Goal: Entertainment & Leisure: Consume media (video, audio)

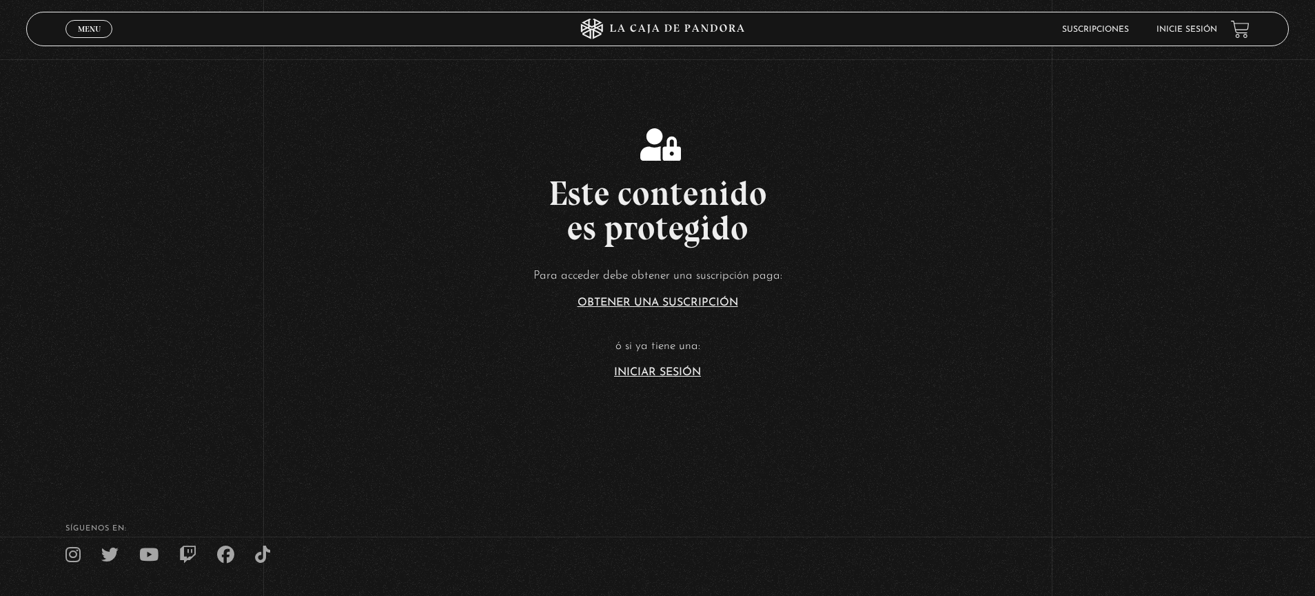
click at [1185, 30] on link "Inicie sesión" at bounding box center [1187, 30] width 61 height 8
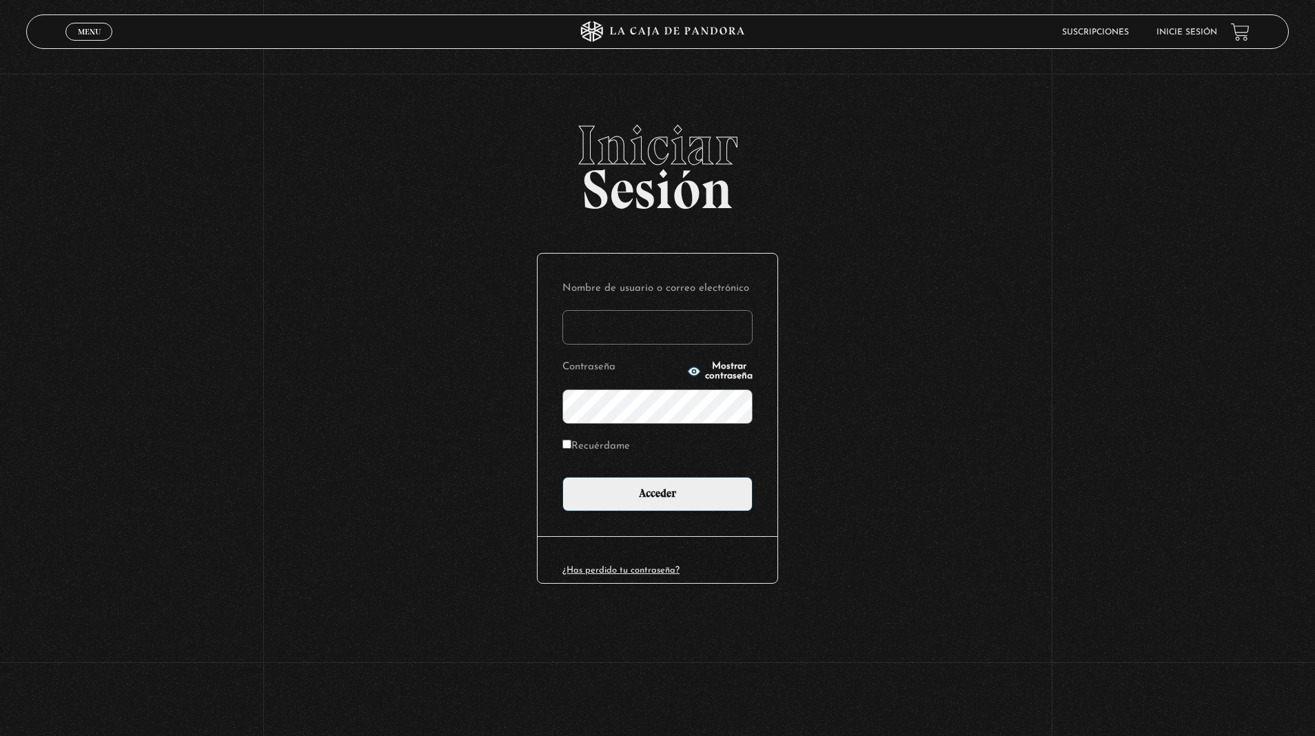
click at [598, 327] on input "Nombre de usuario o correo electrónico" at bounding box center [658, 327] width 190 height 34
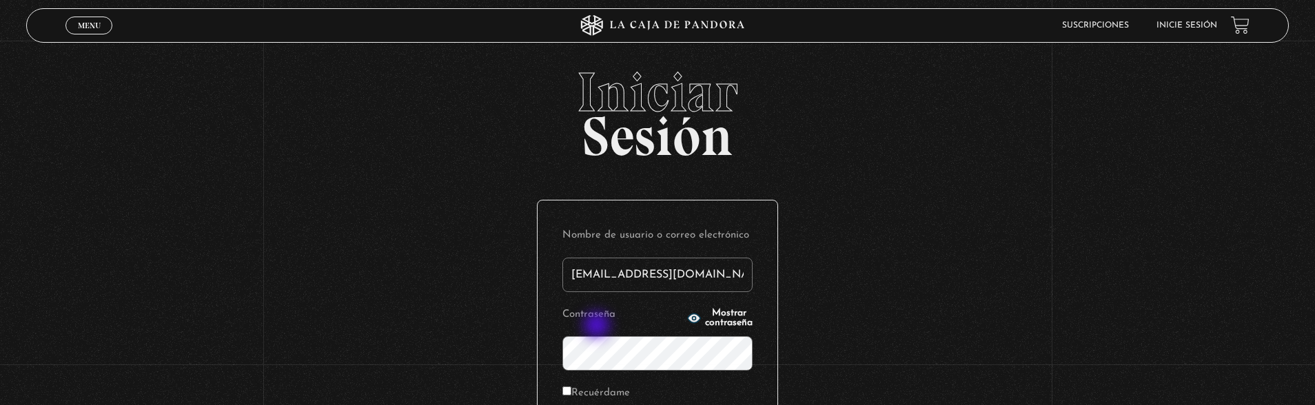
type input "[EMAIL_ADDRESS][DOMAIN_NAME]"
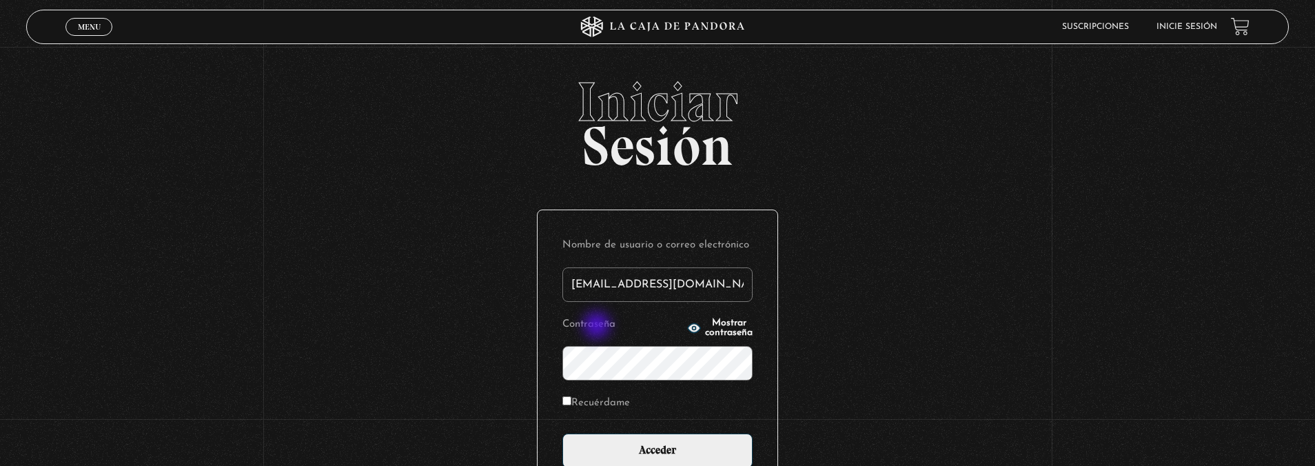
click at [563, 434] on input "Acceder" at bounding box center [658, 451] width 190 height 34
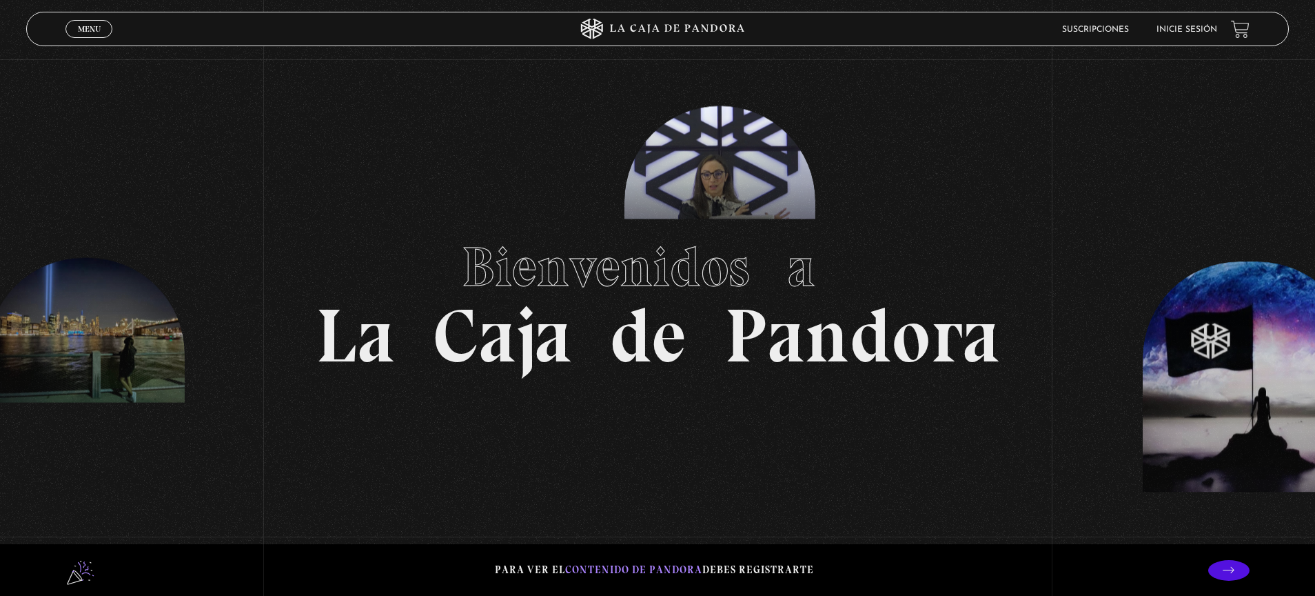
click at [1188, 30] on link "Inicie sesión" at bounding box center [1187, 30] width 61 height 8
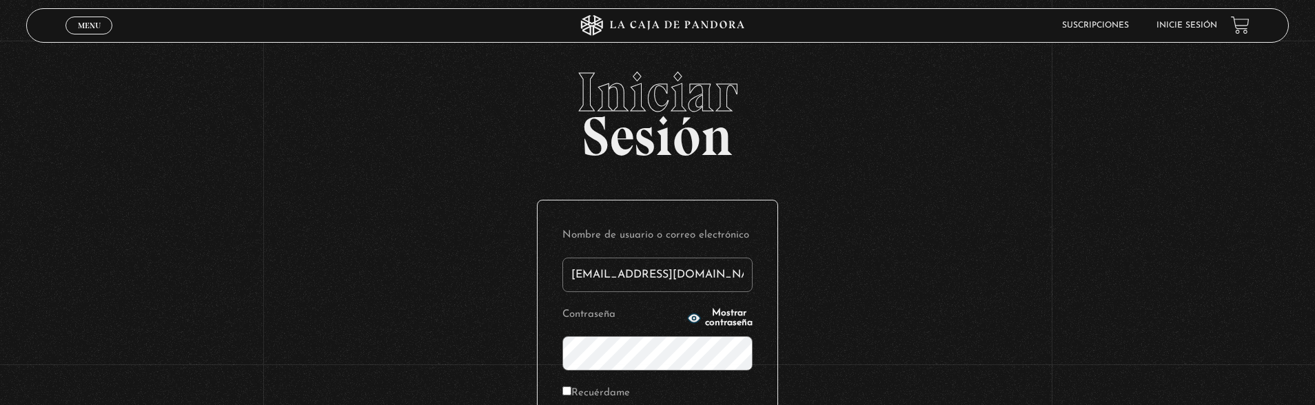
type input "[EMAIL_ADDRESS][DOMAIN_NAME]"
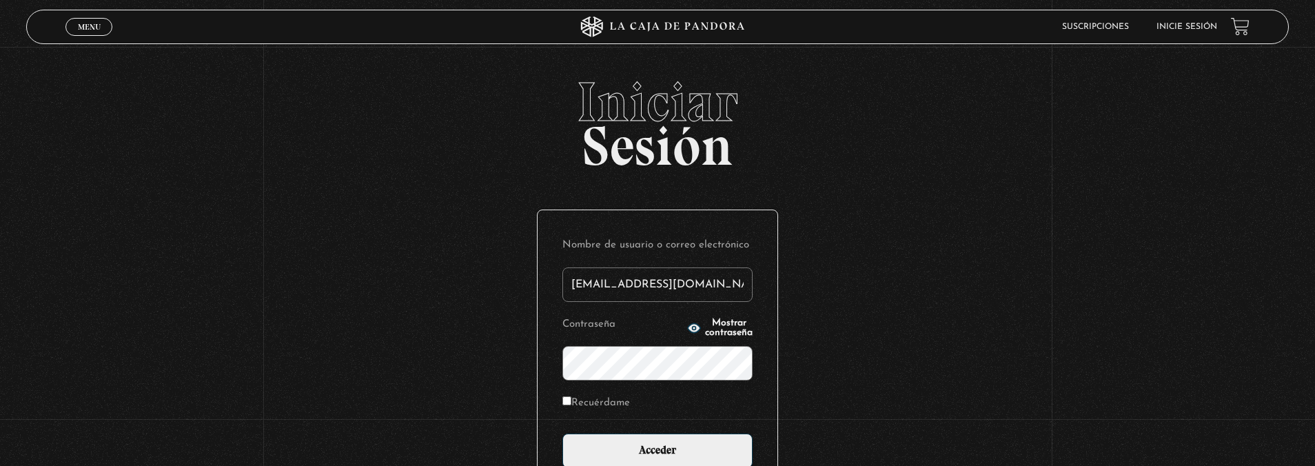
click at [563, 434] on input "Acceder" at bounding box center [658, 451] width 190 height 34
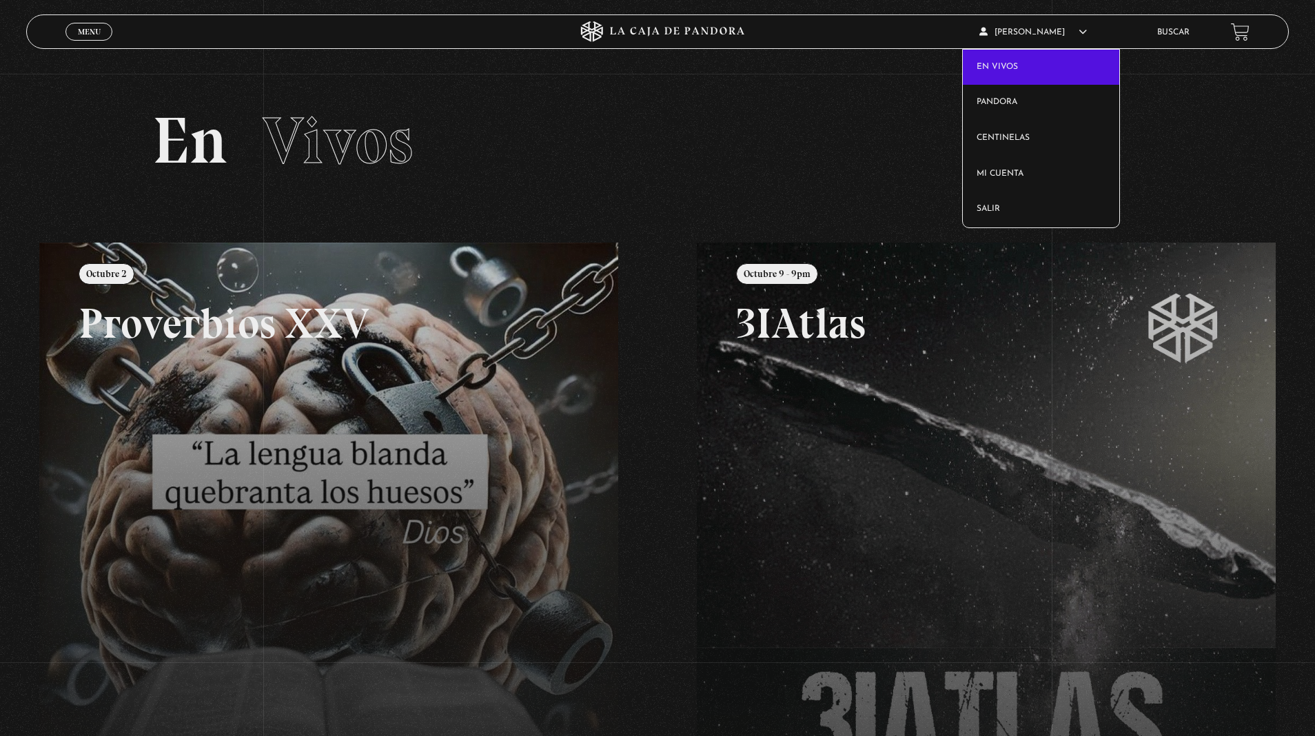
click at [1004, 50] on link "En vivos" at bounding box center [1041, 68] width 156 height 36
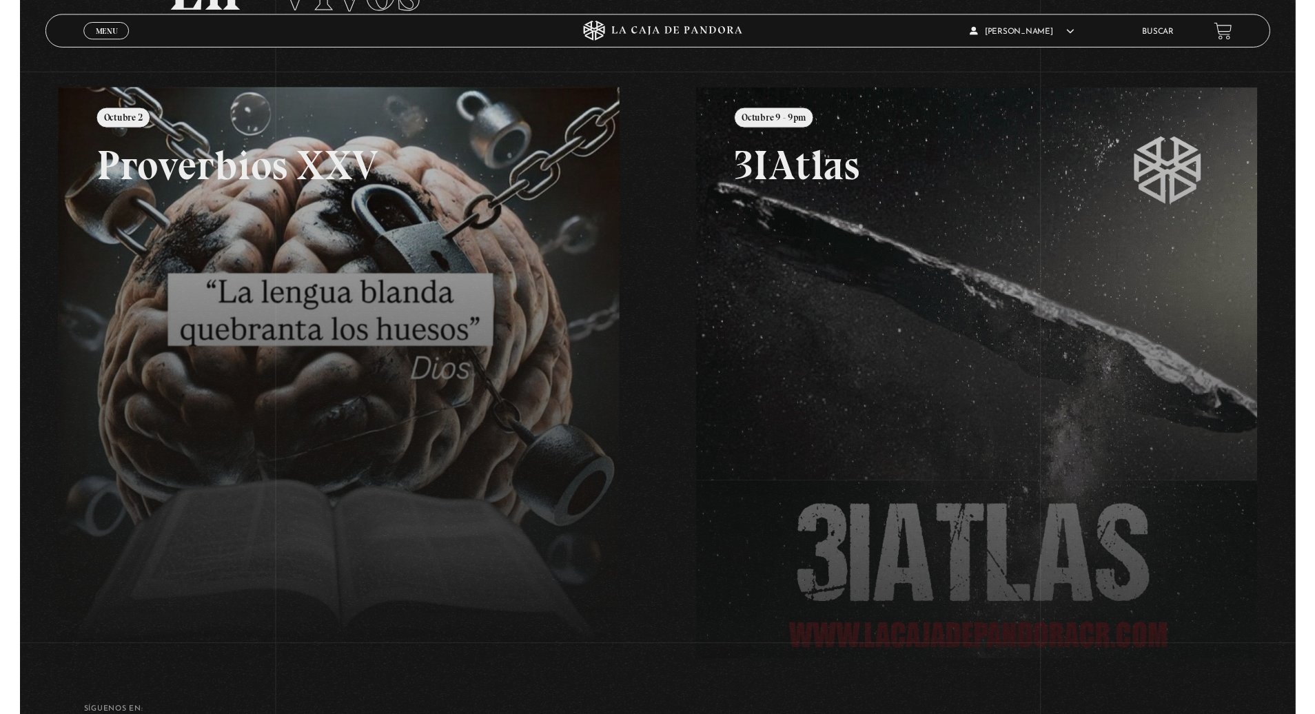
scroll to position [99, 0]
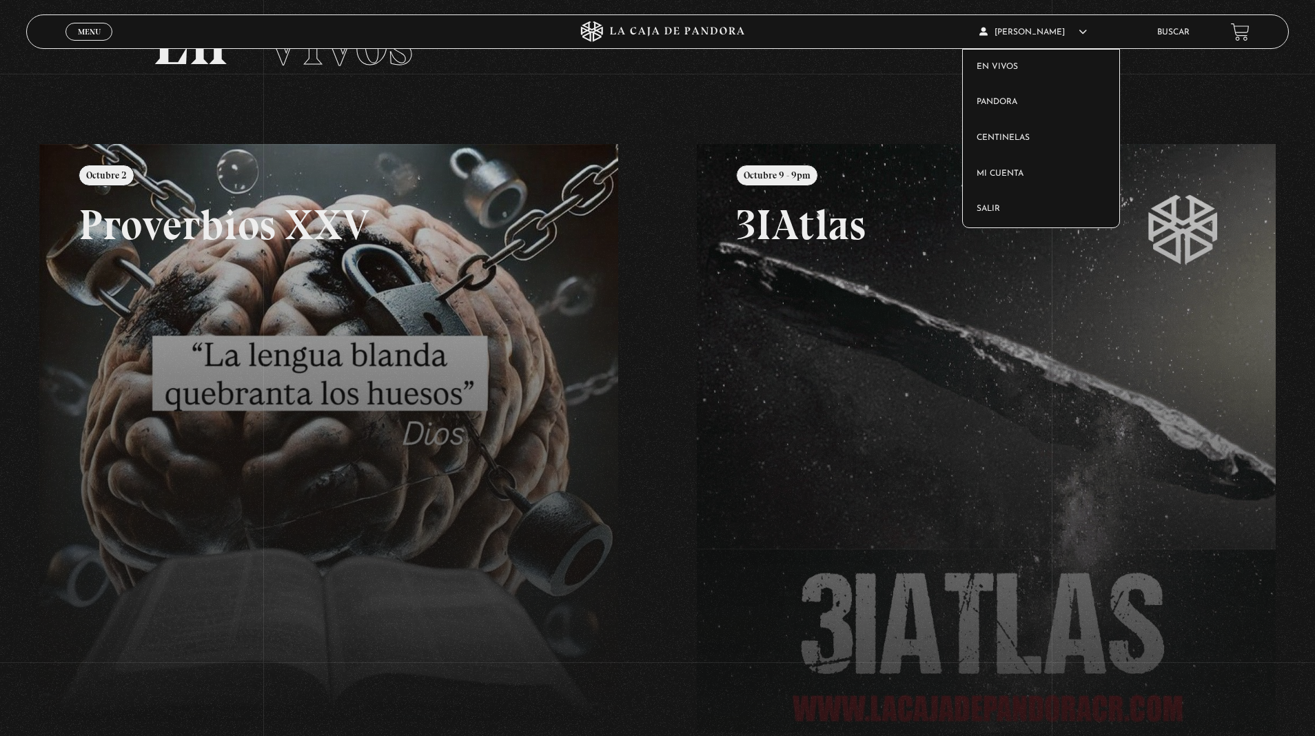
click at [1040, 32] on span "[PERSON_NAME]" at bounding box center [1034, 32] width 108 height 8
click at [1040, 142] on link "Centinelas" at bounding box center [1041, 139] width 156 height 36
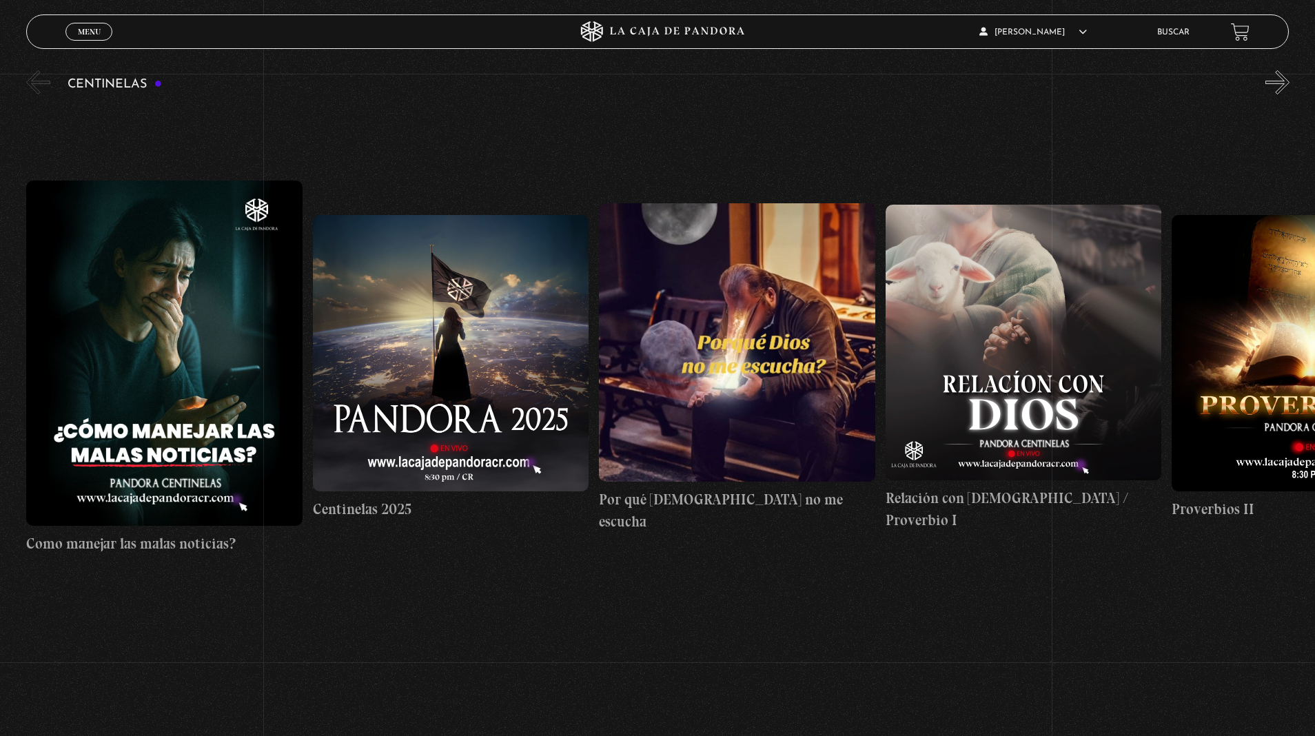
scroll to position [106, 0]
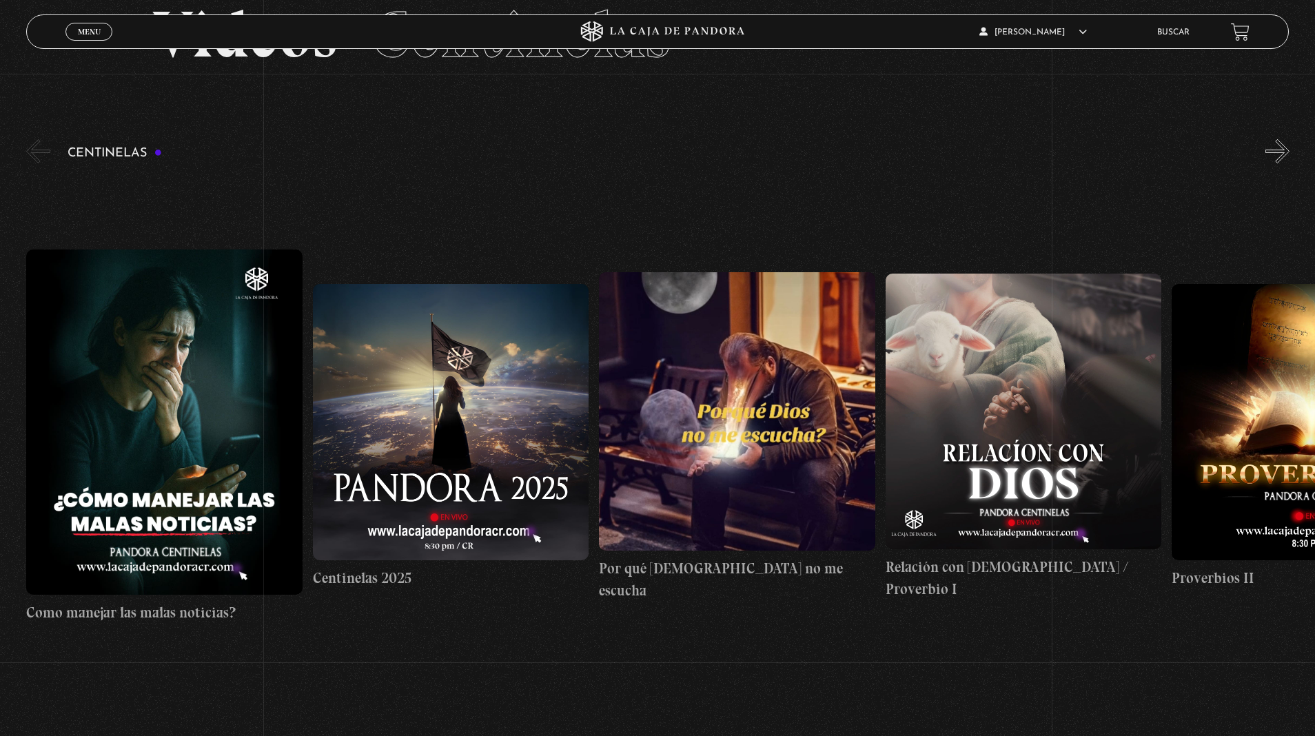
click at [1275, 152] on button "»" at bounding box center [1278, 151] width 24 height 24
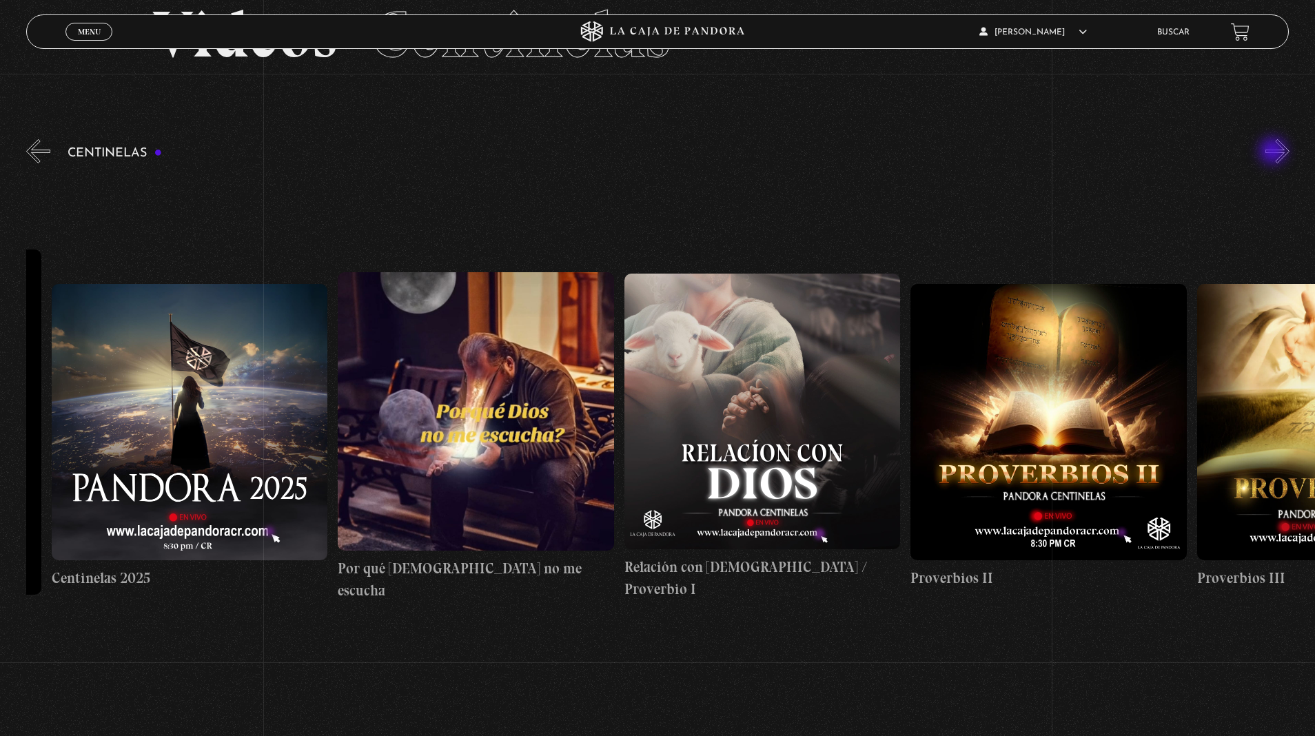
scroll to position [0, 286]
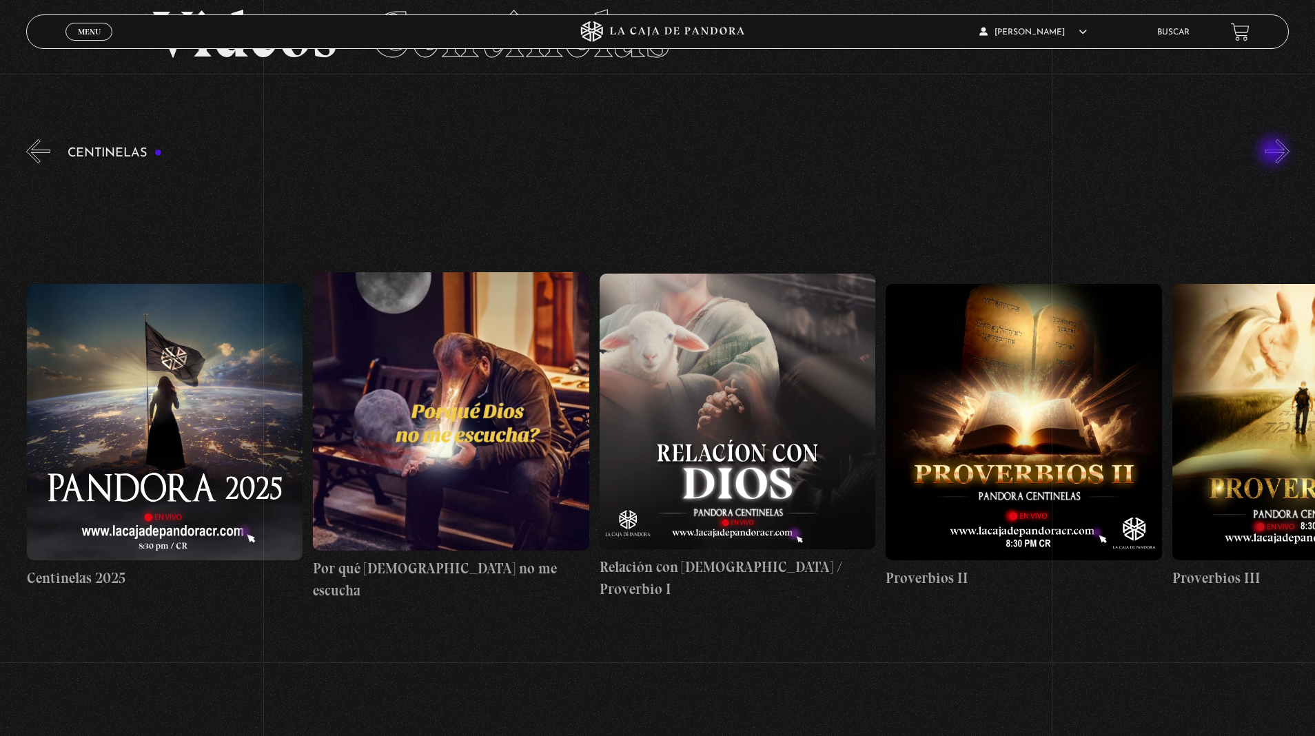
click at [1275, 152] on button "»" at bounding box center [1278, 151] width 24 height 24
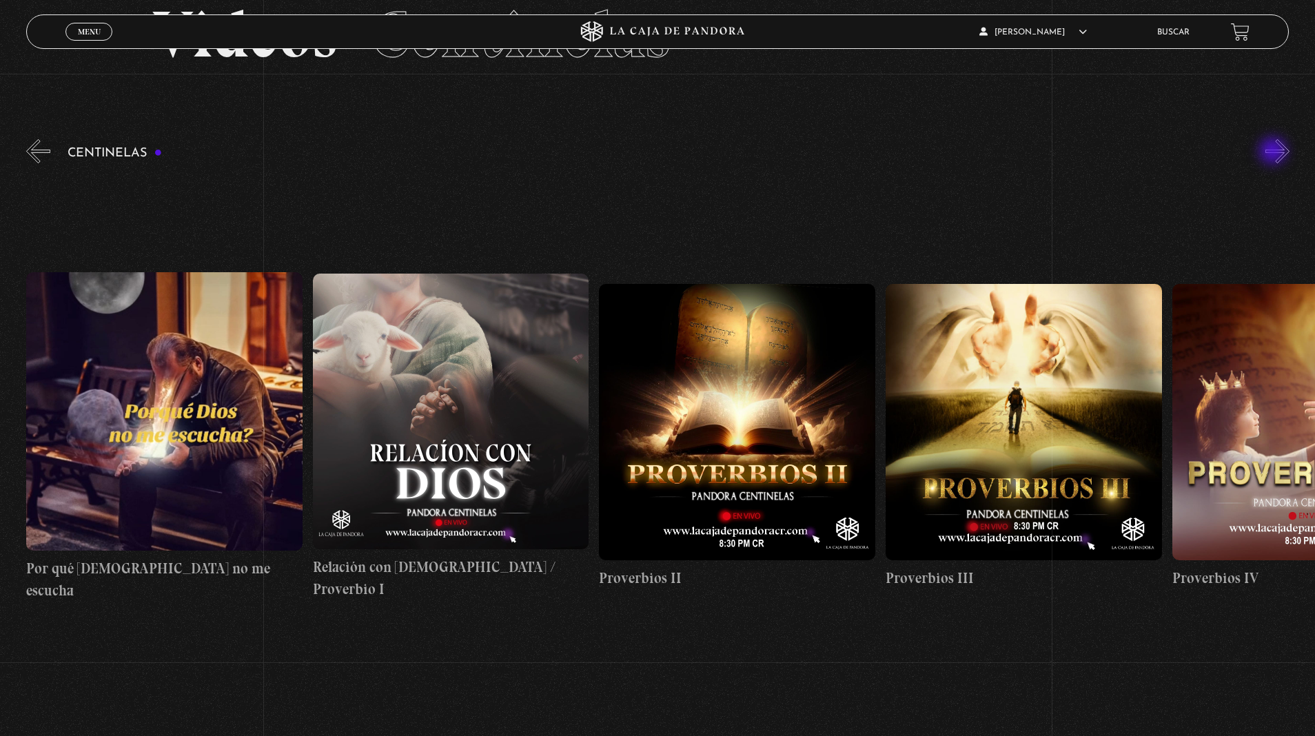
click at [1275, 152] on button "»" at bounding box center [1278, 151] width 24 height 24
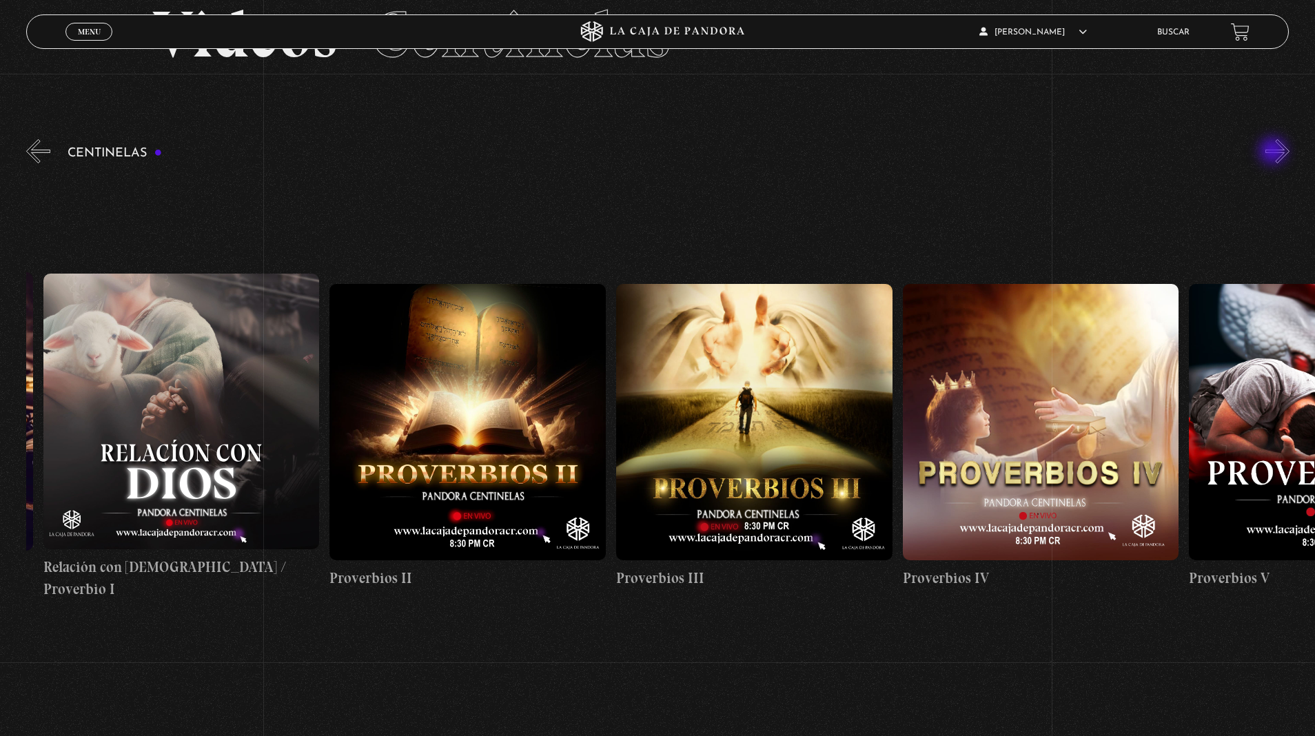
scroll to position [0, 859]
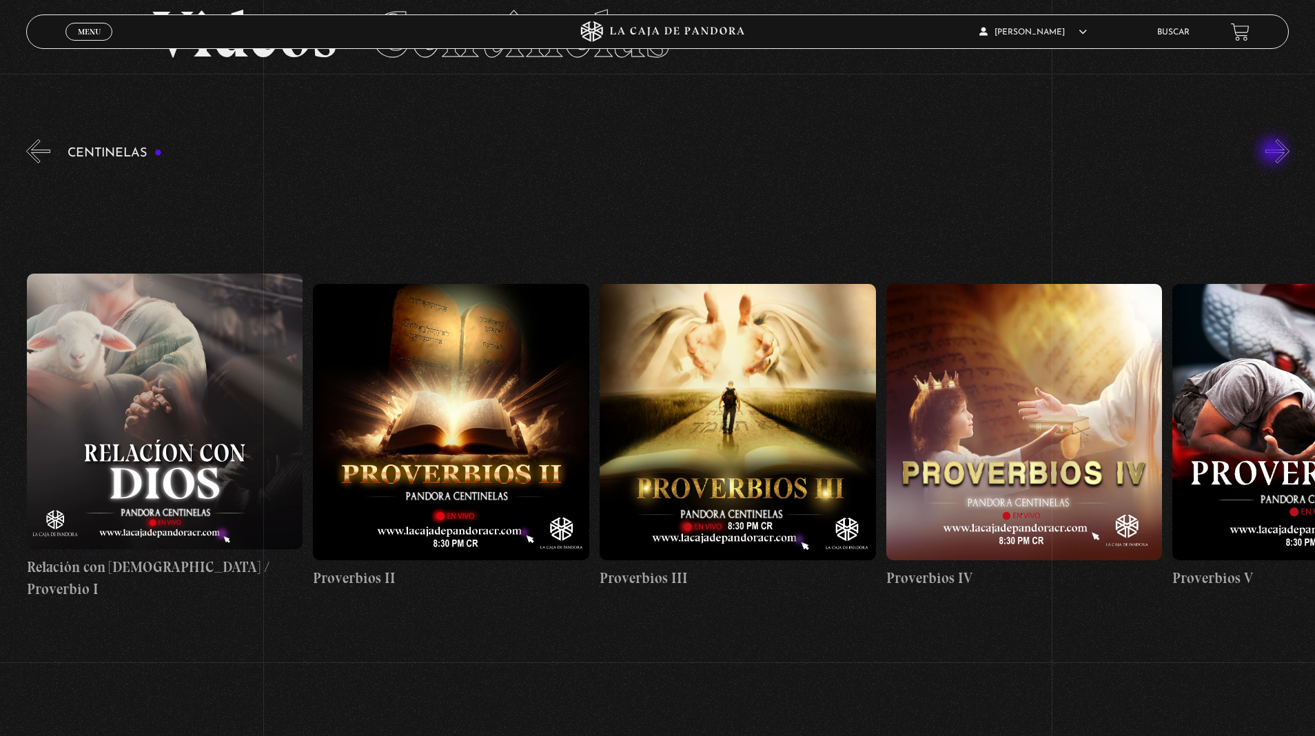
click at [1275, 152] on button "»" at bounding box center [1278, 151] width 24 height 24
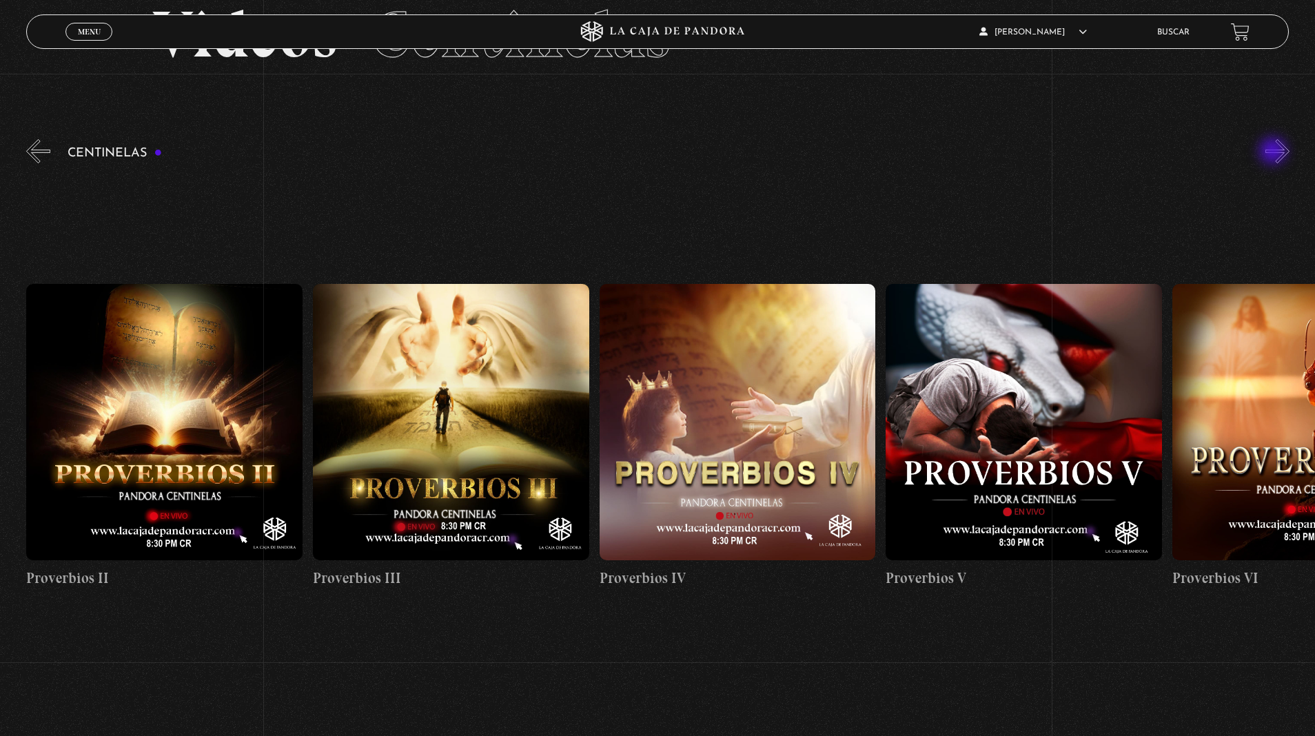
scroll to position [0, 1146]
click at [1266, 139] on button "»" at bounding box center [1278, 151] width 24 height 24
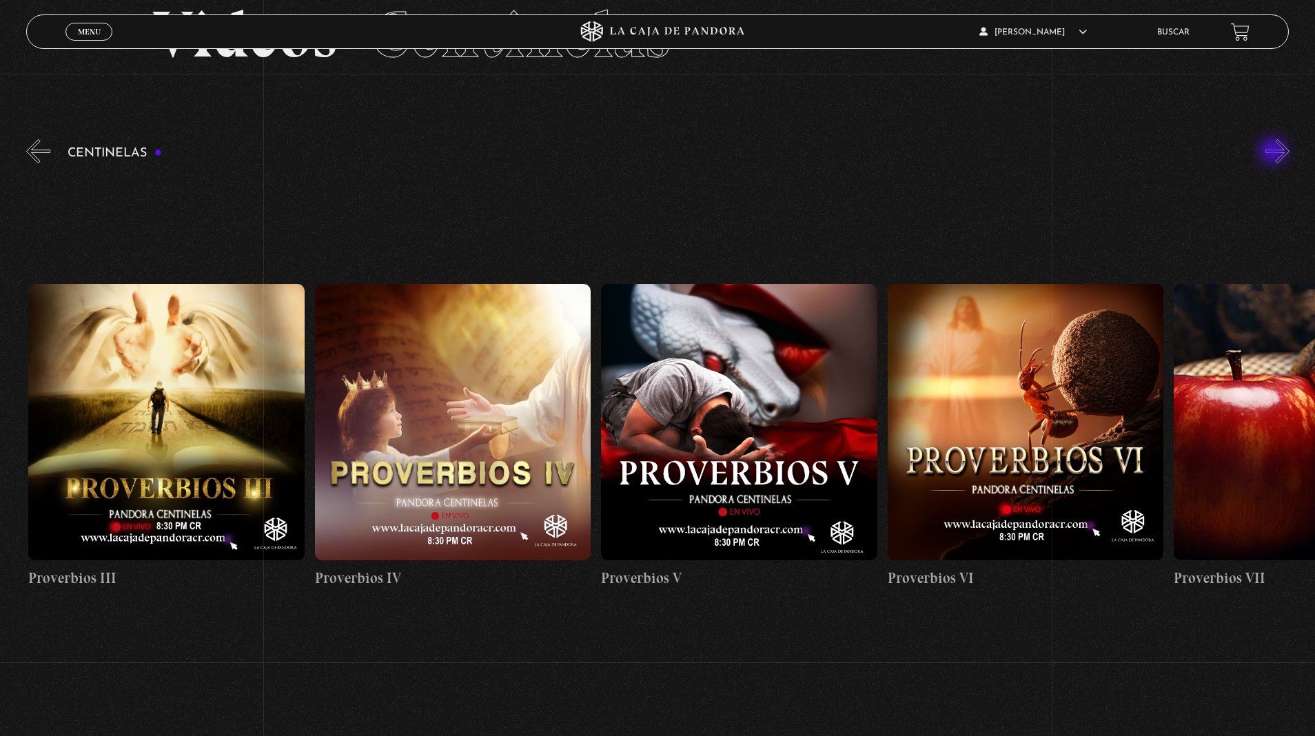
click at [1266, 139] on button "»" at bounding box center [1278, 151] width 24 height 24
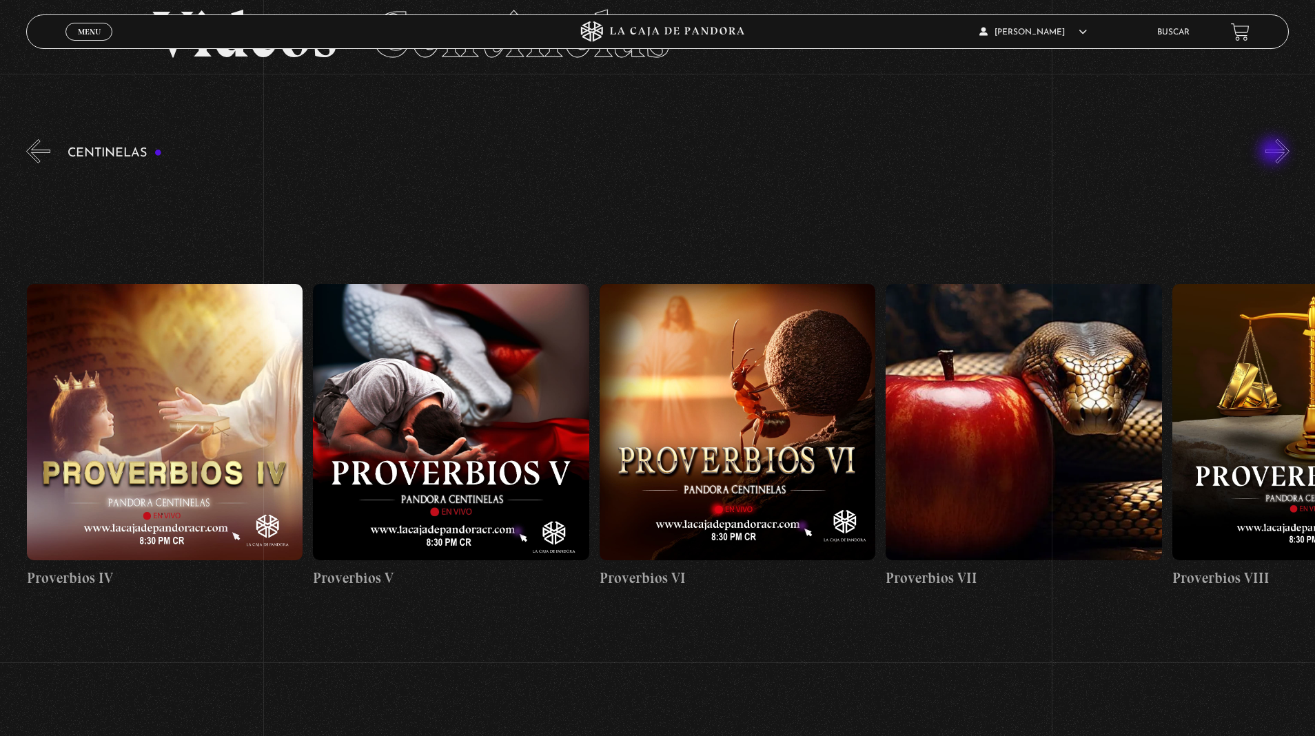
click at [1266, 139] on button "»" at bounding box center [1278, 151] width 24 height 24
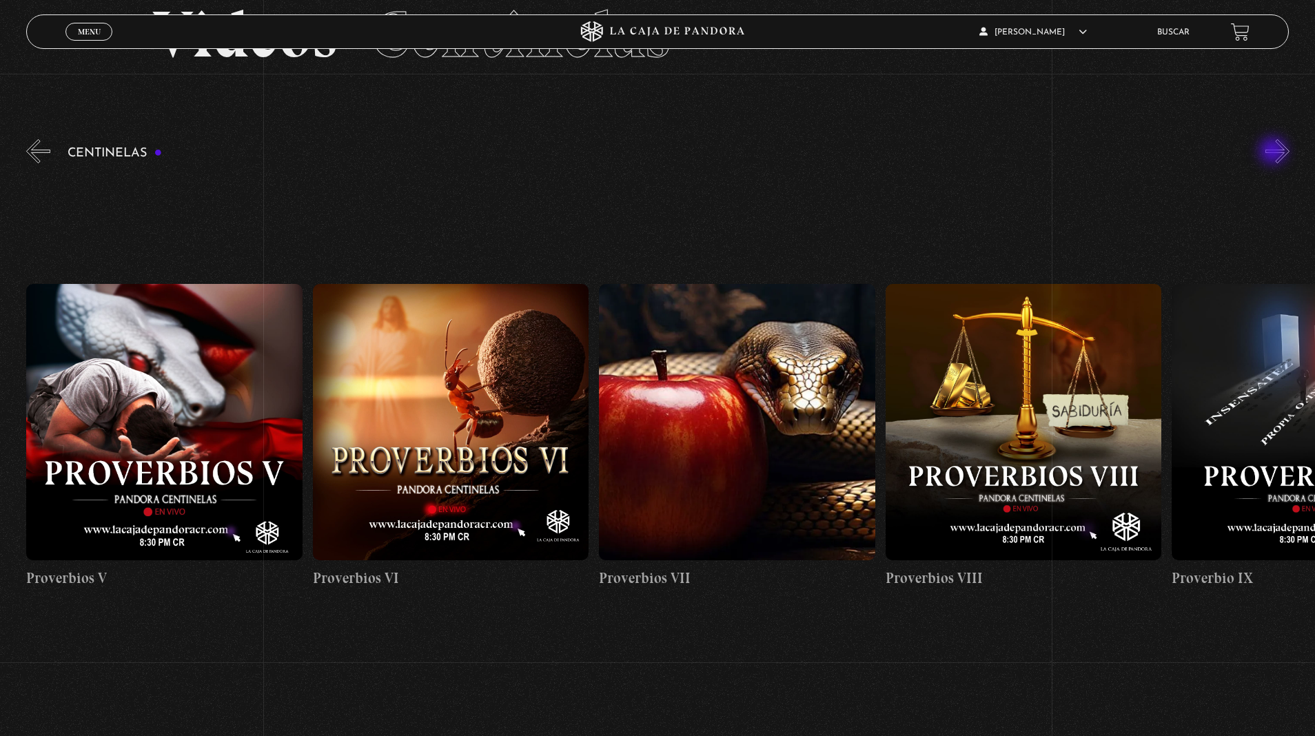
click at [1266, 139] on button "»" at bounding box center [1278, 151] width 24 height 24
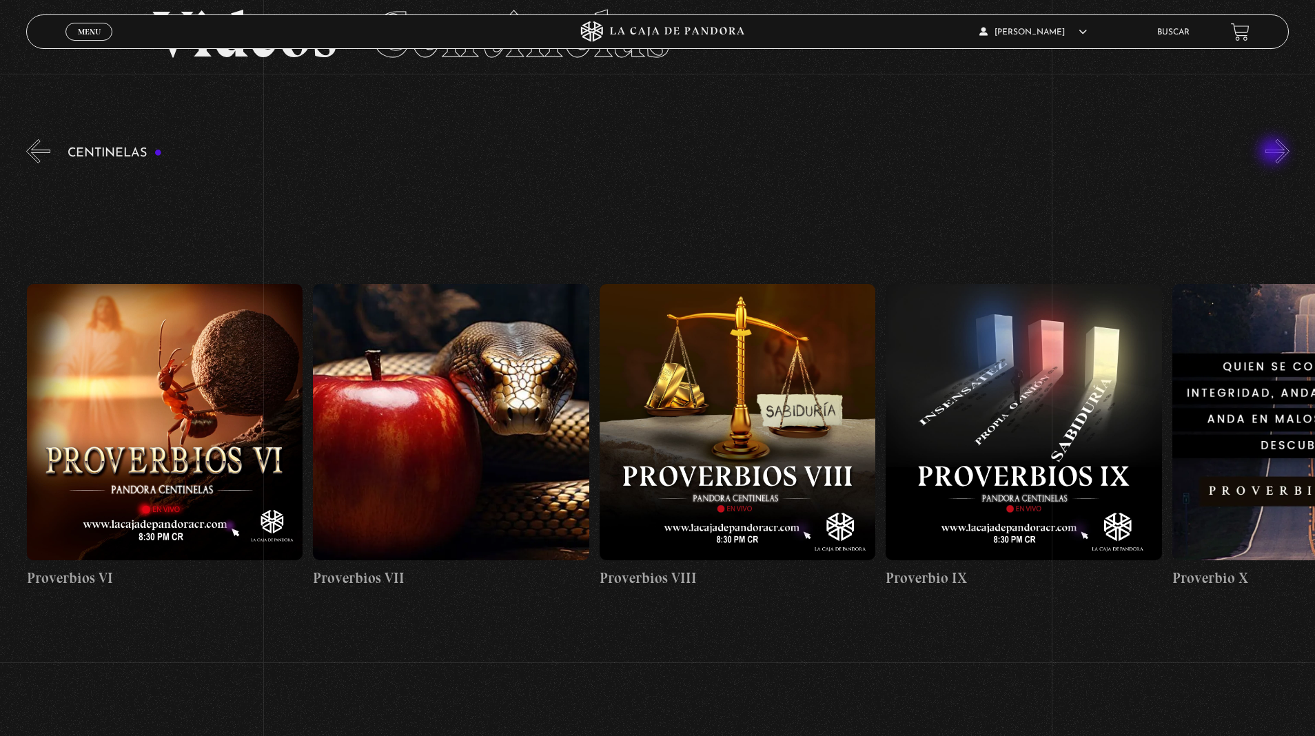
click at [1266, 139] on button "»" at bounding box center [1278, 151] width 24 height 24
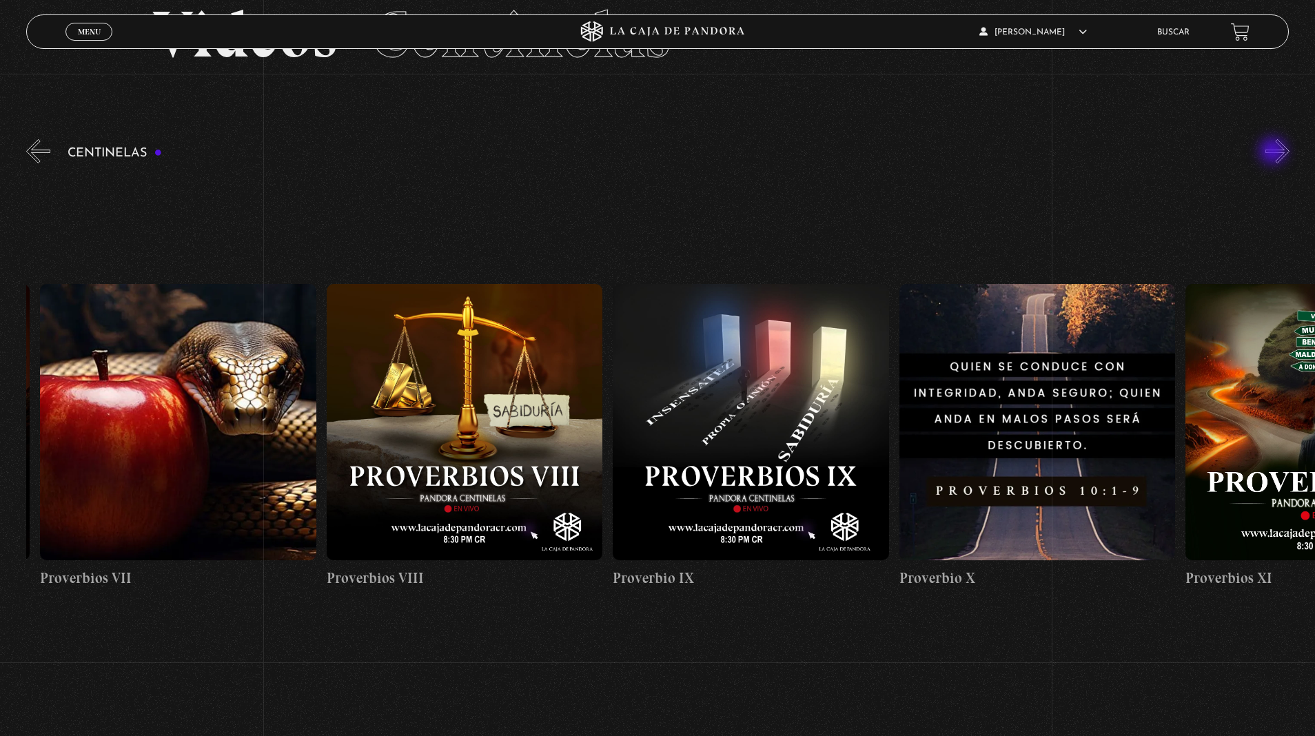
scroll to position [0, 2578]
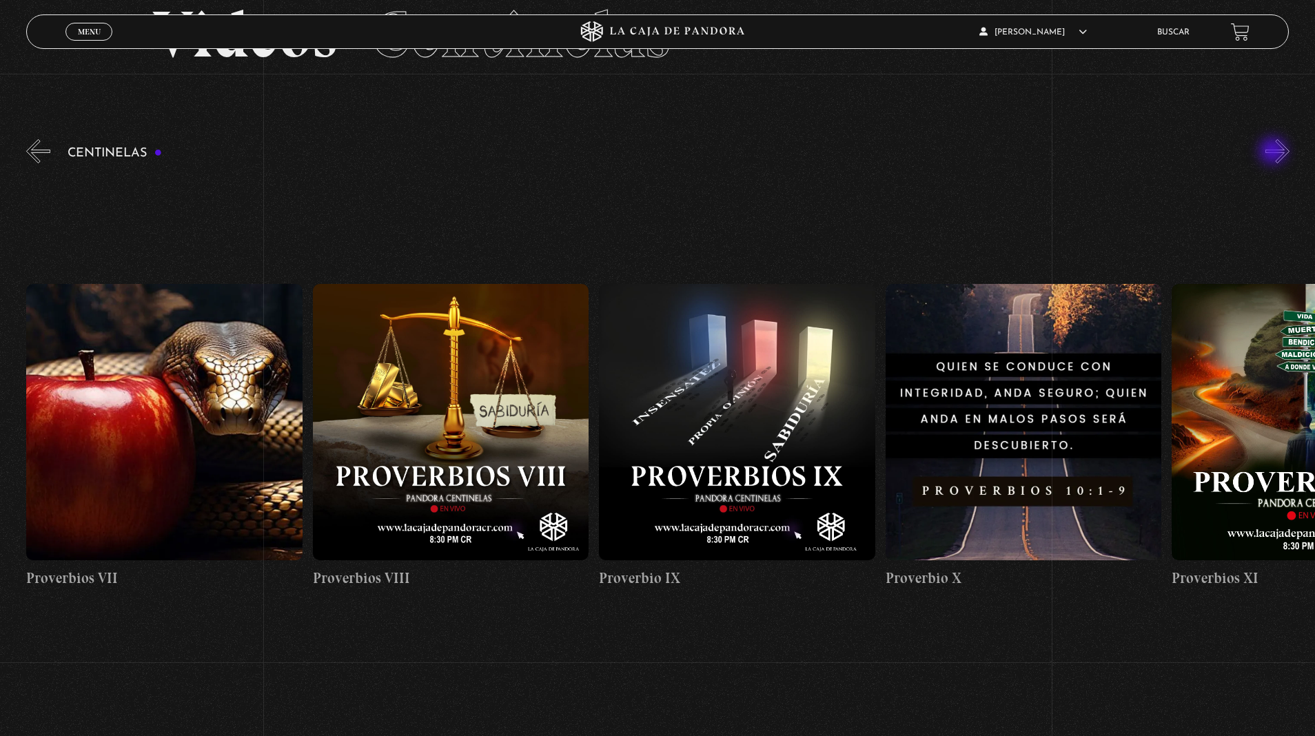
click at [1266, 139] on button "»" at bounding box center [1278, 151] width 24 height 24
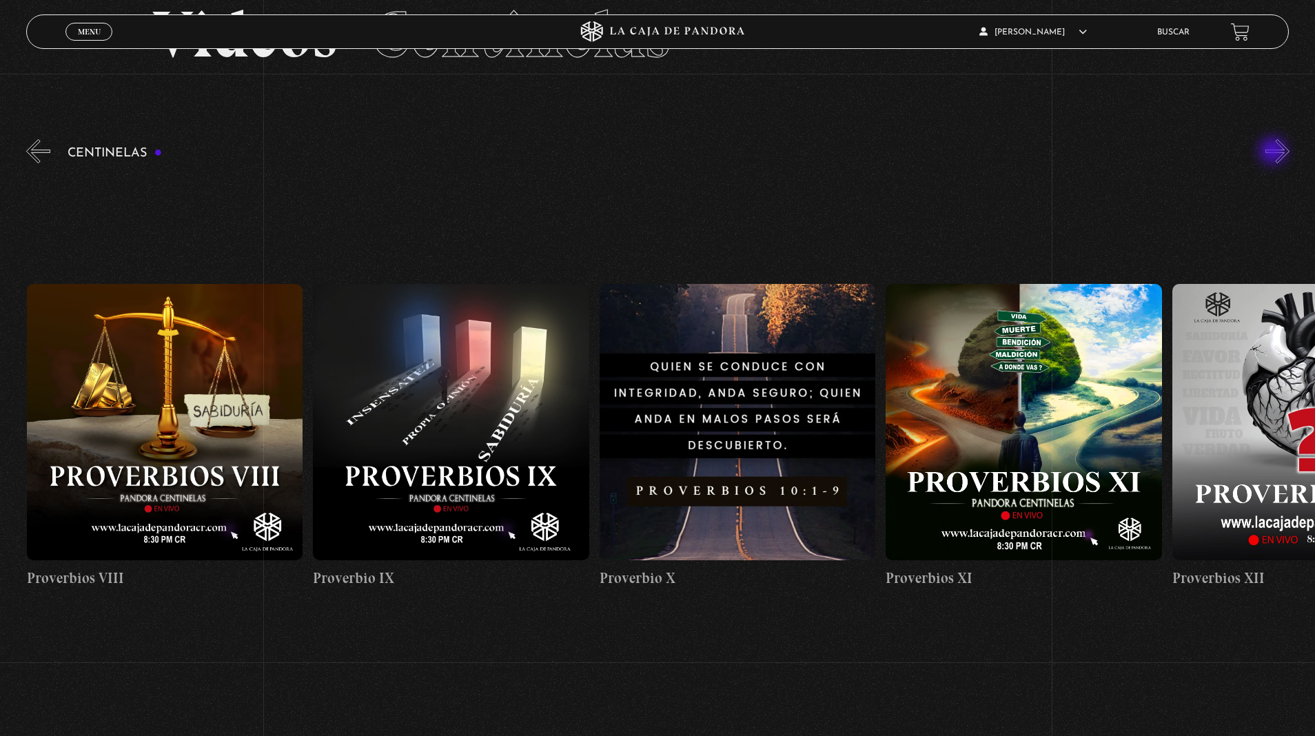
click at [1266, 139] on button "»" at bounding box center [1278, 151] width 24 height 24
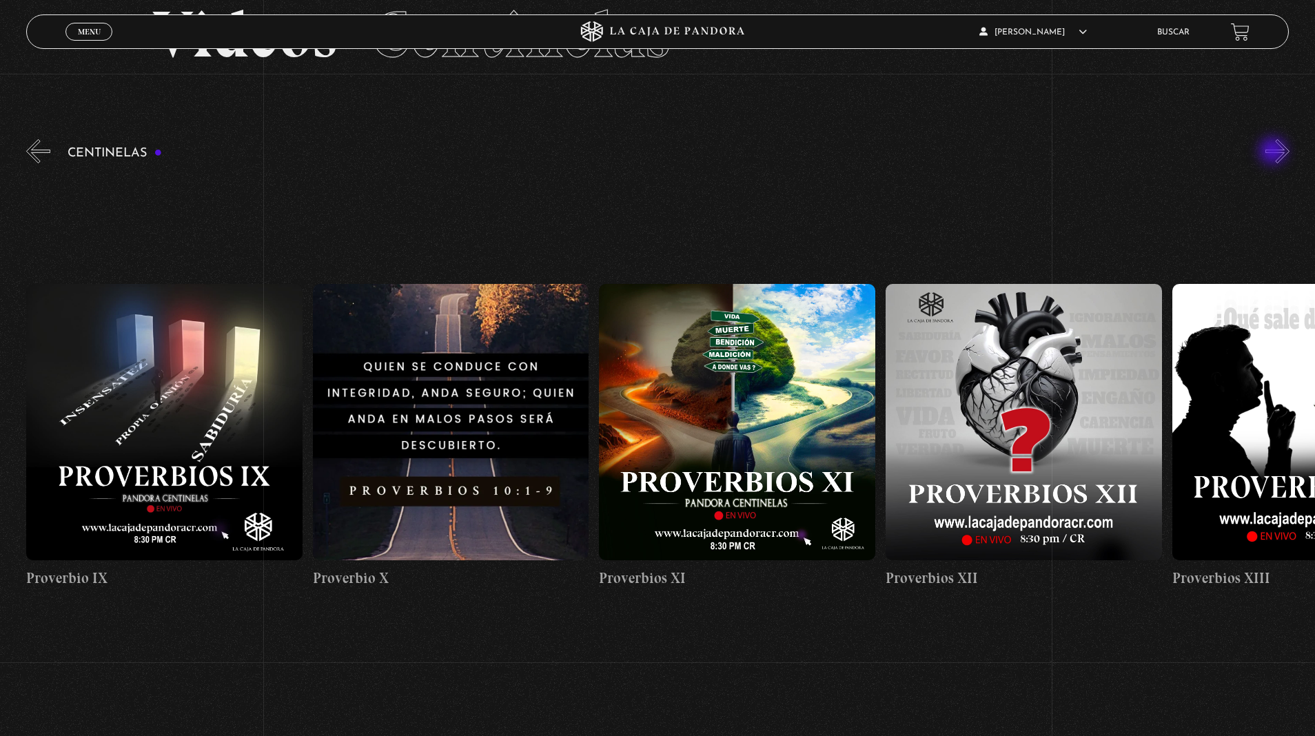
click at [1266, 139] on button "»" at bounding box center [1278, 151] width 24 height 24
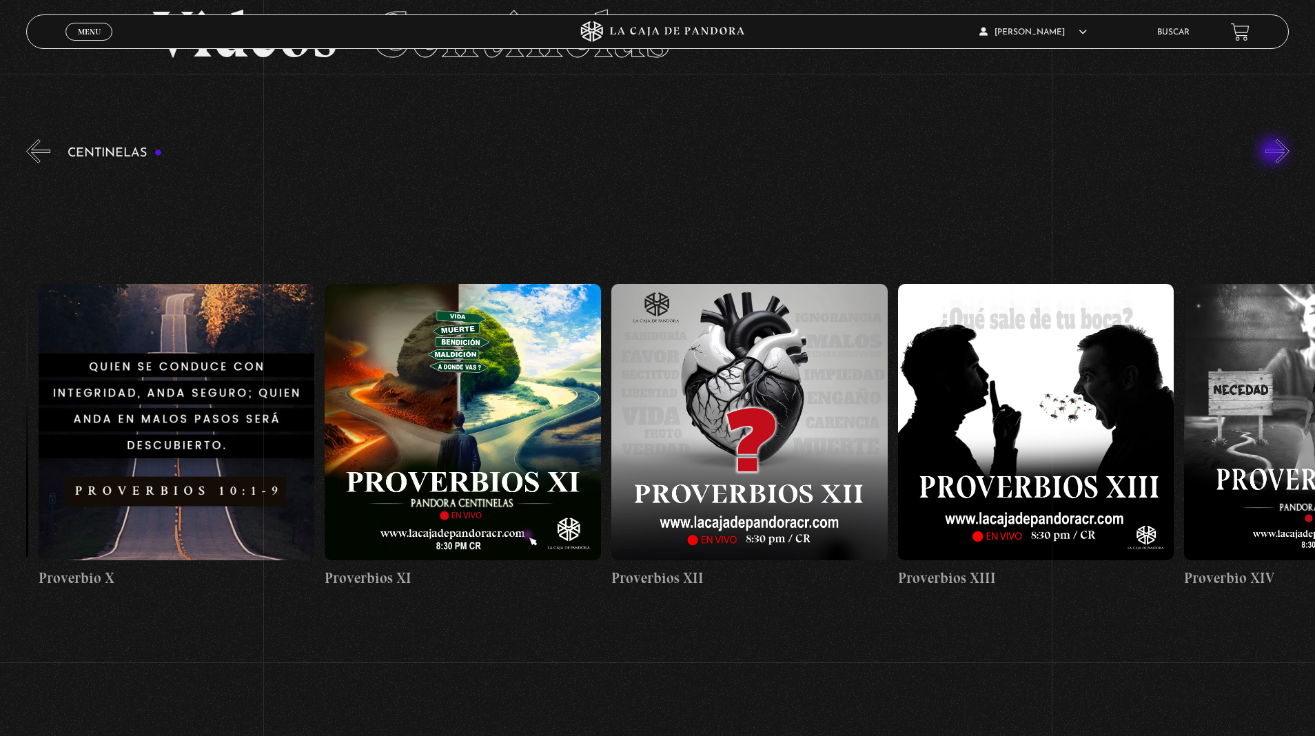
click at [1266, 139] on button "»" at bounding box center [1278, 151] width 24 height 24
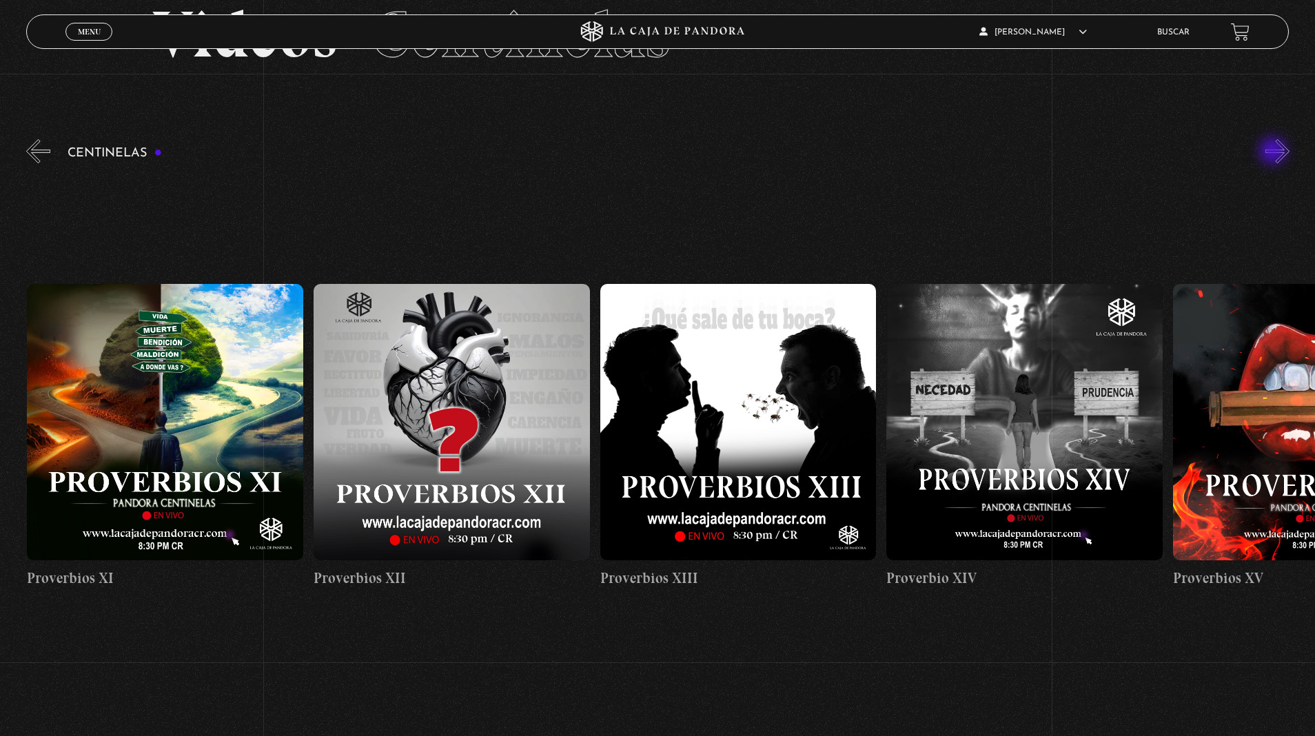
click at [1266, 139] on button "»" at bounding box center [1278, 151] width 24 height 24
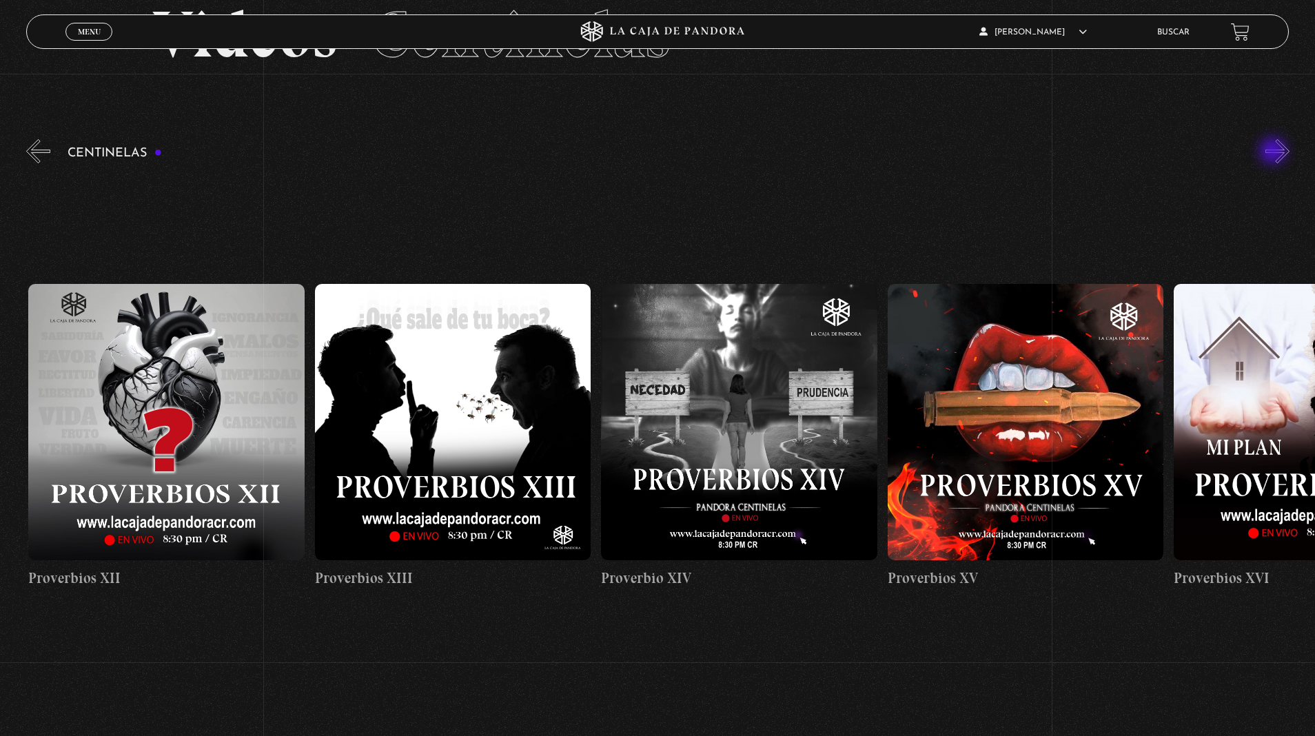
scroll to position [0, 4011]
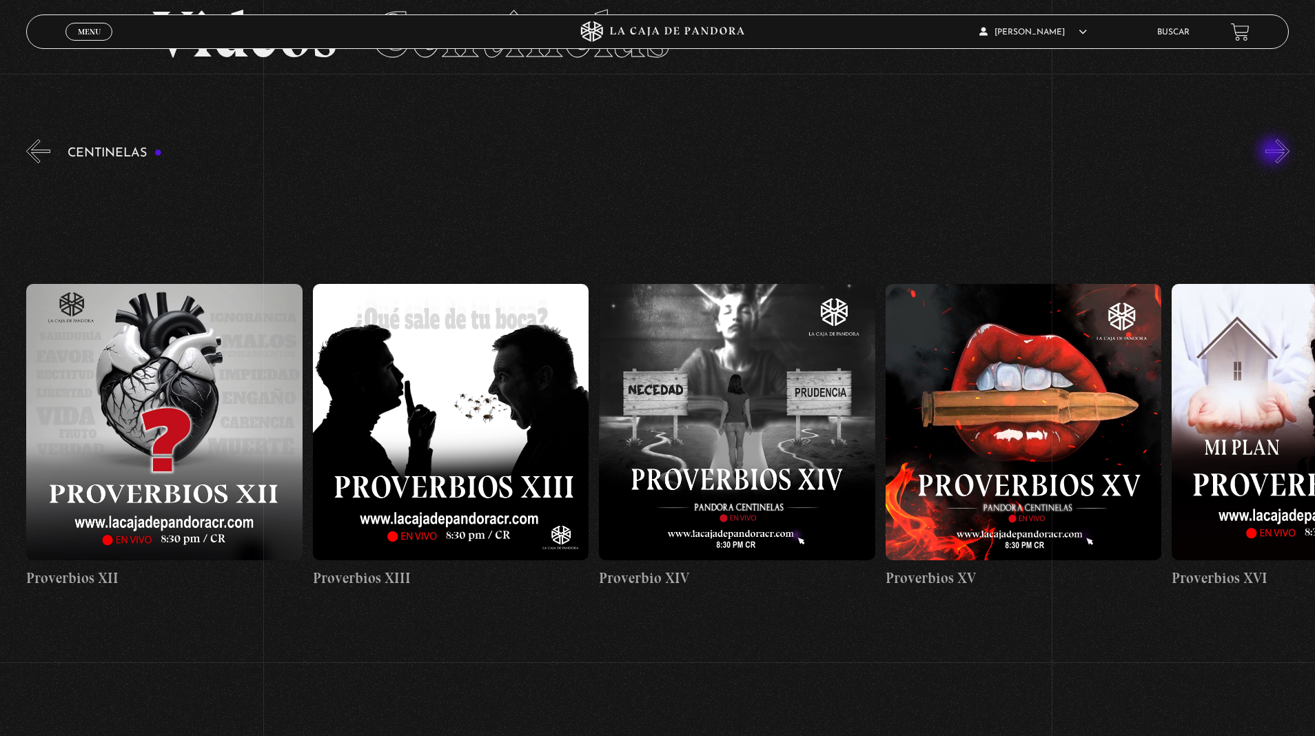
click at [1275, 161] on button "»" at bounding box center [1278, 151] width 24 height 24
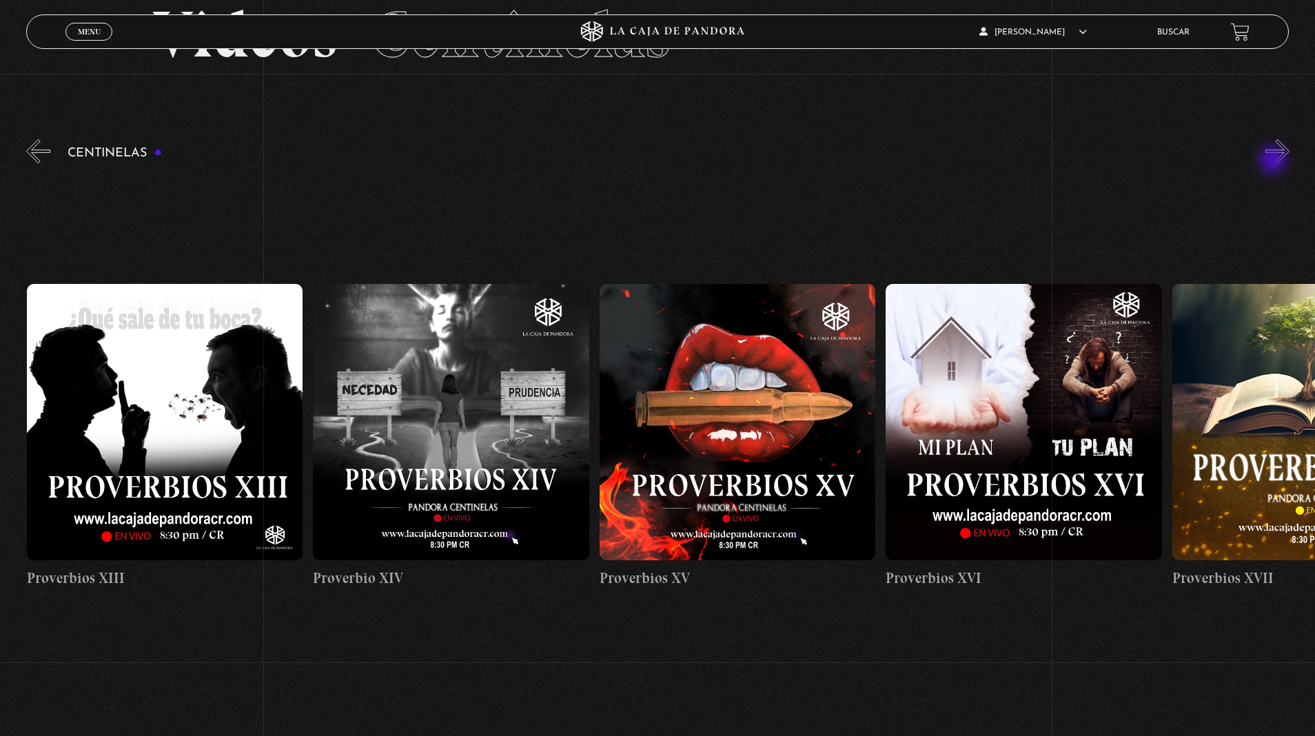
scroll to position [0, 4297]
click at [1275, 161] on button "»" at bounding box center [1278, 151] width 24 height 24
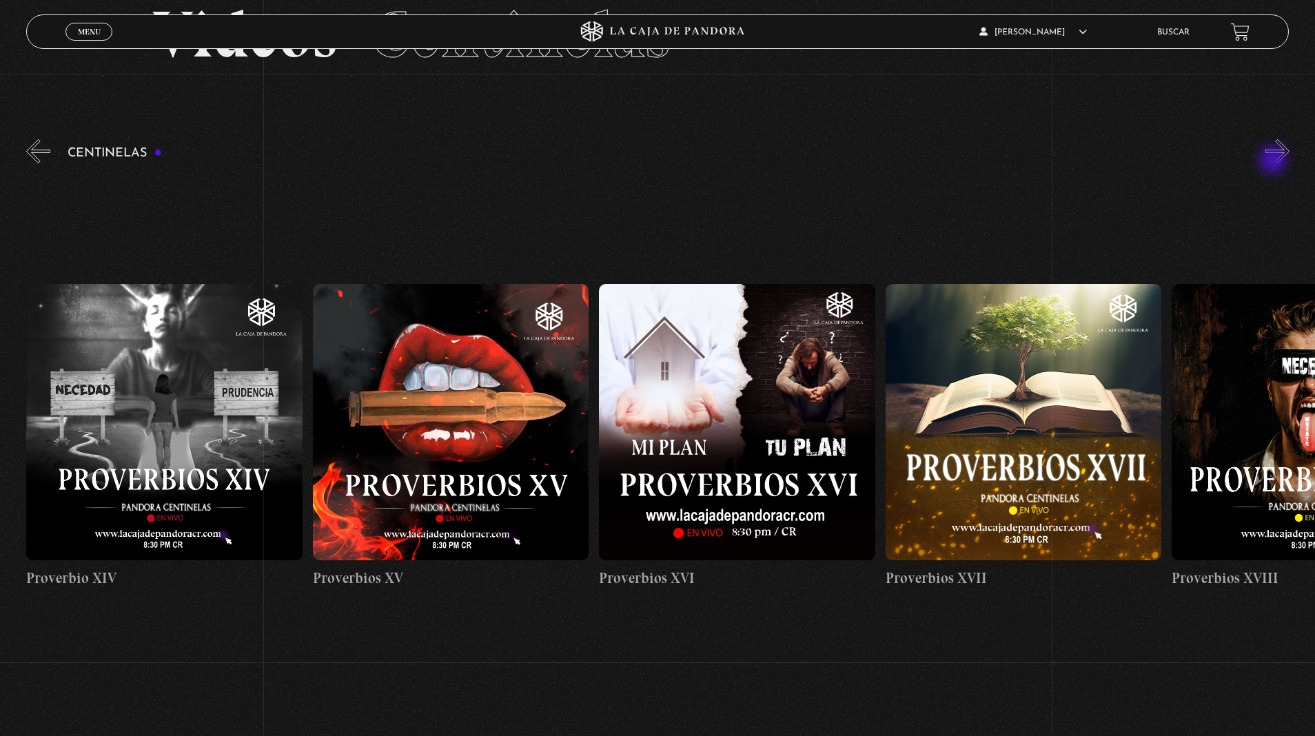
scroll to position [0, 4584]
click at [1275, 161] on button "»" at bounding box center [1278, 151] width 24 height 24
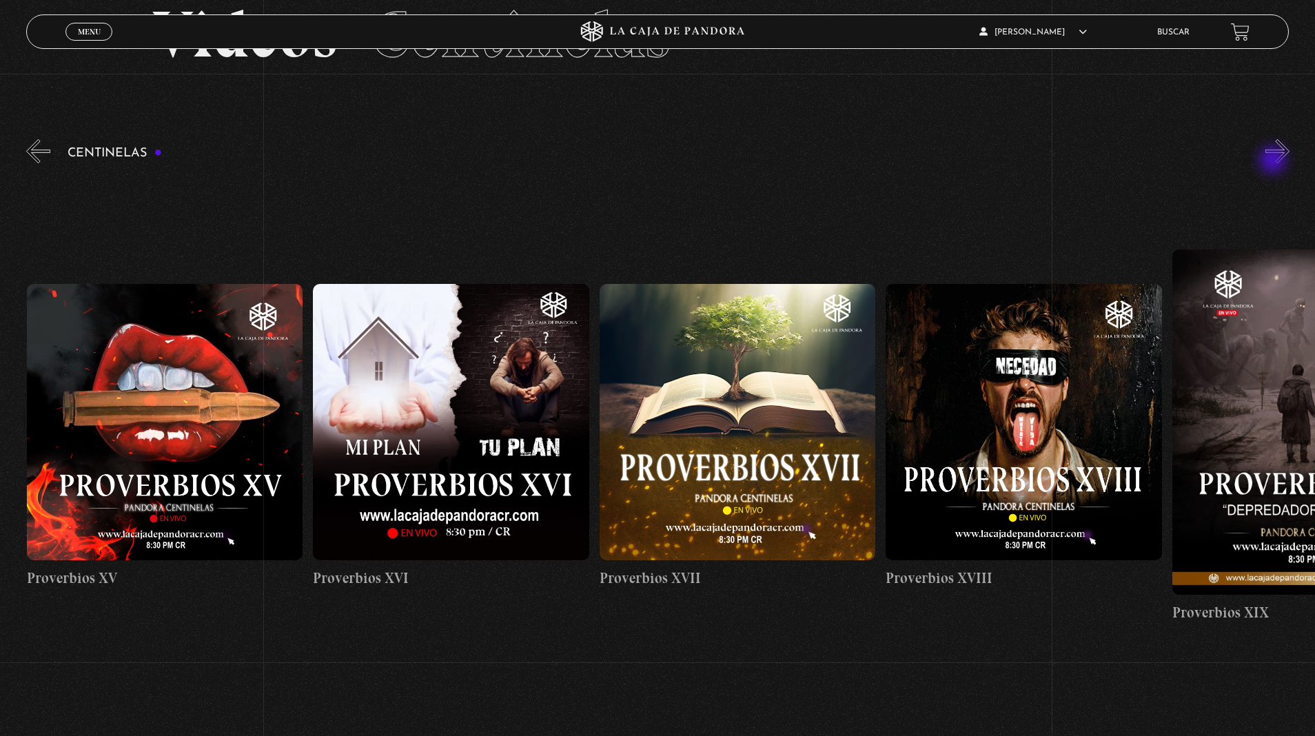
scroll to position [0, 4870]
click at [1266, 139] on button "»" at bounding box center [1278, 151] width 24 height 24
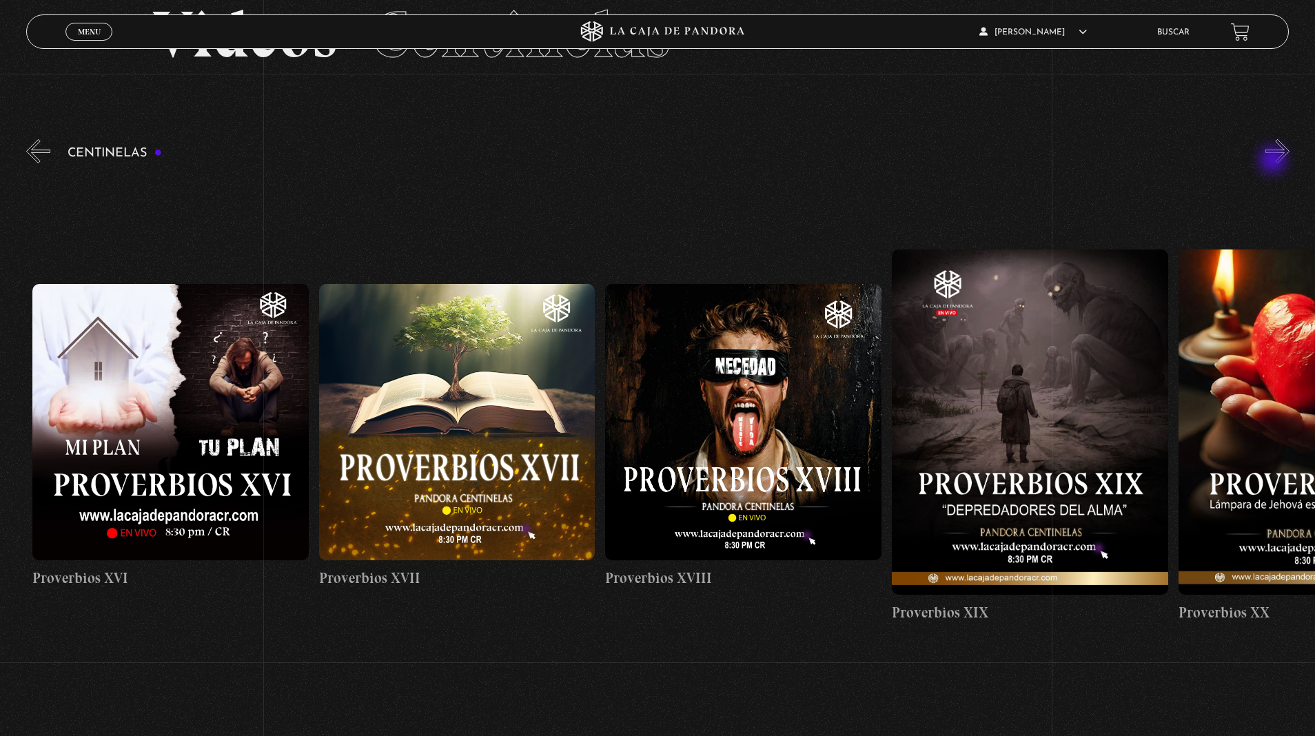
scroll to position [0, 5156]
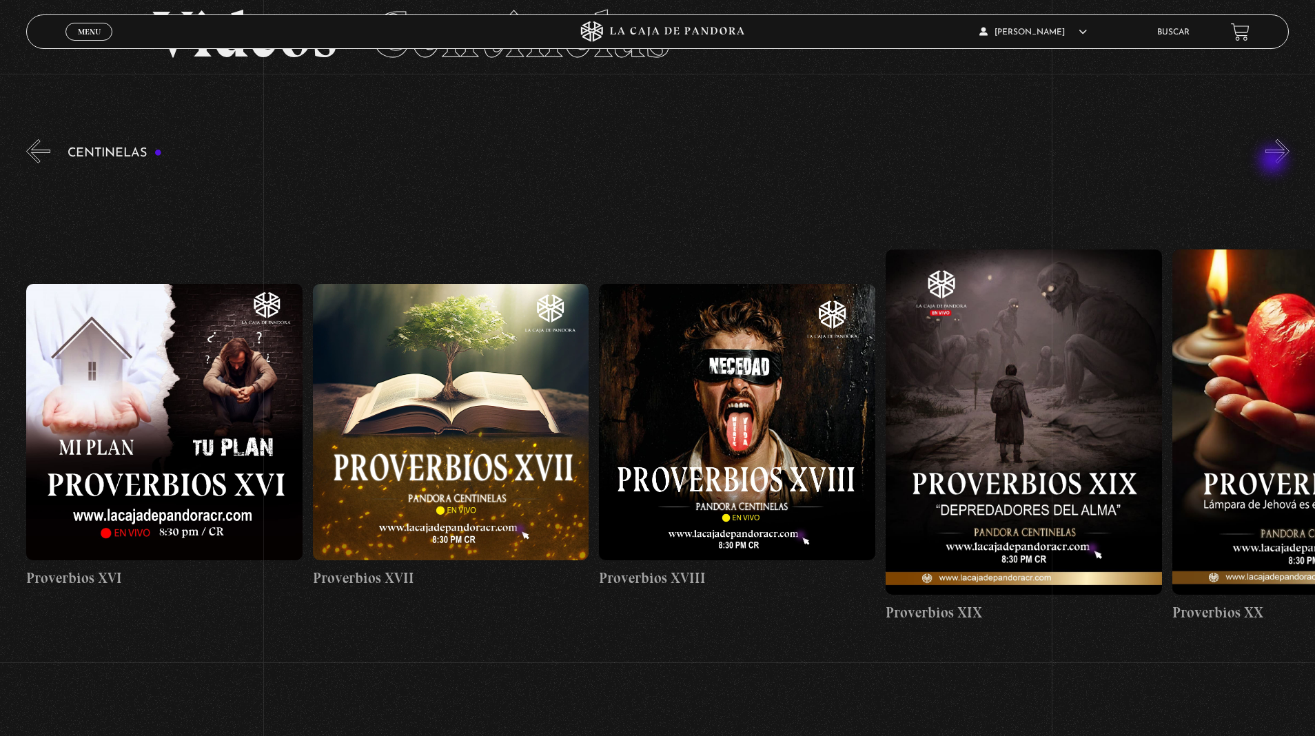
click at [1266, 139] on button "»" at bounding box center [1278, 151] width 24 height 24
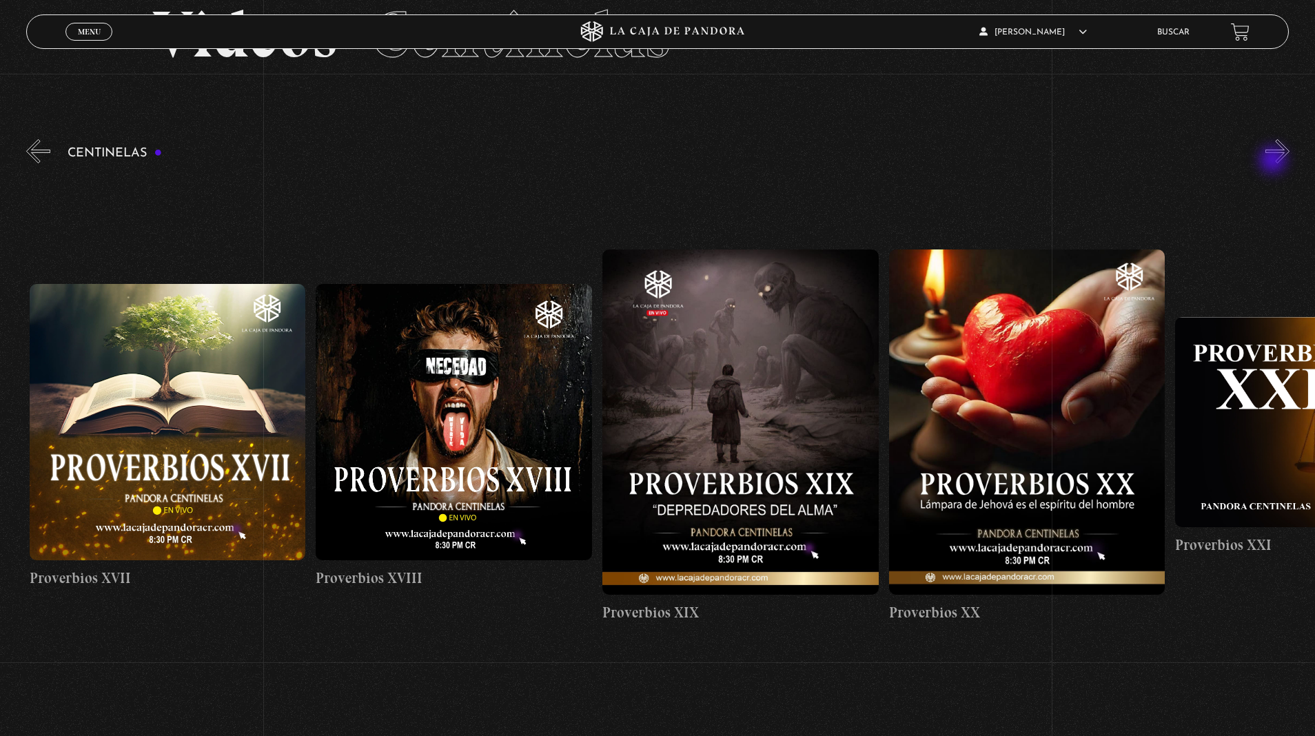
scroll to position [0, 5443]
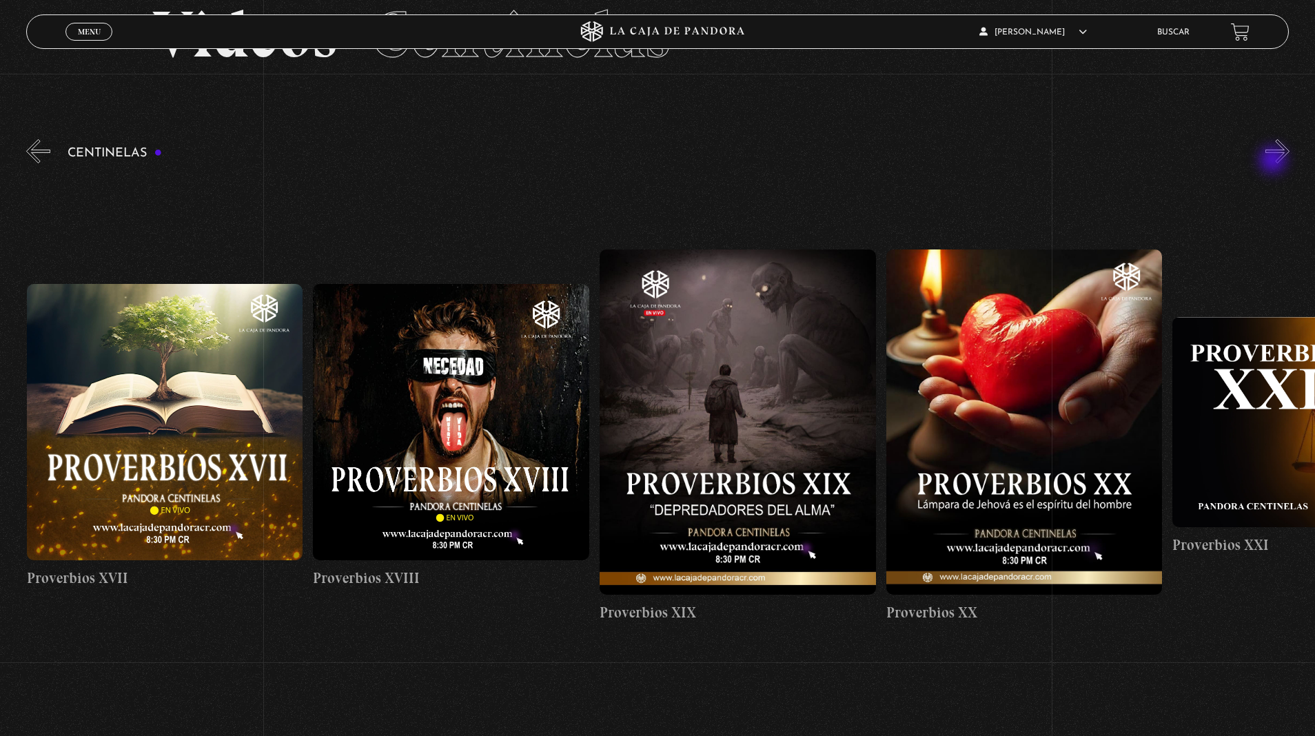
click at [1266, 139] on button "»" at bounding box center [1278, 151] width 24 height 24
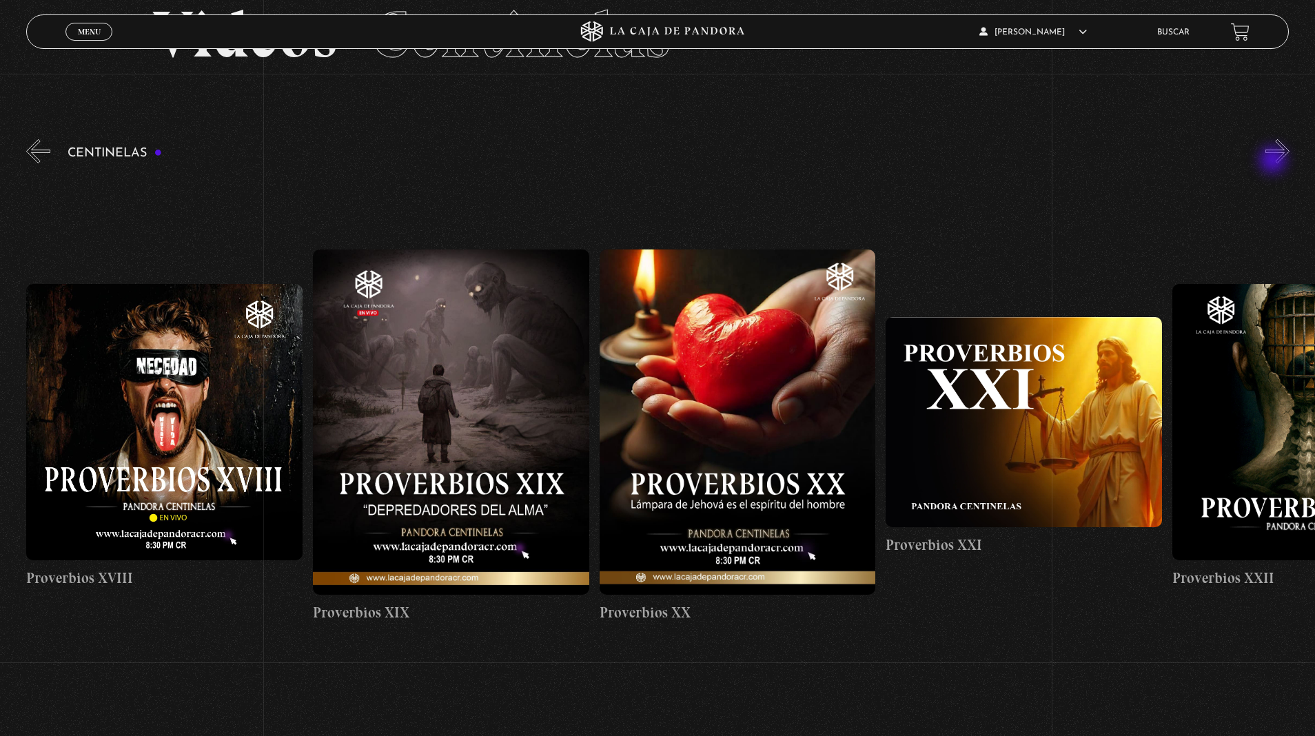
click at [1266, 139] on button "»" at bounding box center [1278, 151] width 24 height 24
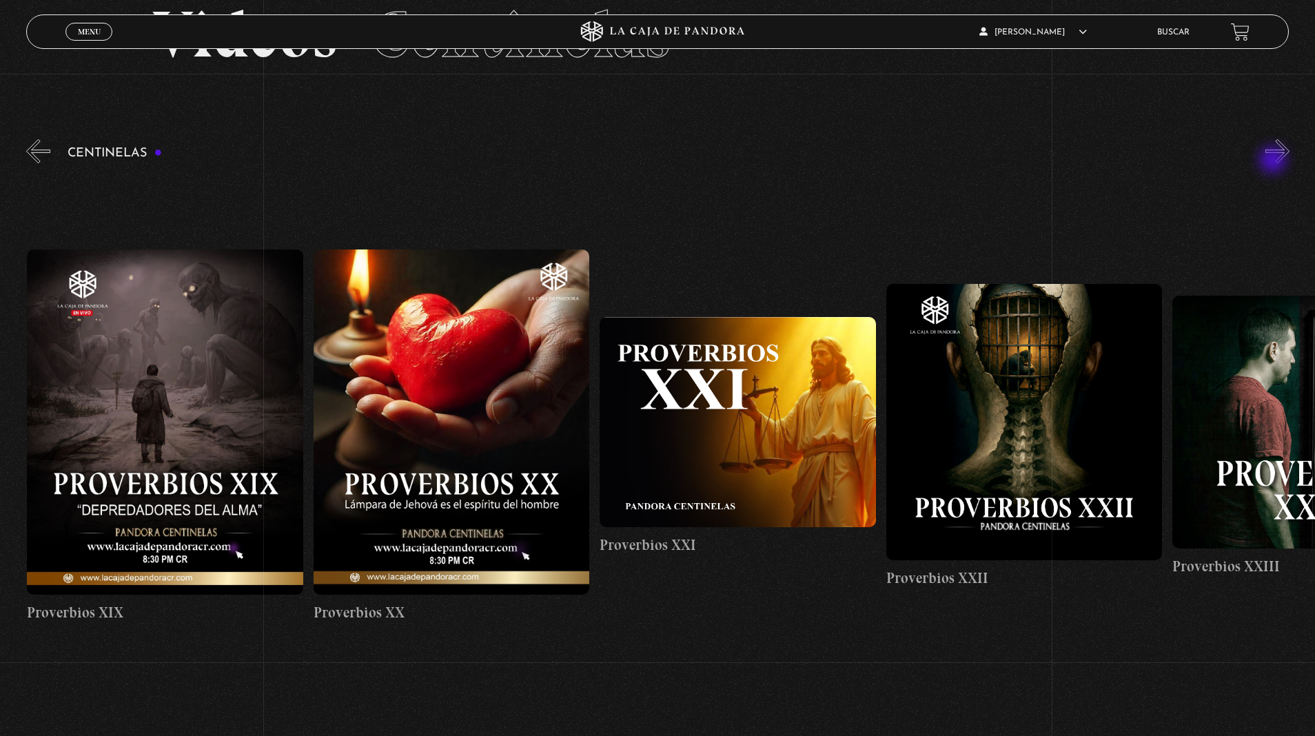
click at [1266, 139] on button "»" at bounding box center [1278, 151] width 24 height 24
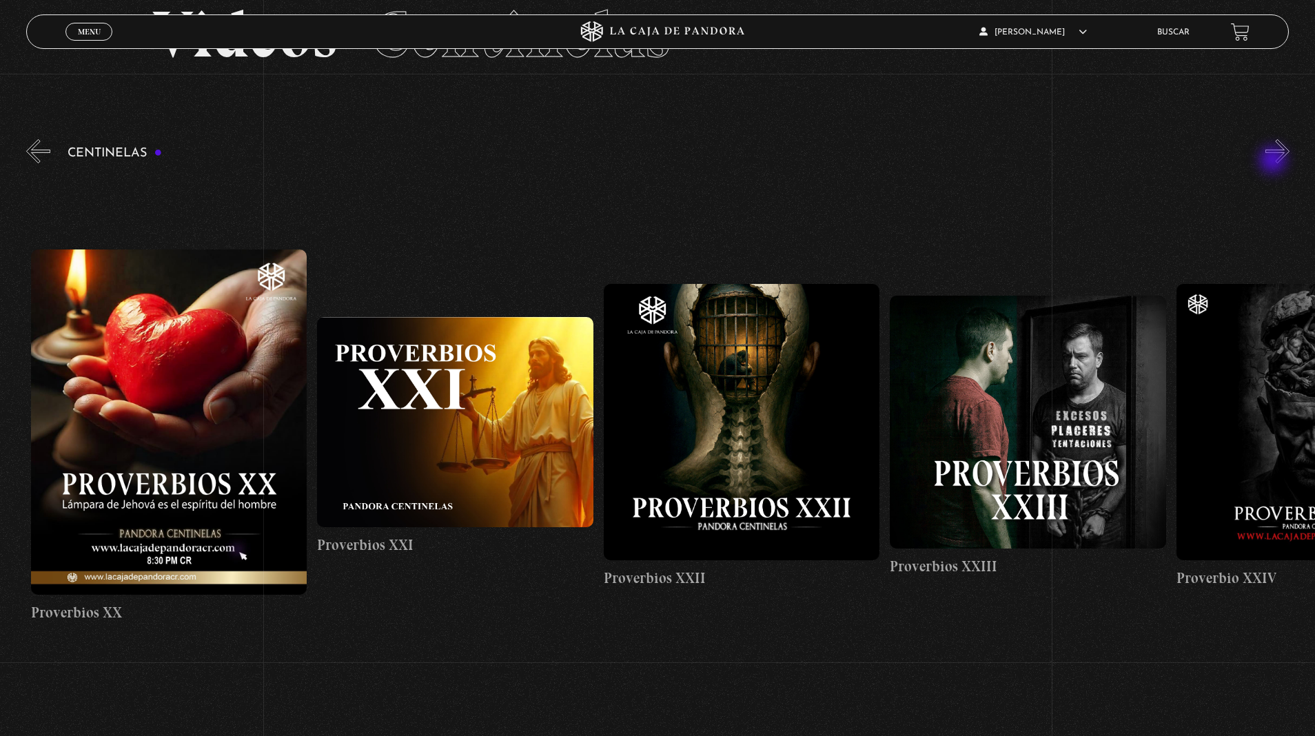
scroll to position [0, 6302]
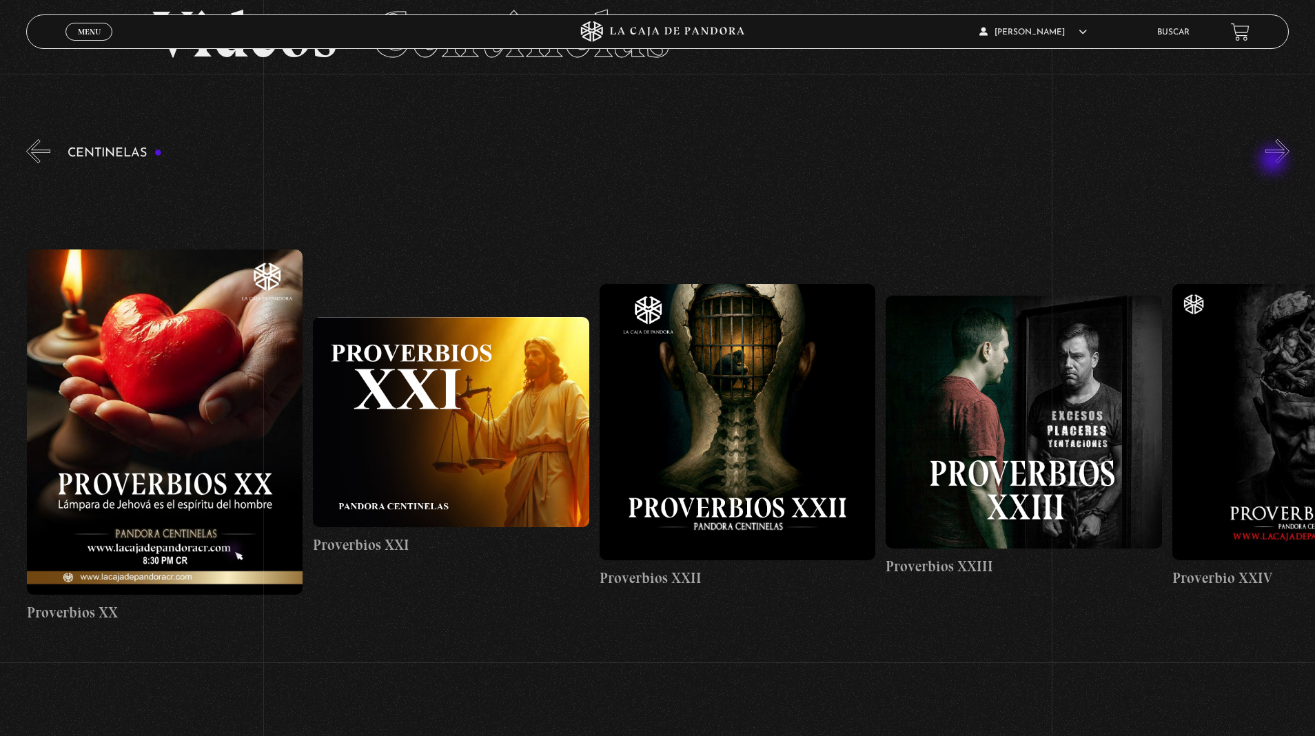
click at [1266, 139] on button "»" at bounding box center [1278, 151] width 24 height 24
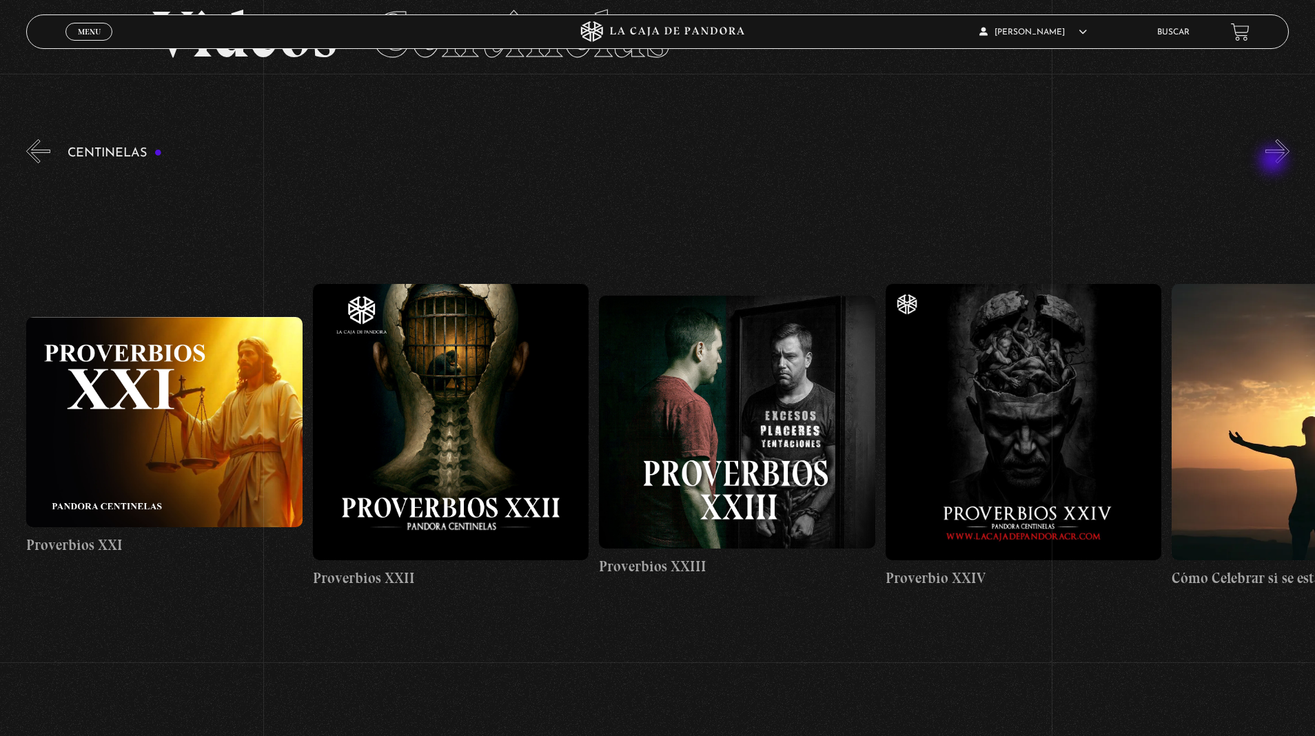
click at [1266, 139] on button "»" at bounding box center [1278, 151] width 24 height 24
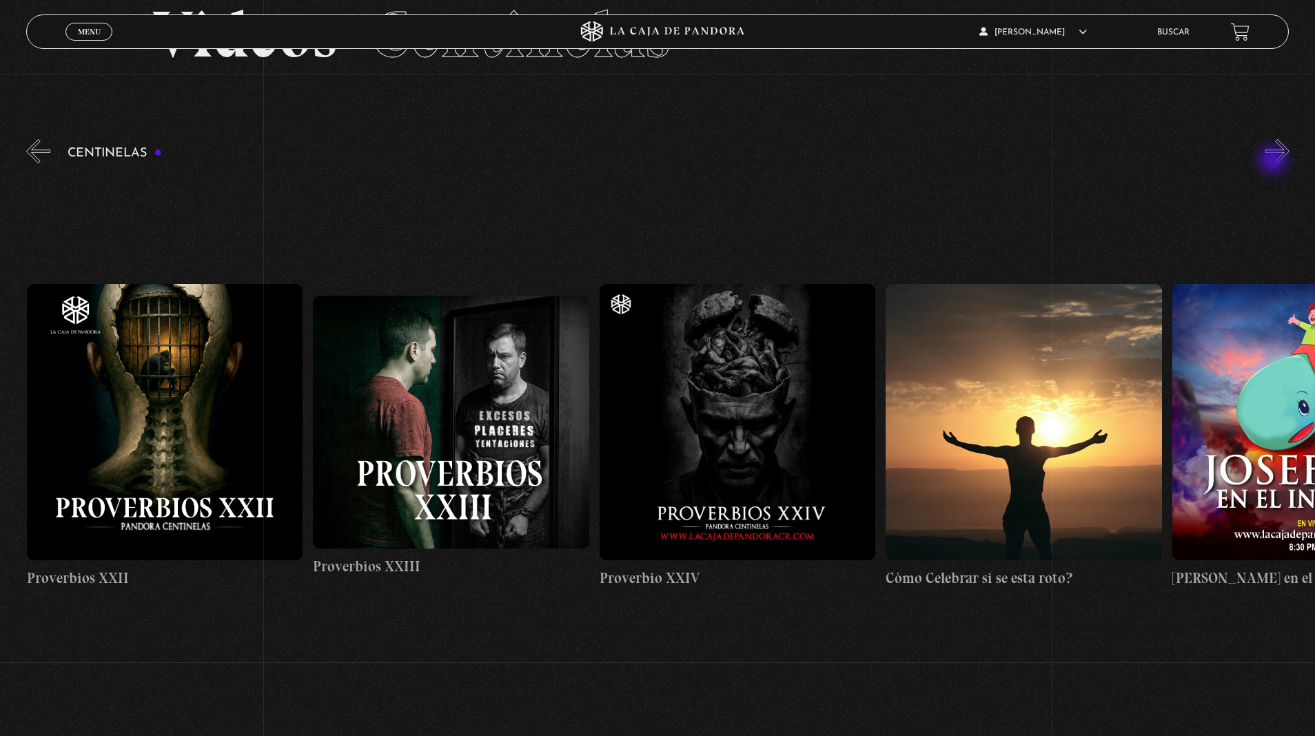
click at [1266, 139] on button "»" at bounding box center [1278, 151] width 24 height 24
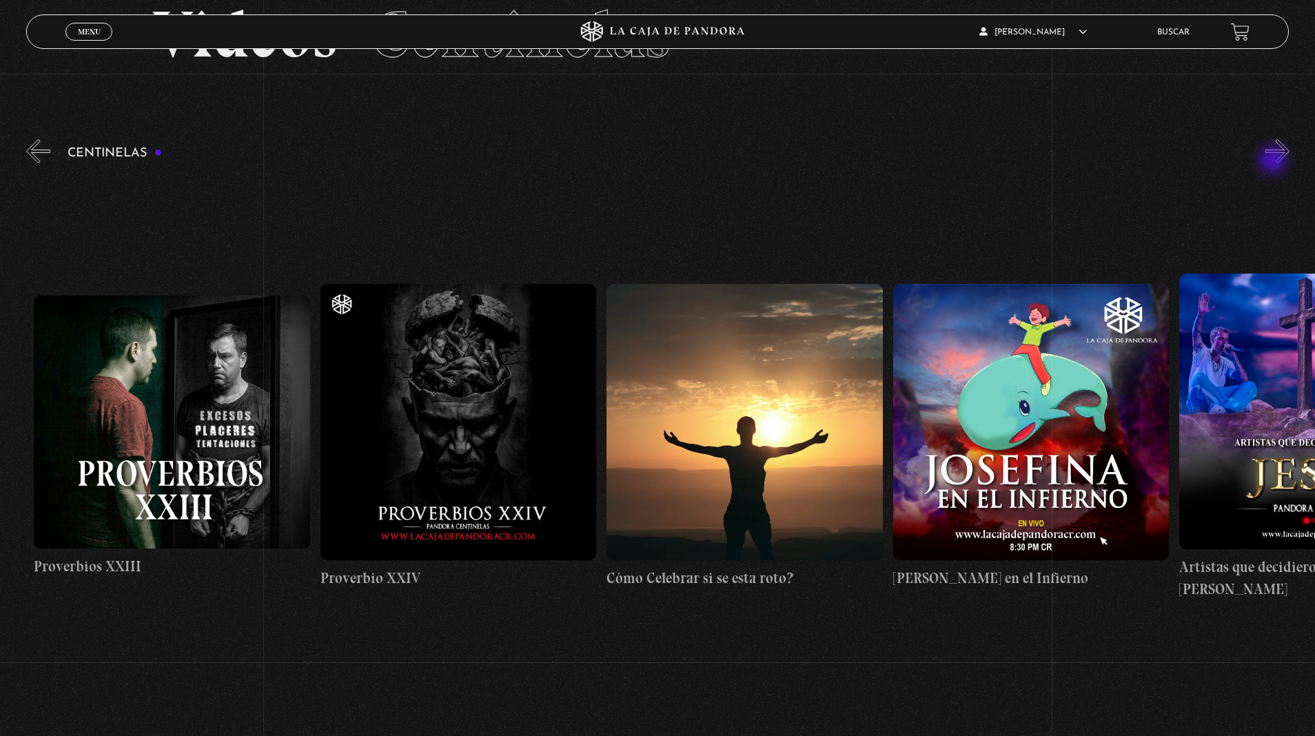
click at [1266, 139] on button "»" at bounding box center [1278, 151] width 24 height 24
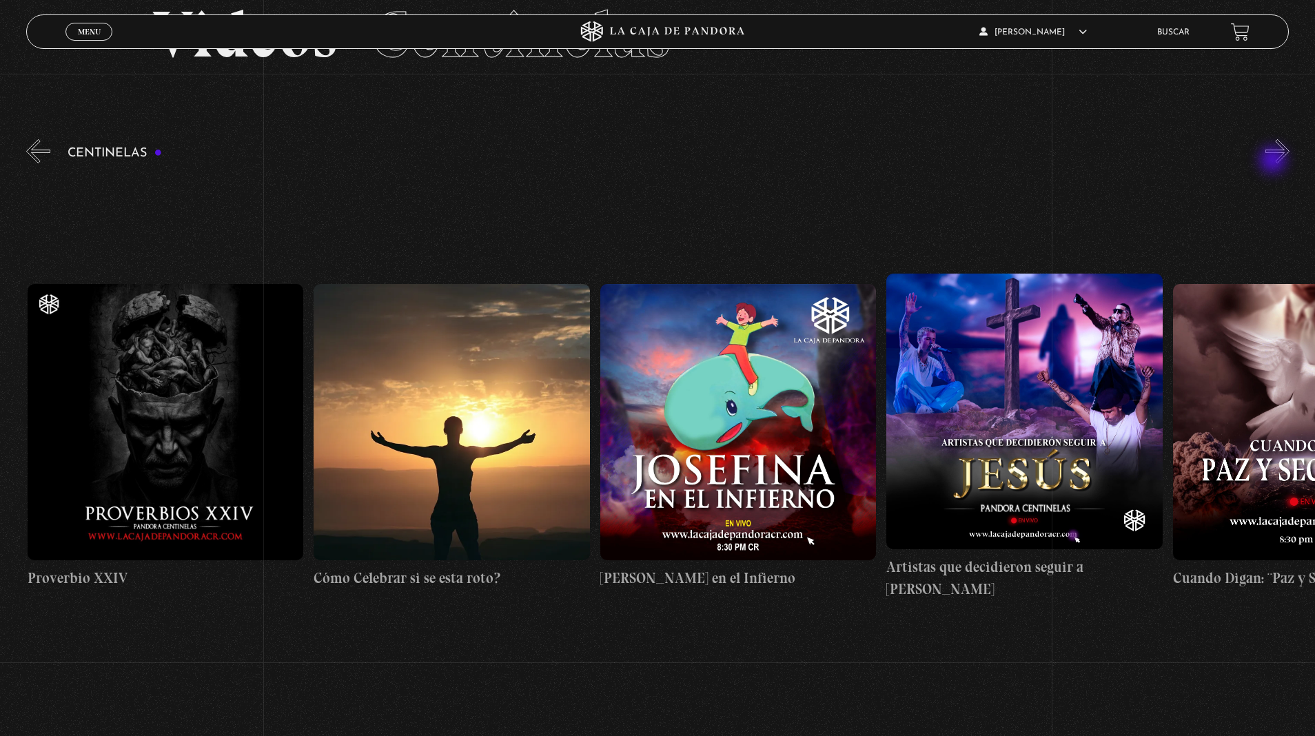
scroll to position [0, 7448]
click at [1266, 139] on button "»" at bounding box center [1278, 151] width 24 height 24
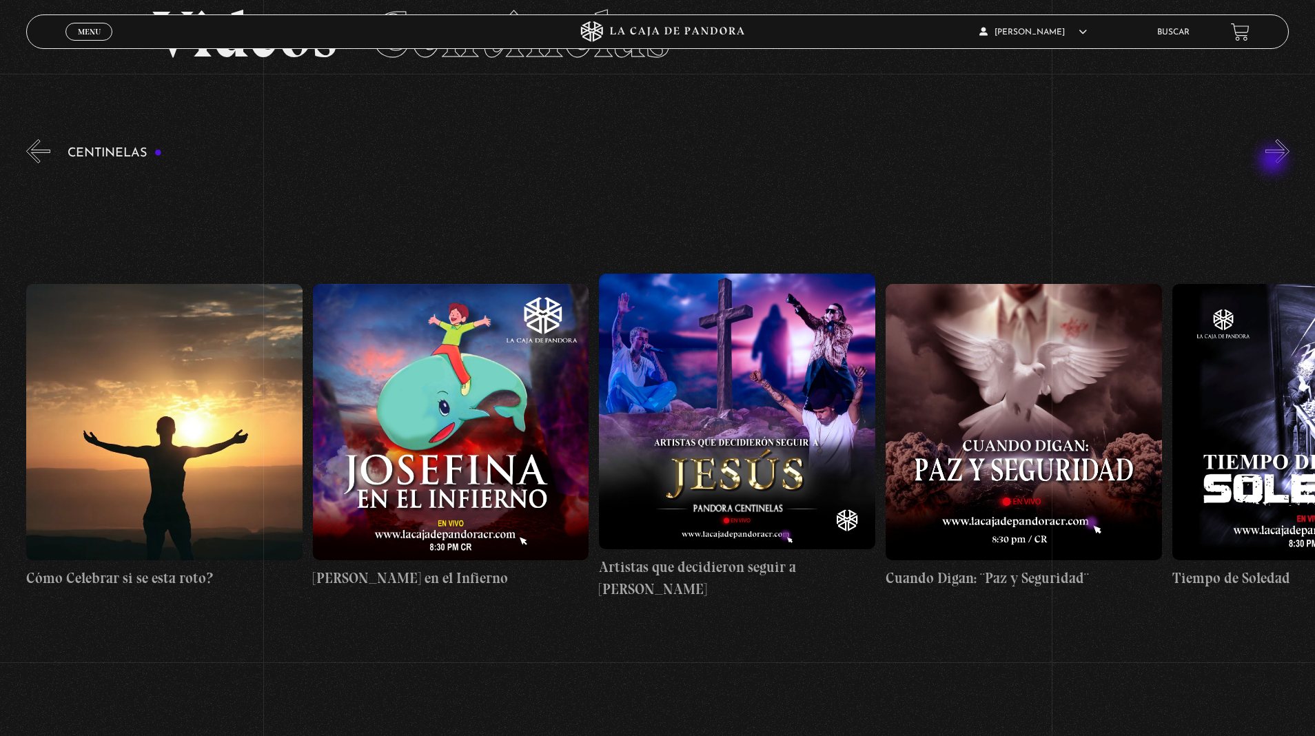
click at [1266, 139] on button "»" at bounding box center [1278, 151] width 24 height 24
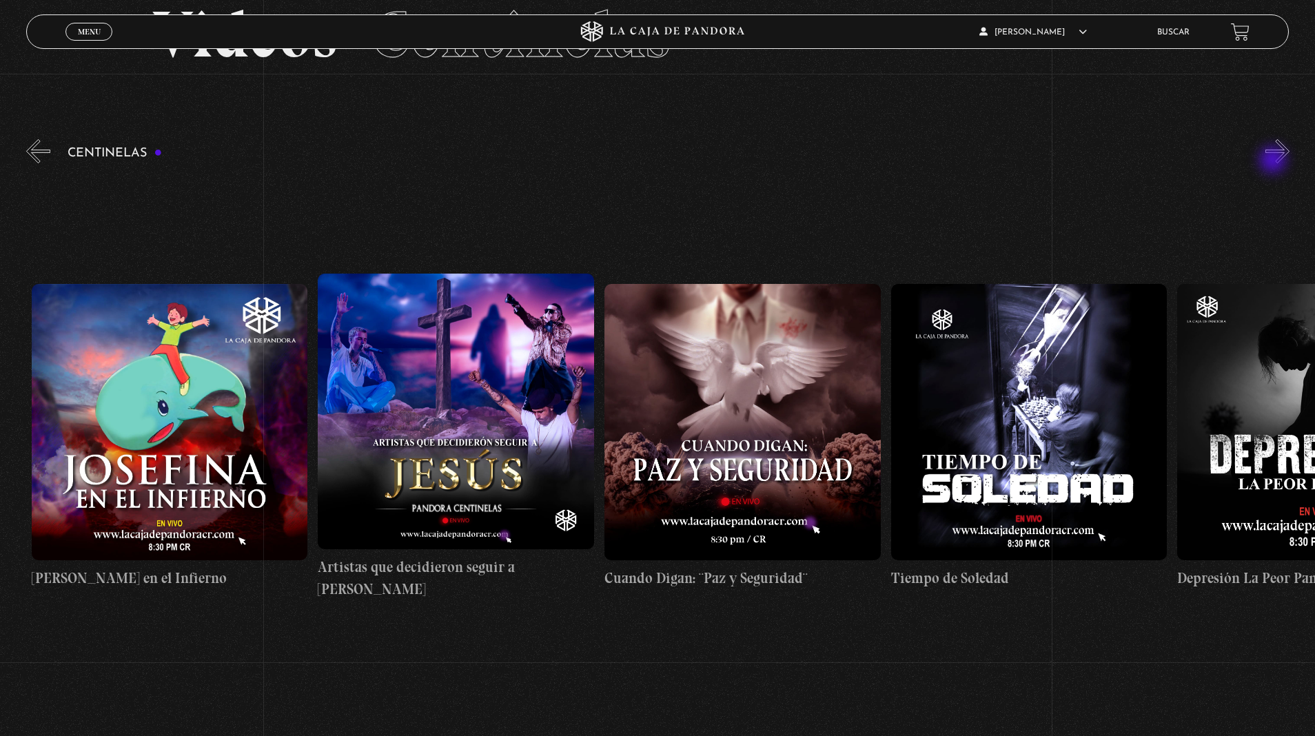
scroll to position [0, 8021]
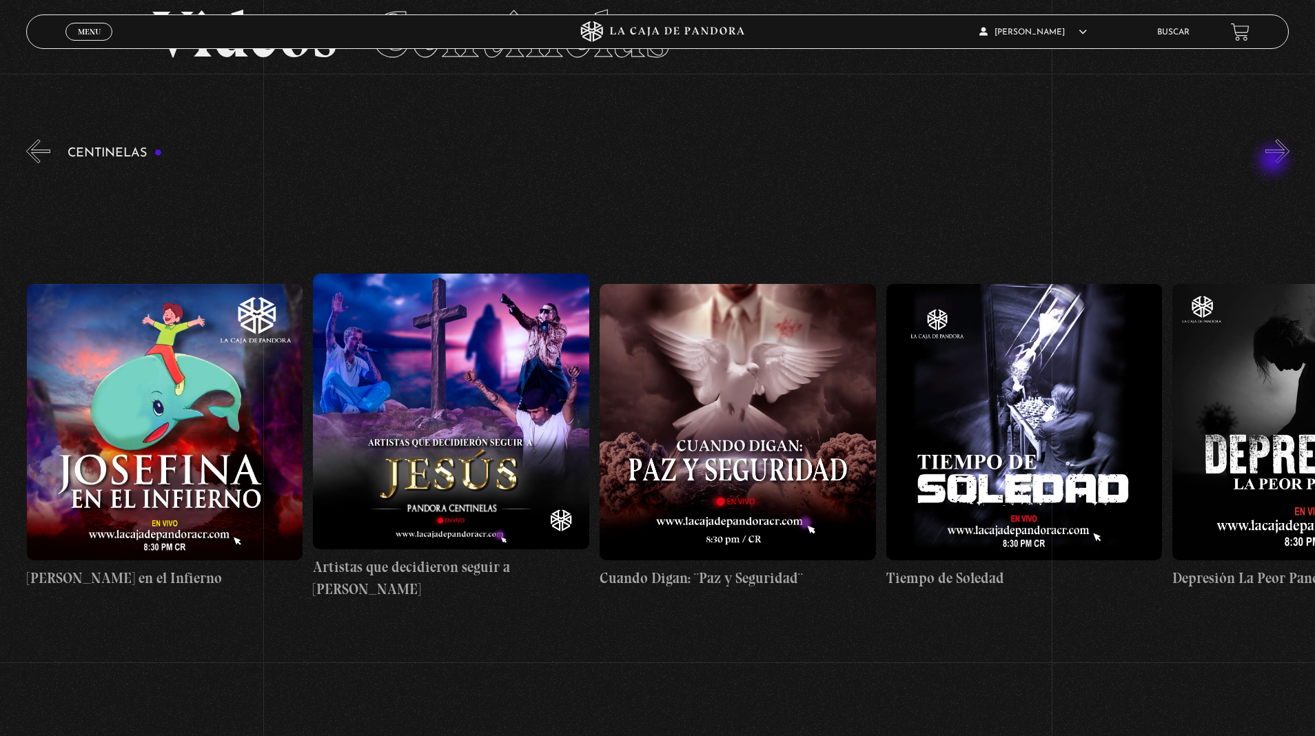
click at [1266, 139] on button "»" at bounding box center [1278, 151] width 24 height 24
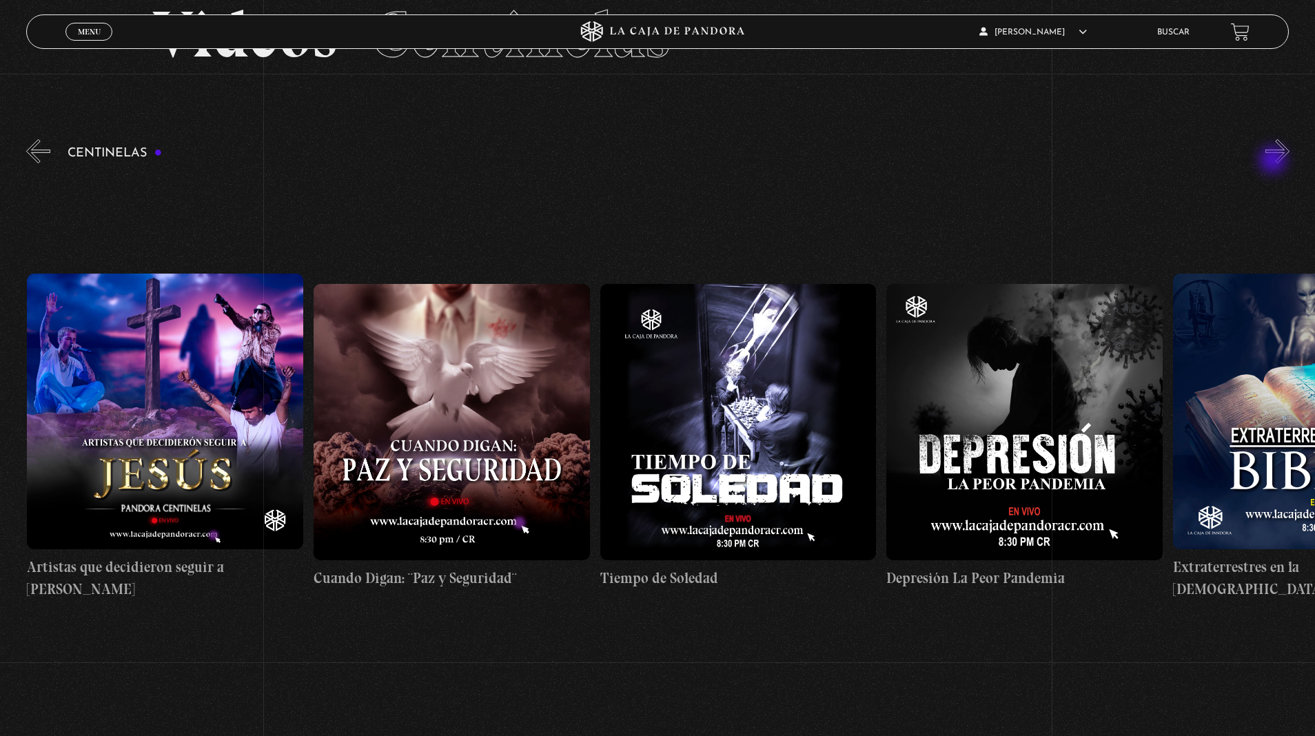
scroll to position [0, 8307]
click at [1266, 139] on button "»" at bounding box center [1278, 151] width 24 height 24
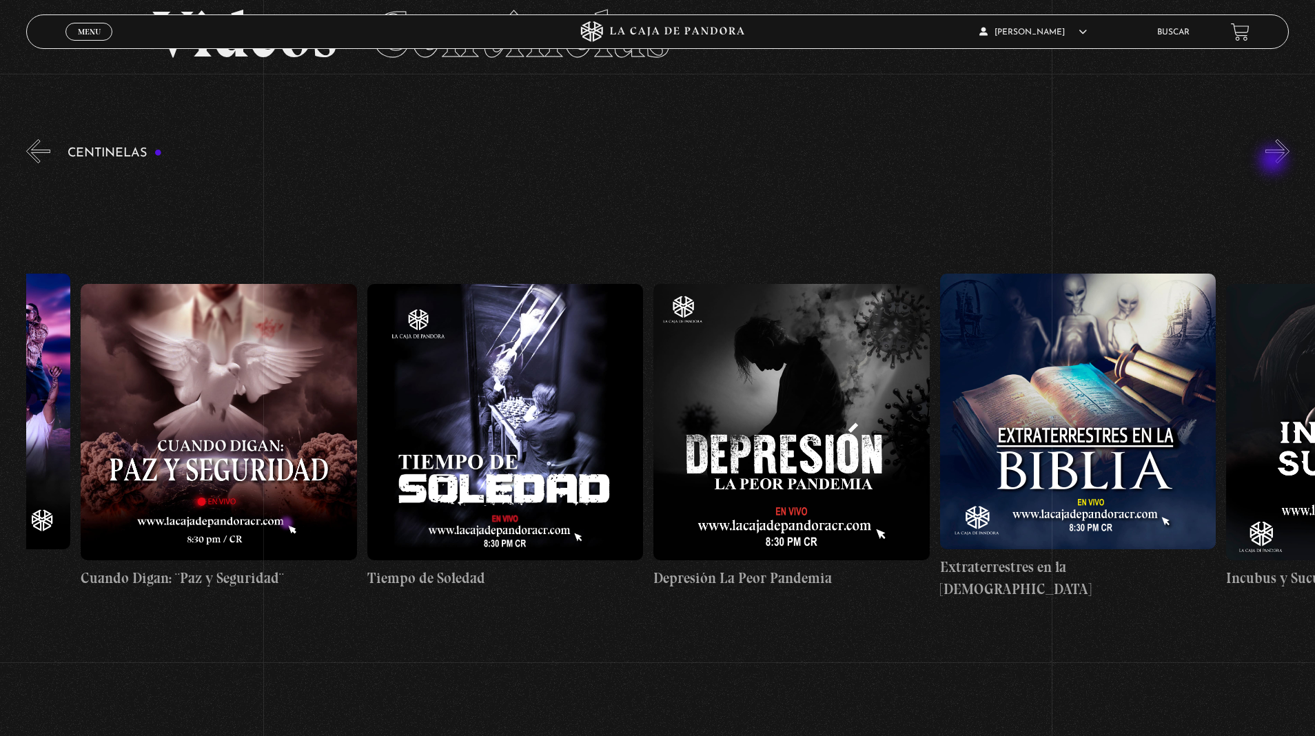
click at [1266, 139] on button "»" at bounding box center [1278, 151] width 24 height 24
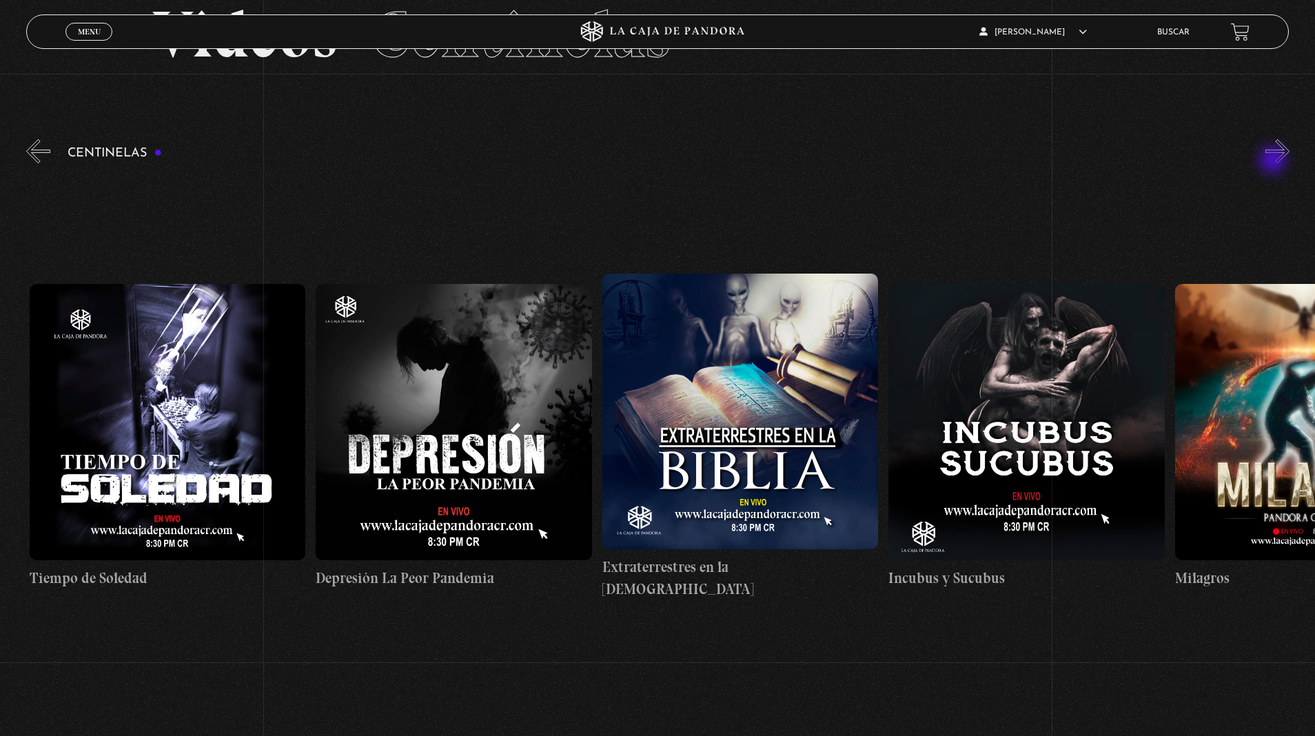
scroll to position [0, 8880]
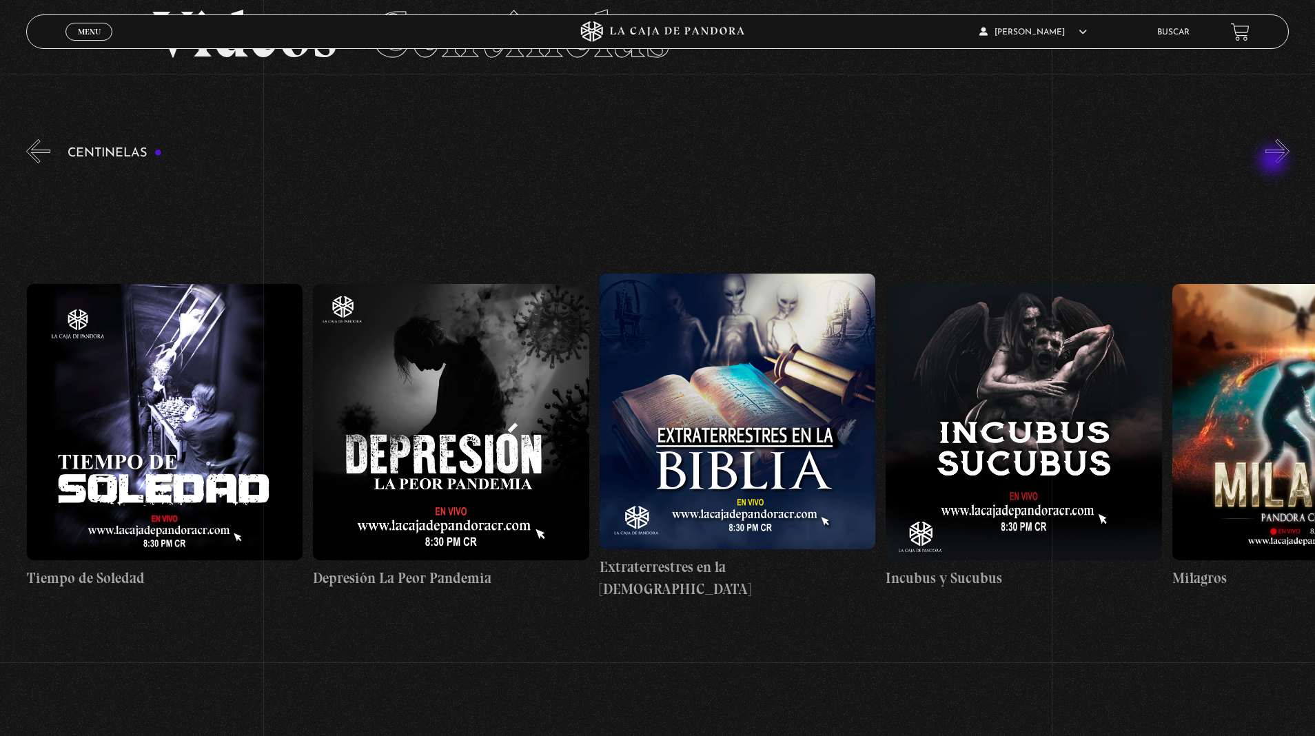
click at [1266, 139] on button "»" at bounding box center [1278, 151] width 24 height 24
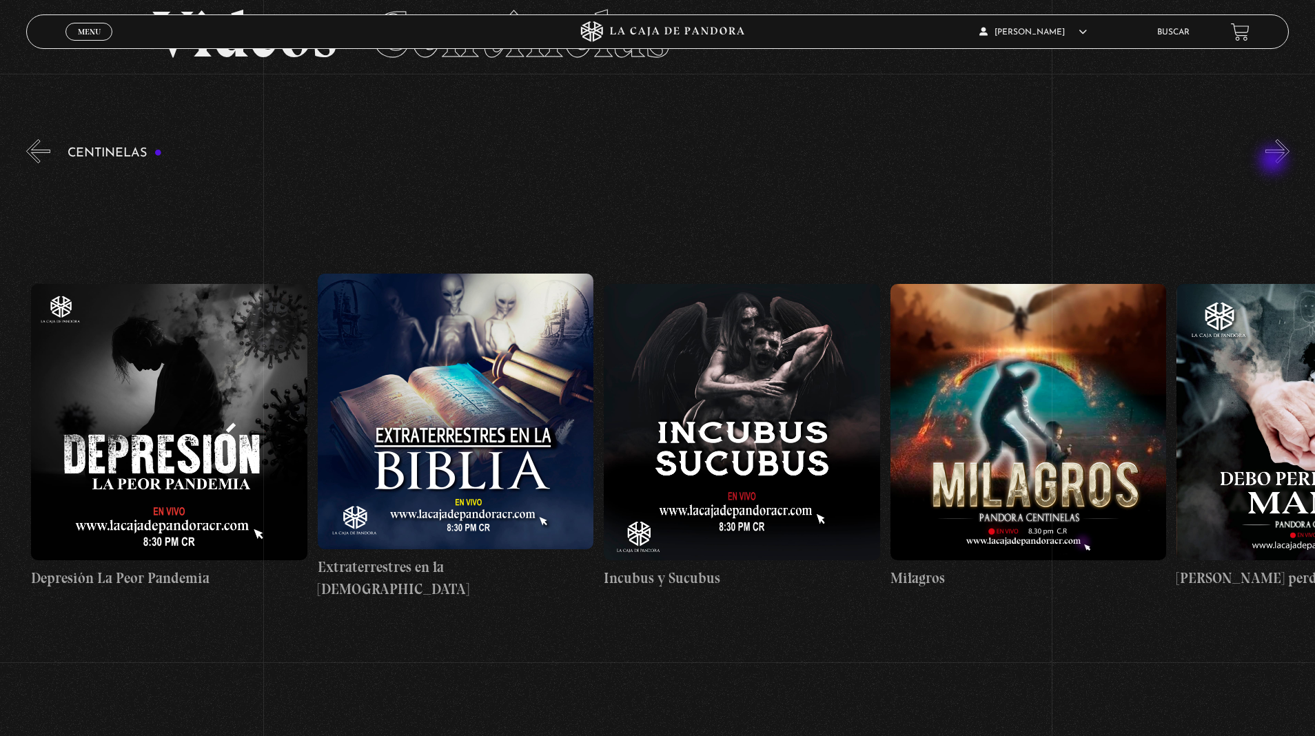
click at [1266, 139] on button "»" at bounding box center [1278, 151] width 24 height 24
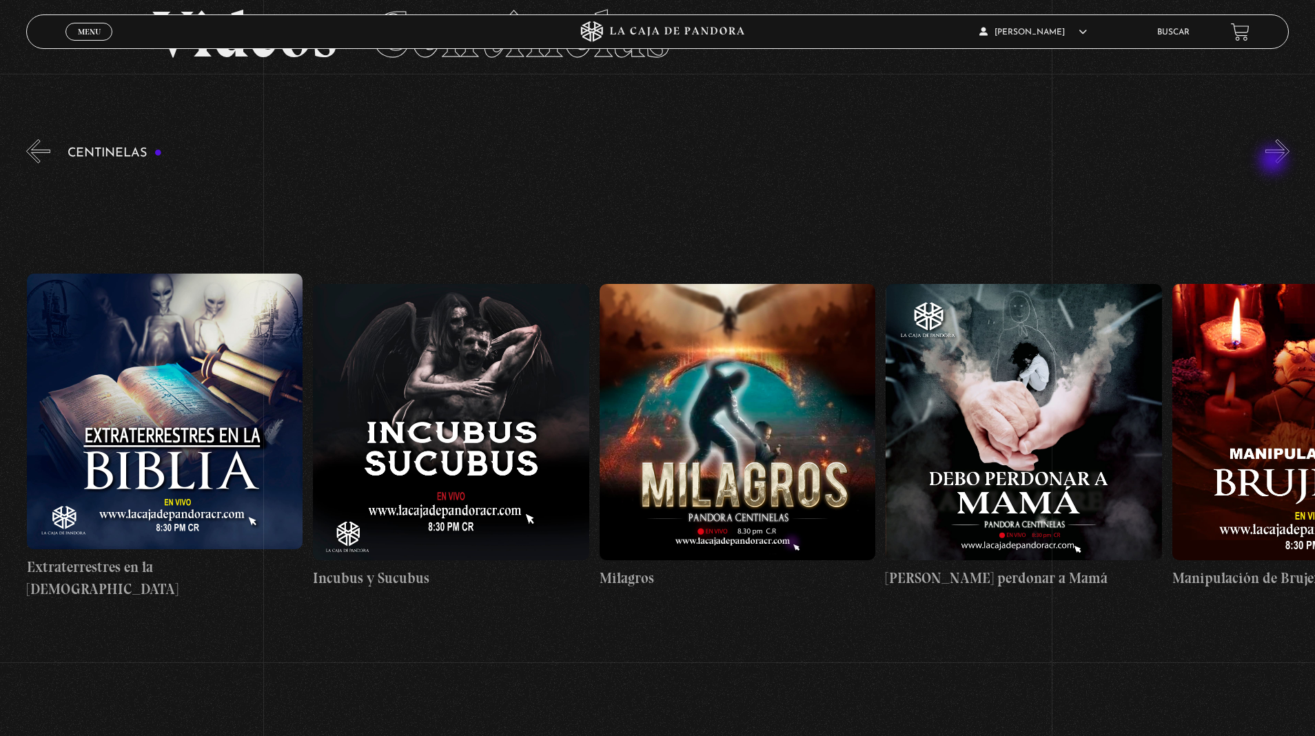
click at [1266, 139] on button "»" at bounding box center [1278, 151] width 24 height 24
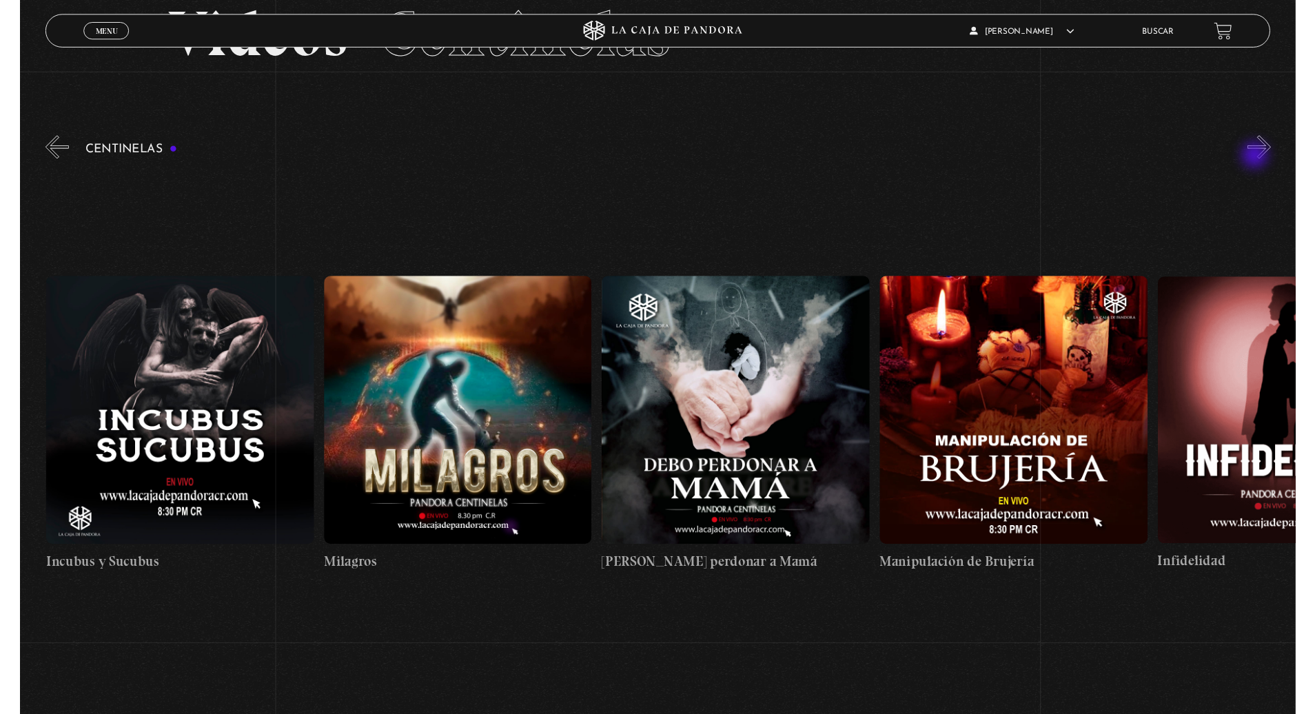
scroll to position [0, 9740]
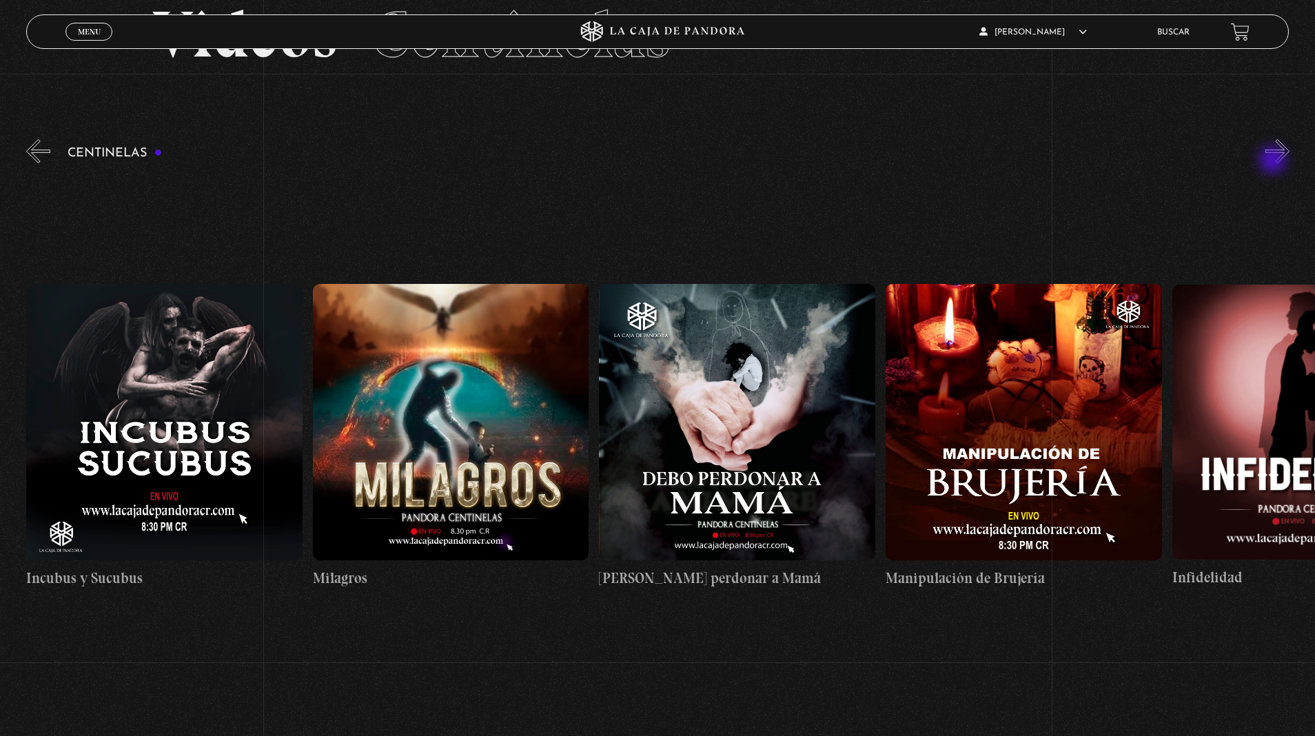
click at [120, 174] on link "Incubus y Sucubus" at bounding box center [164, 437] width 276 height 526
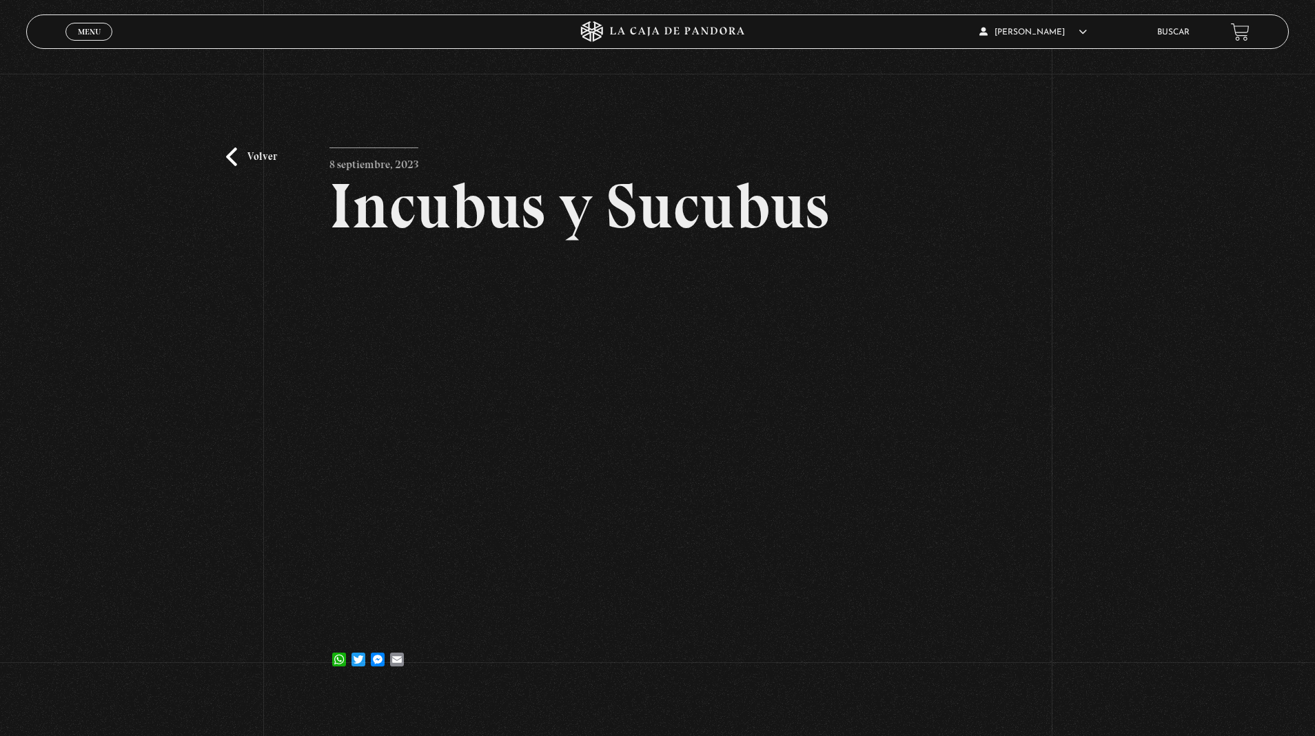
click at [259, 161] on link "Volver" at bounding box center [251, 157] width 51 height 19
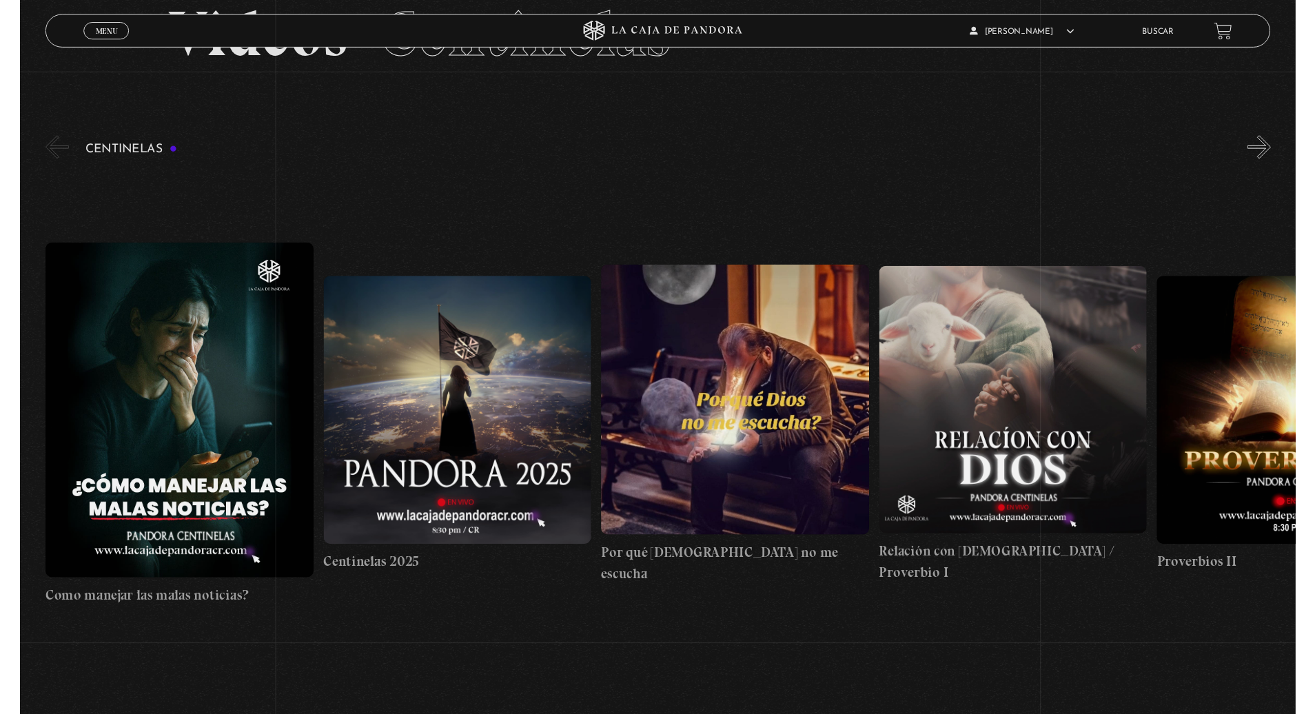
scroll to position [106, 0]
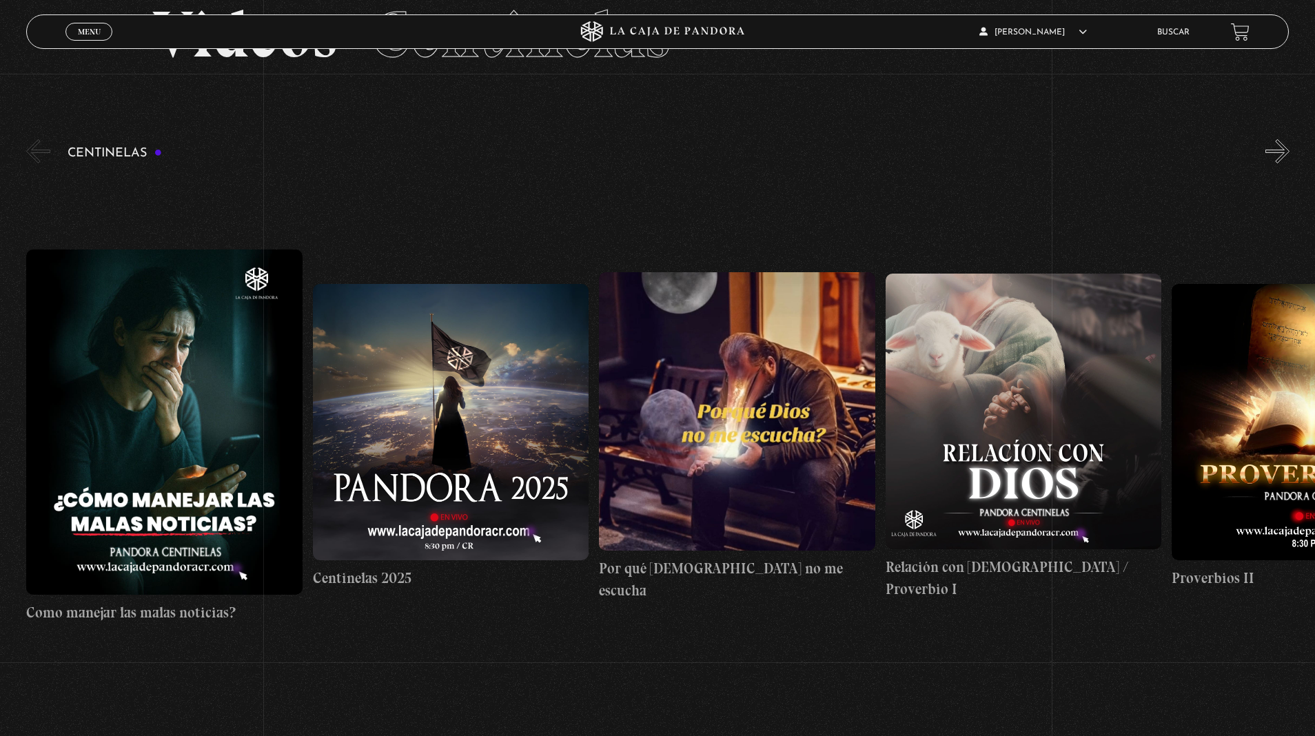
click at [101, 174] on link "Como manejar las malas noticias?" at bounding box center [164, 437] width 276 height 526
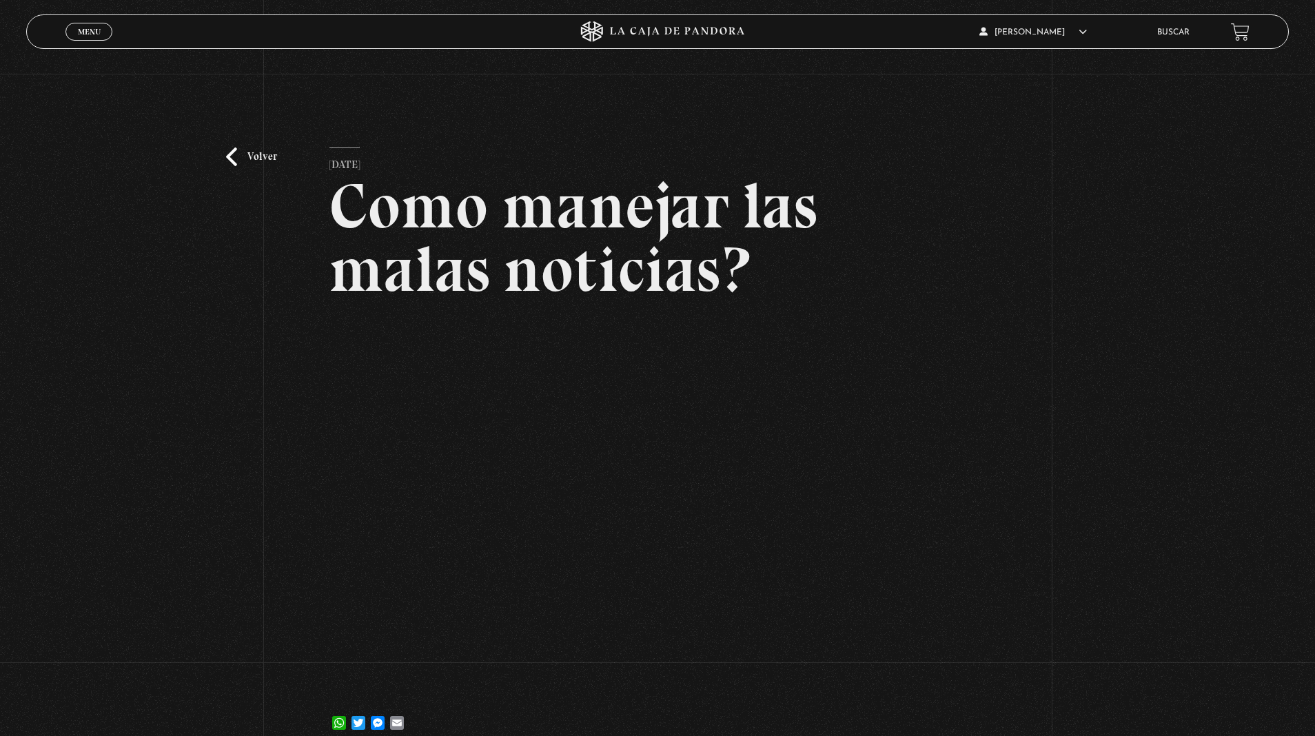
click at [250, 161] on link "Volver" at bounding box center [251, 157] width 51 height 19
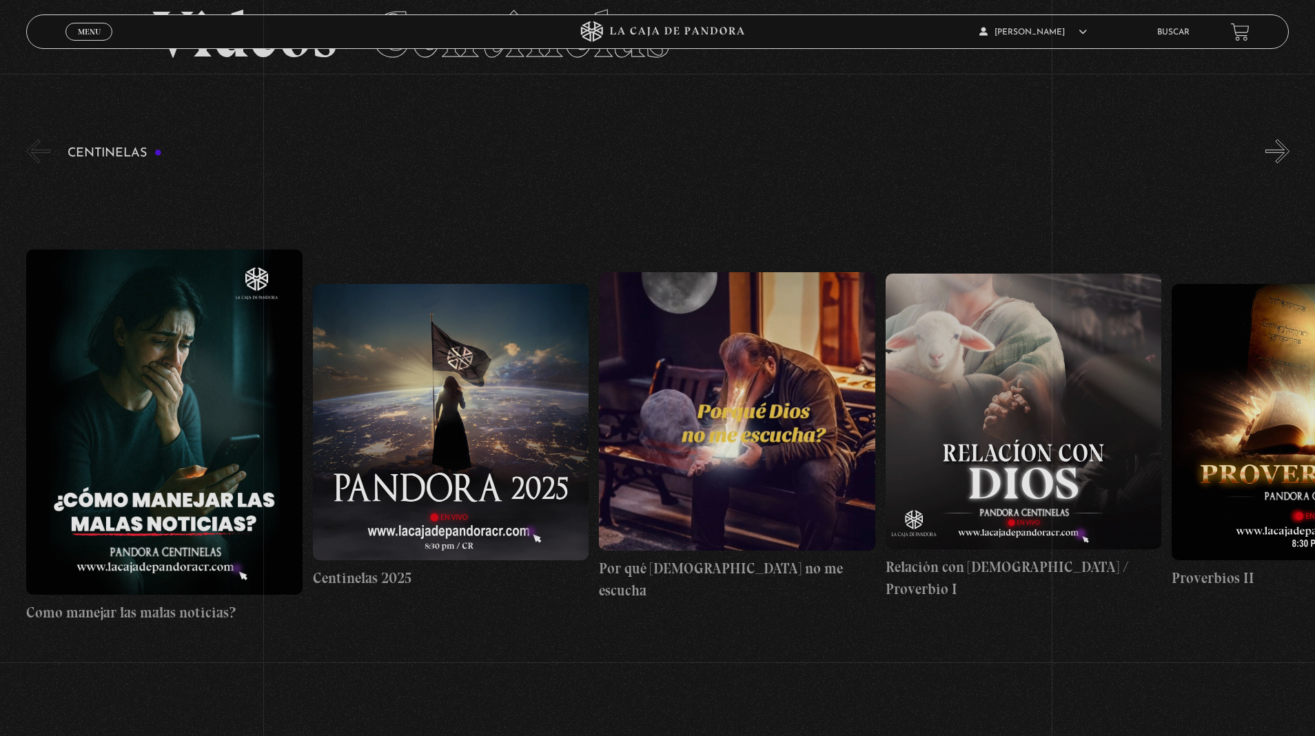
scroll to position [106, 0]
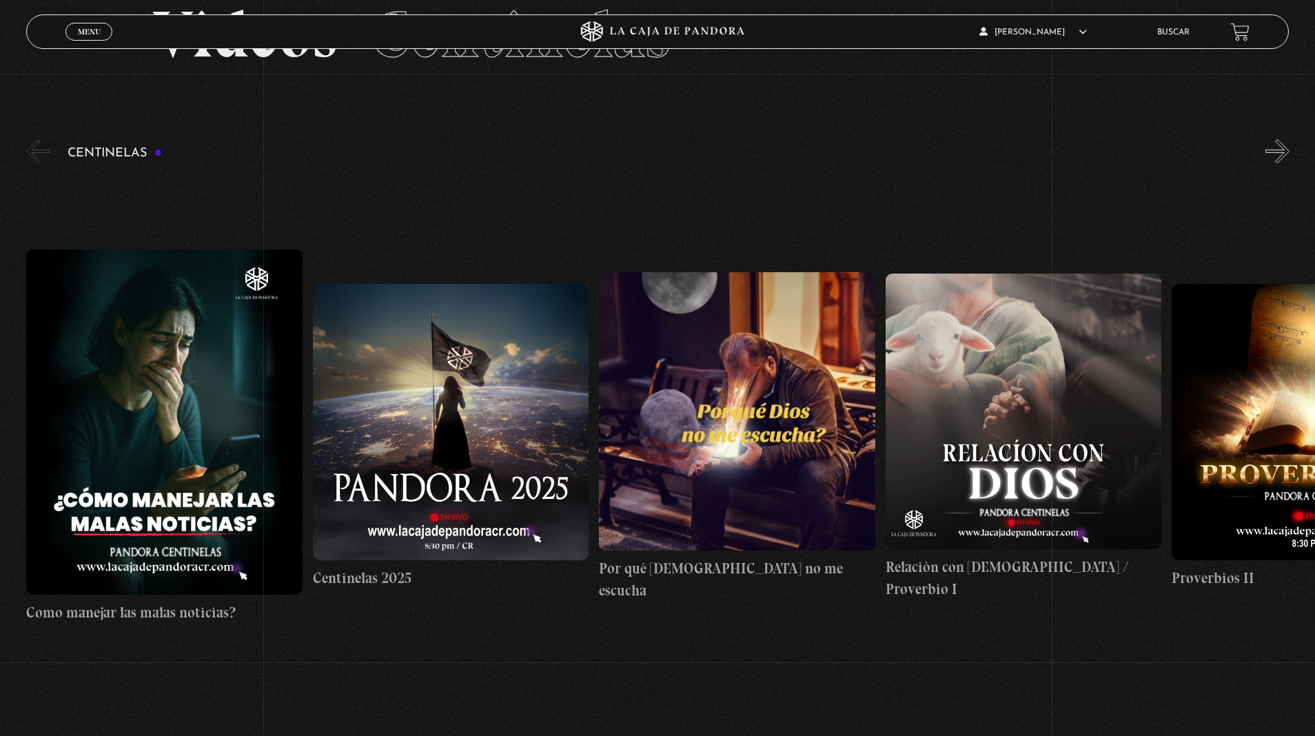
click at [1277, 159] on button "»" at bounding box center [1278, 151] width 24 height 24
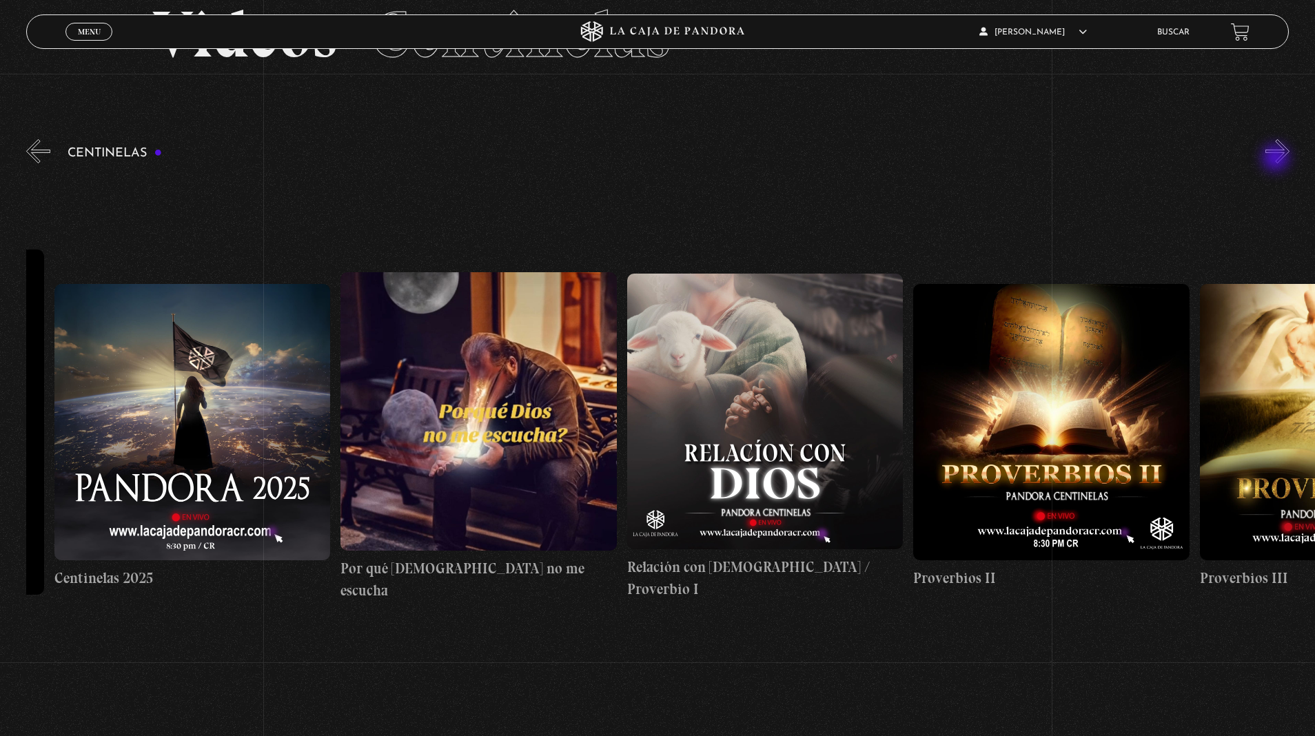
click at [1277, 159] on button "»" at bounding box center [1278, 151] width 24 height 24
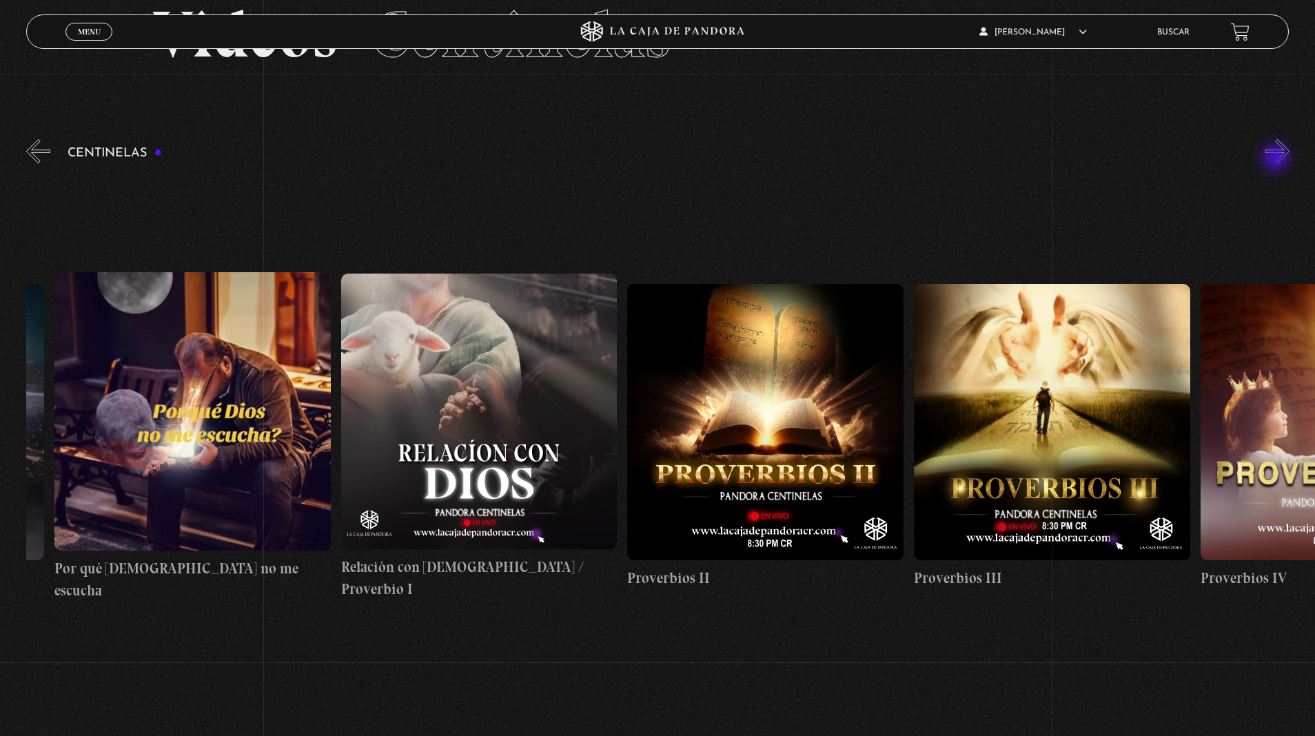
scroll to position [0, 573]
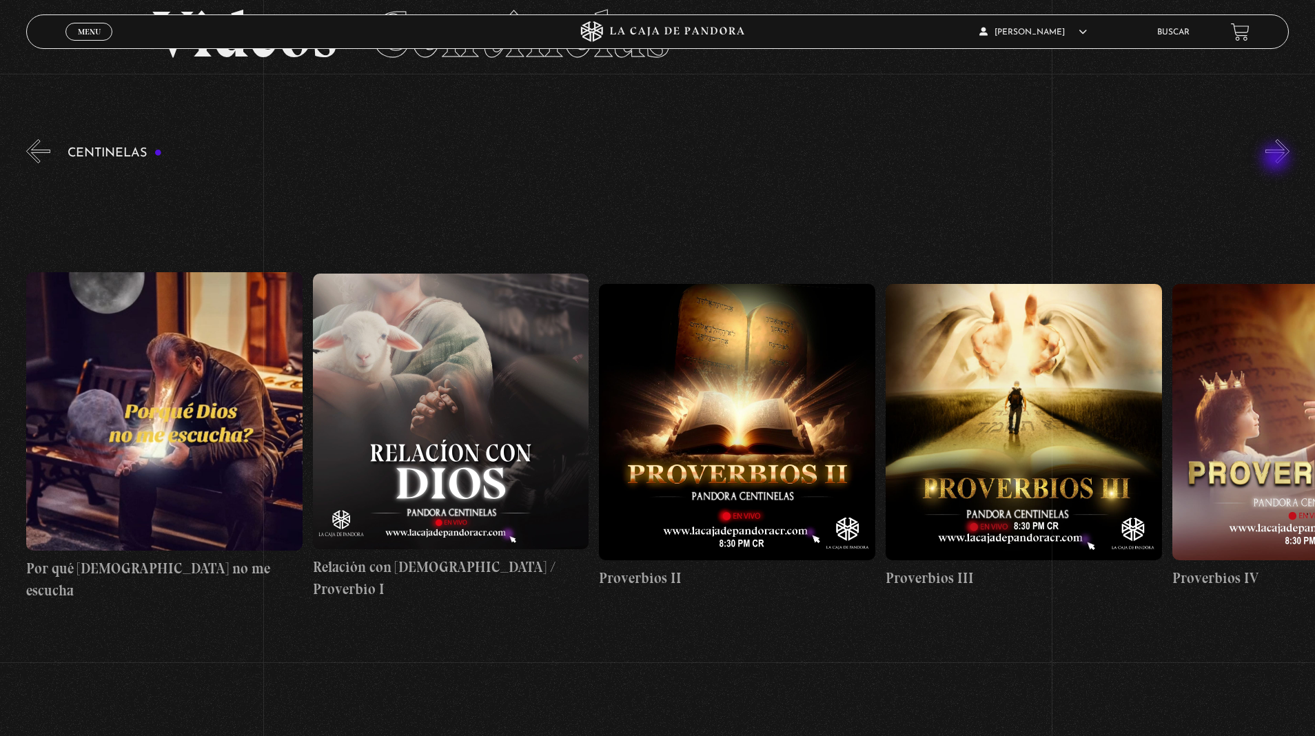
click at [1277, 159] on button "»" at bounding box center [1278, 151] width 24 height 24
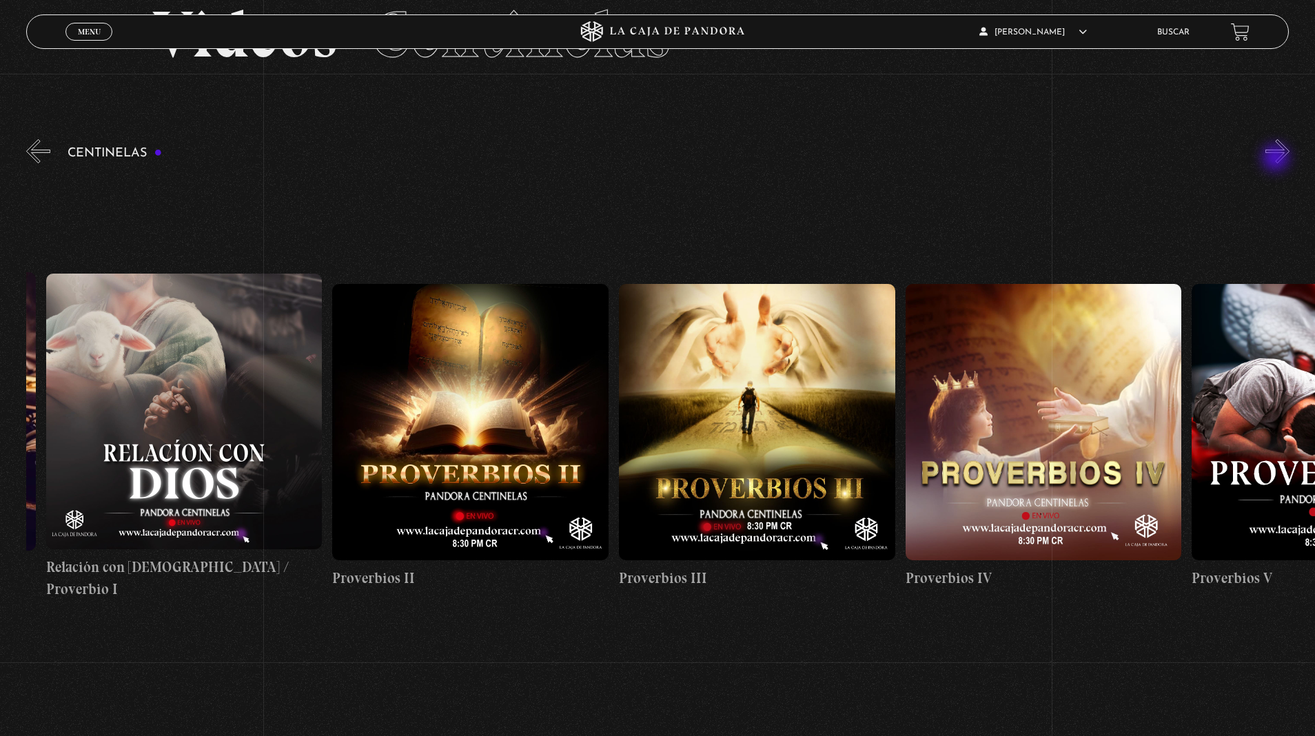
click at [1277, 159] on button "»" at bounding box center [1278, 151] width 24 height 24
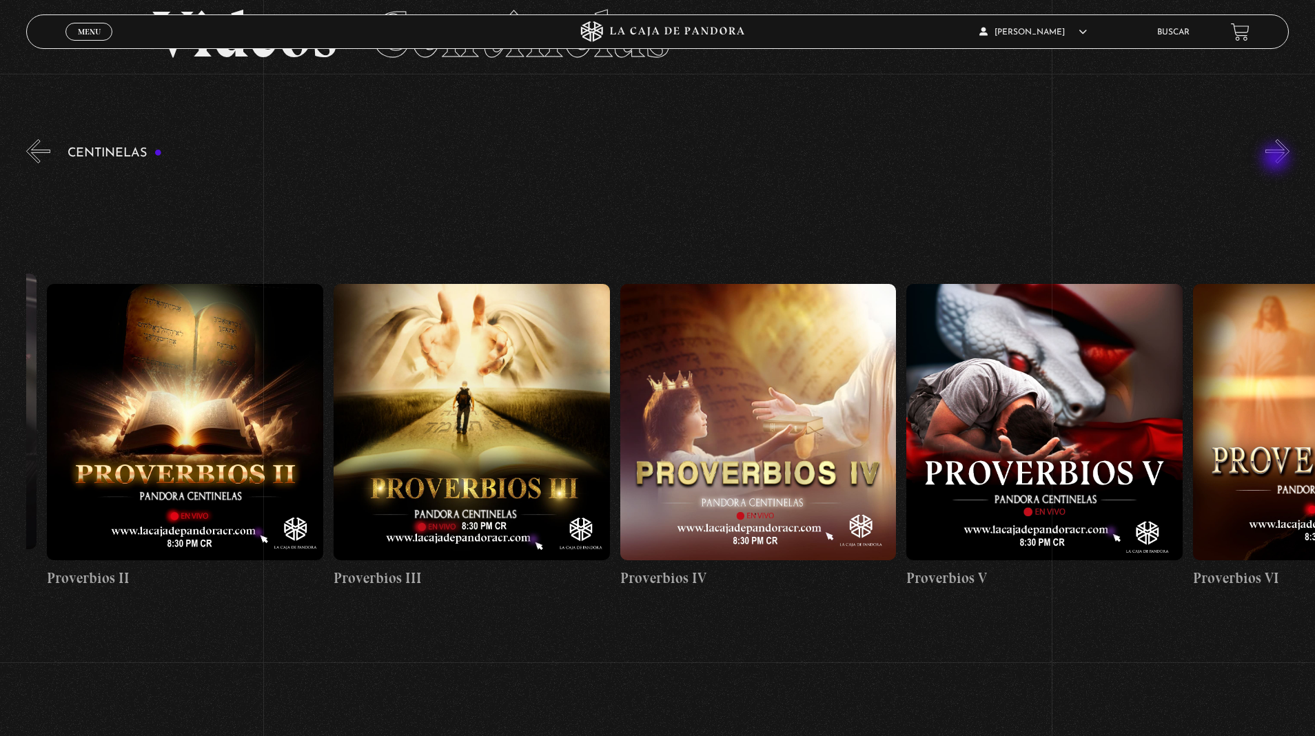
click at [1277, 159] on button "»" at bounding box center [1278, 151] width 24 height 24
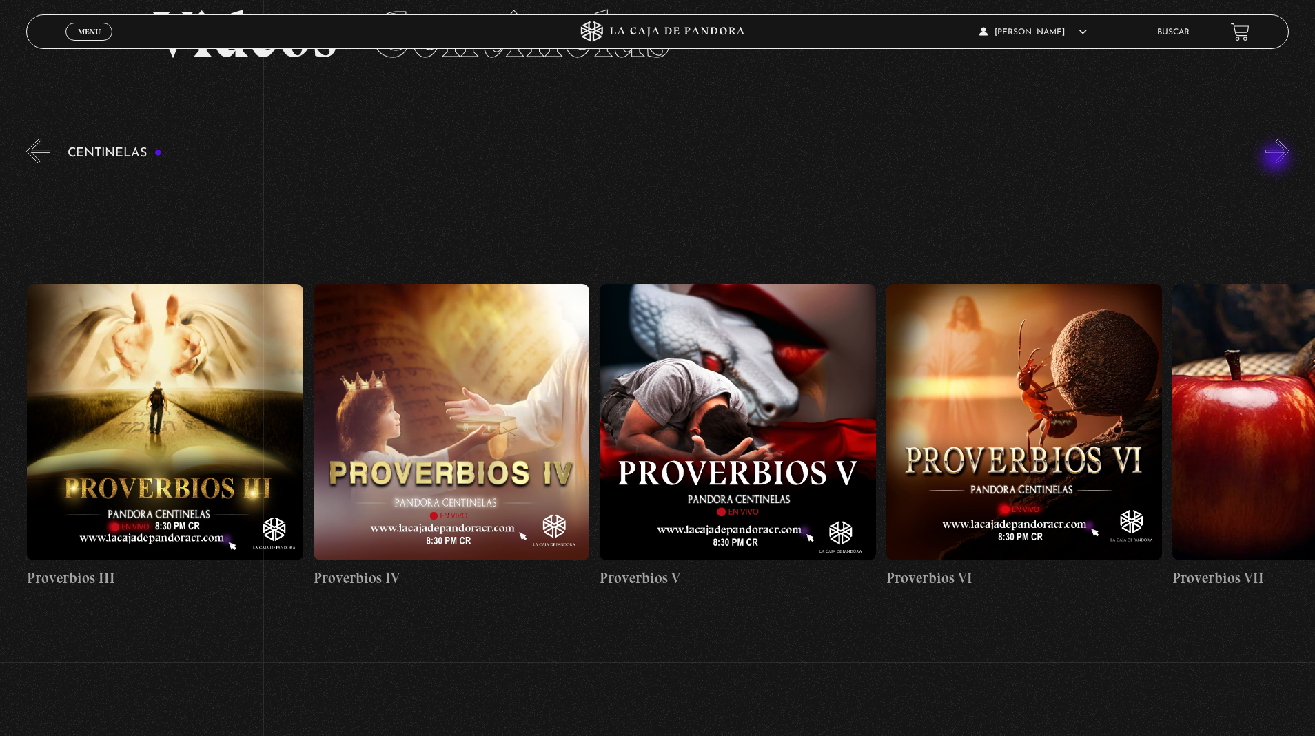
click at [1277, 159] on button "»" at bounding box center [1278, 151] width 24 height 24
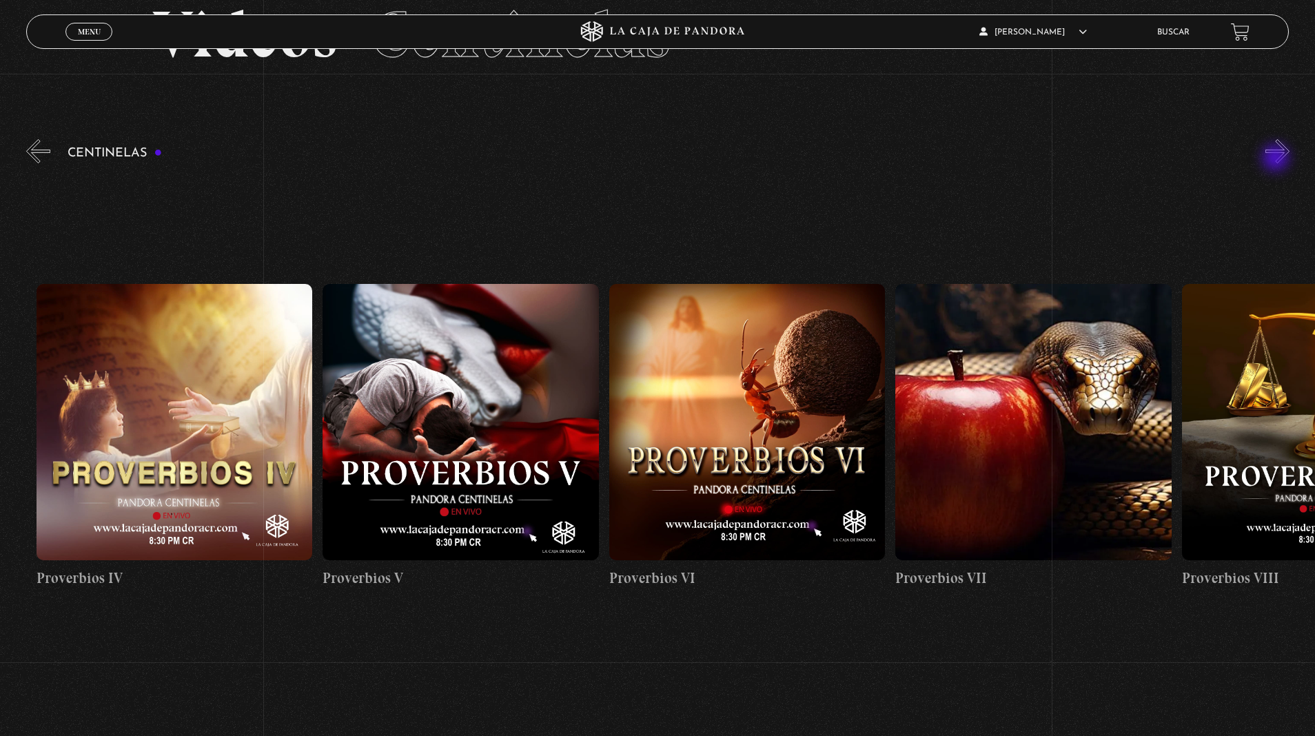
click at [1266, 139] on button "»" at bounding box center [1278, 151] width 24 height 24
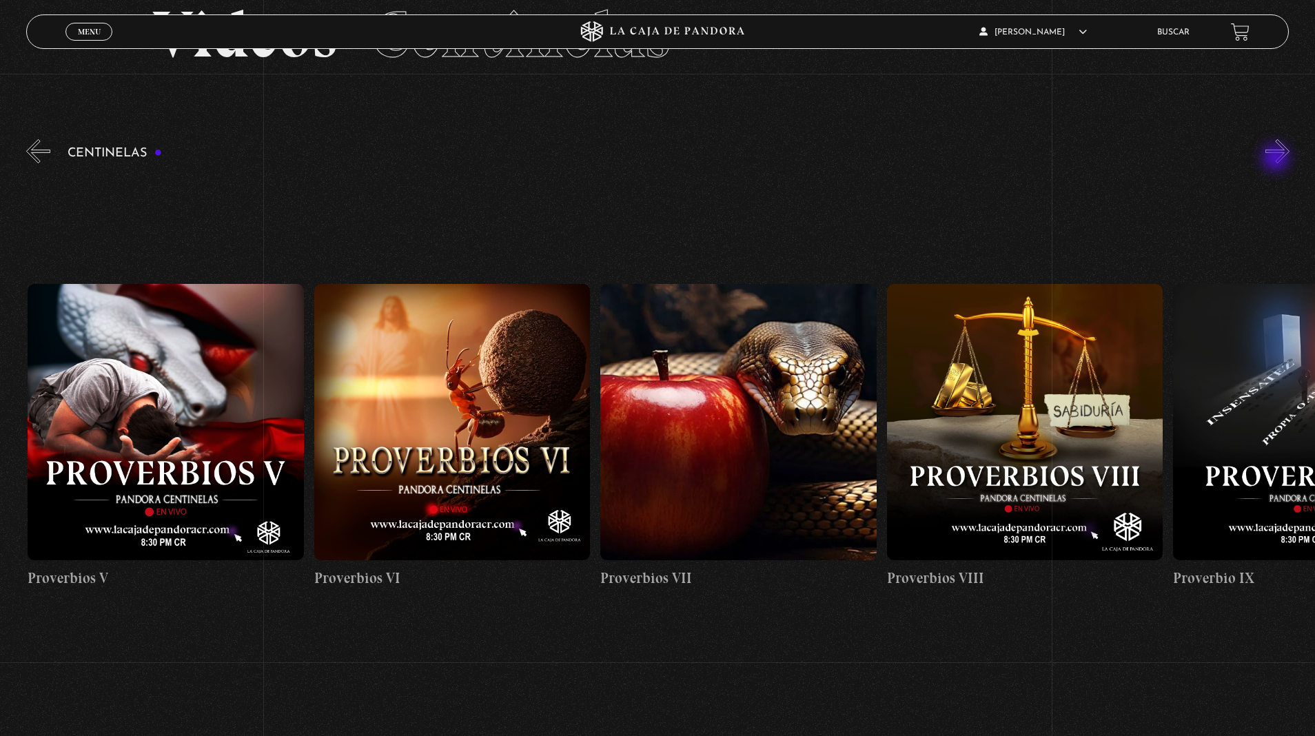
scroll to position [0, 2005]
click at [1266, 139] on button "»" at bounding box center [1278, 151] width 24 height 24
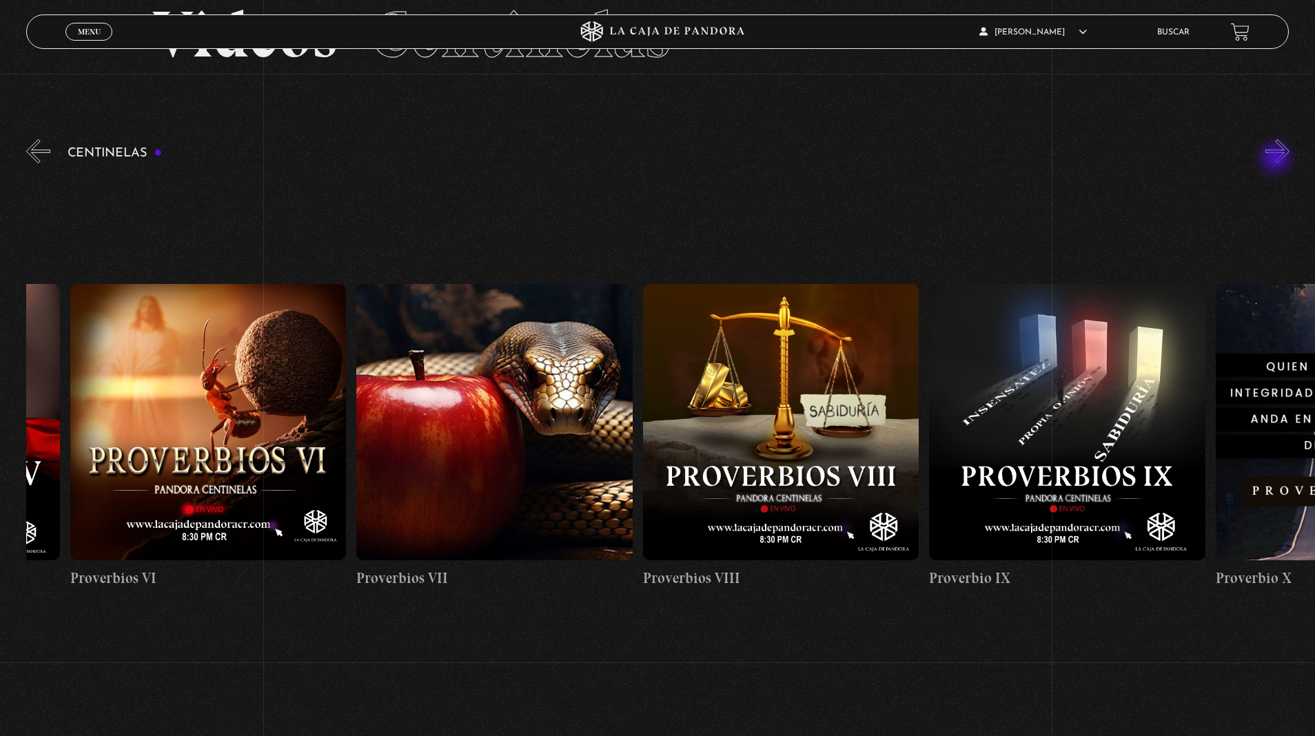
click at [1266, 139] on button "»" at bounding box center [1278, 151] width 24 height 24
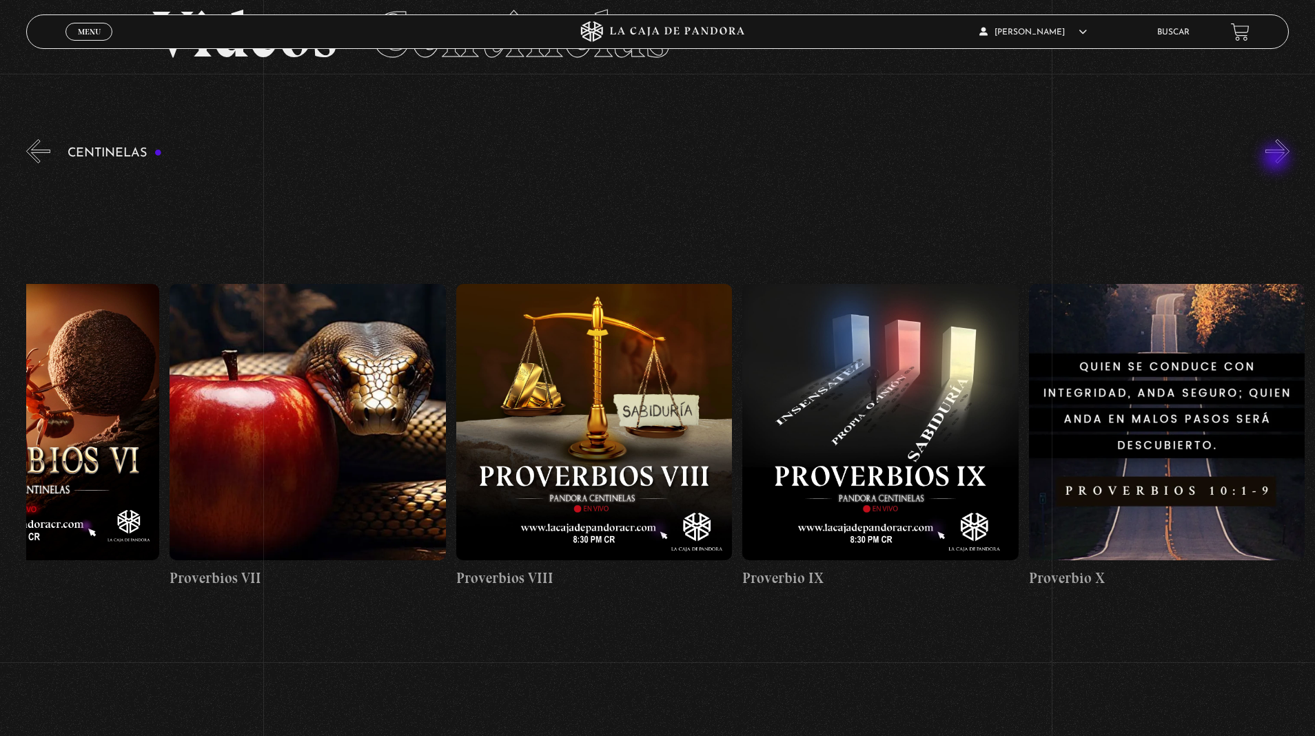
click at [1266, 139] on button "»" at bounding box center [1278, 151] width 24 height 24
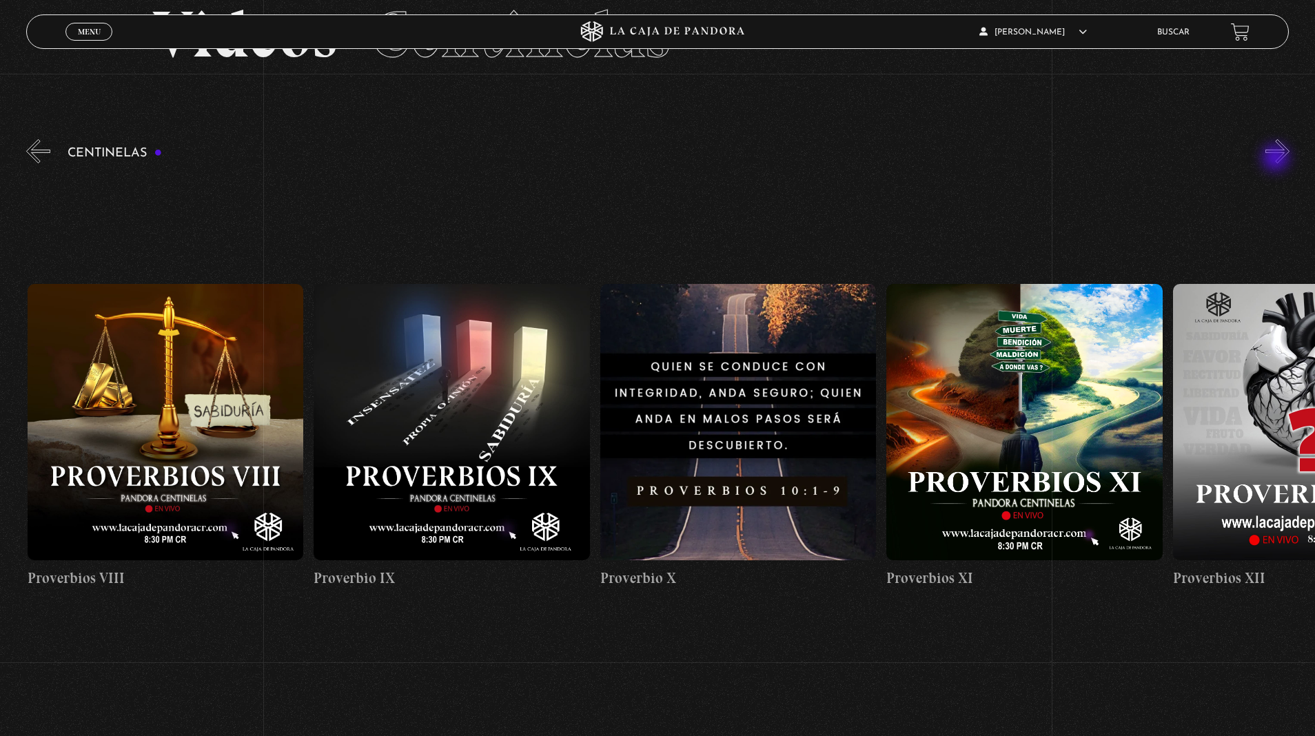
scroll to position [0, 2864]
click at [1266, 139] on button "»" at bounding box center [1278, 151] width 24 height 24
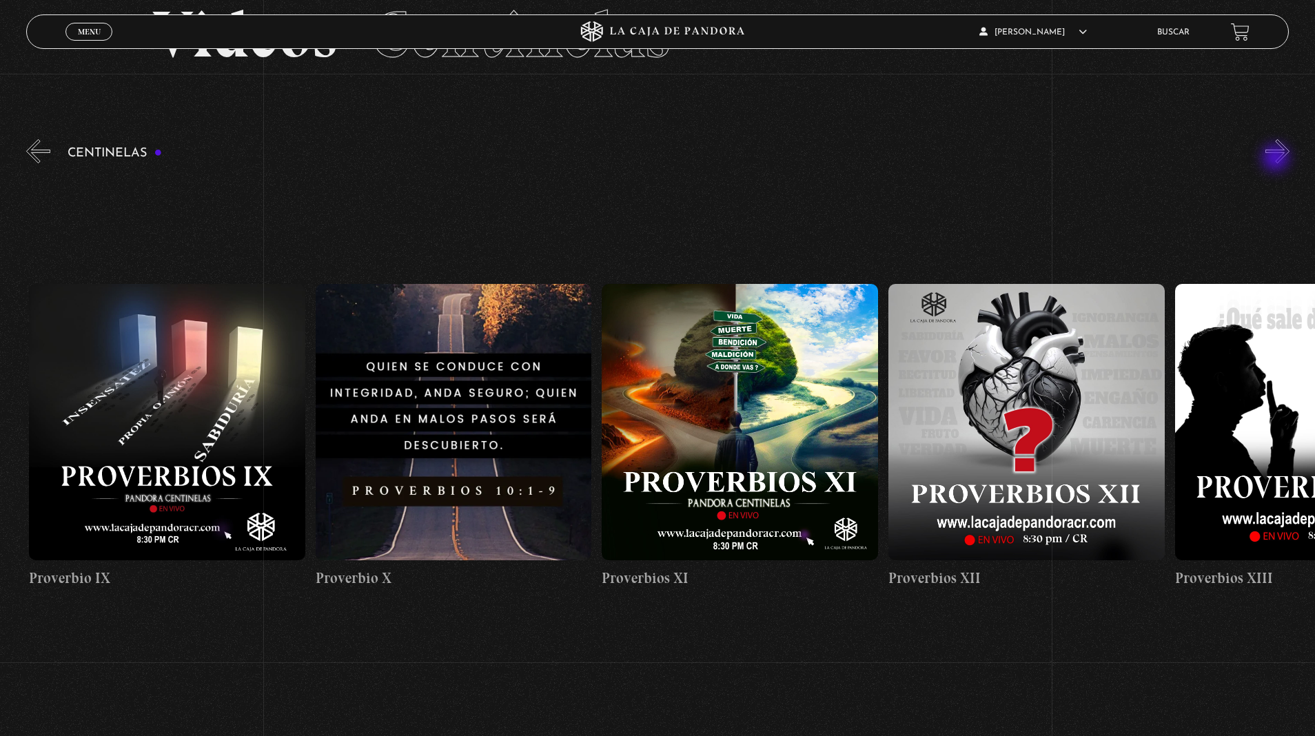
scroll to position [0, 3151]
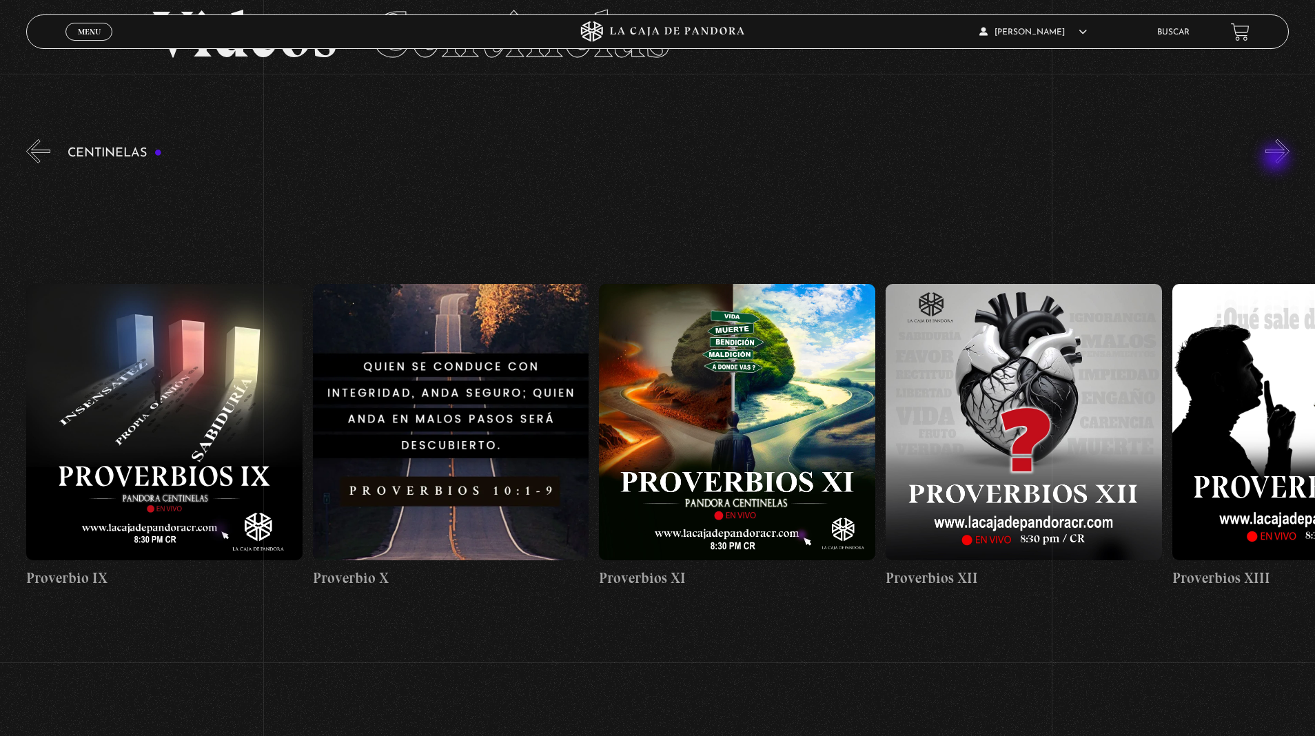
click at [1266, 139] on button "»" at bounding box center [1278, 151] width 24 height 24
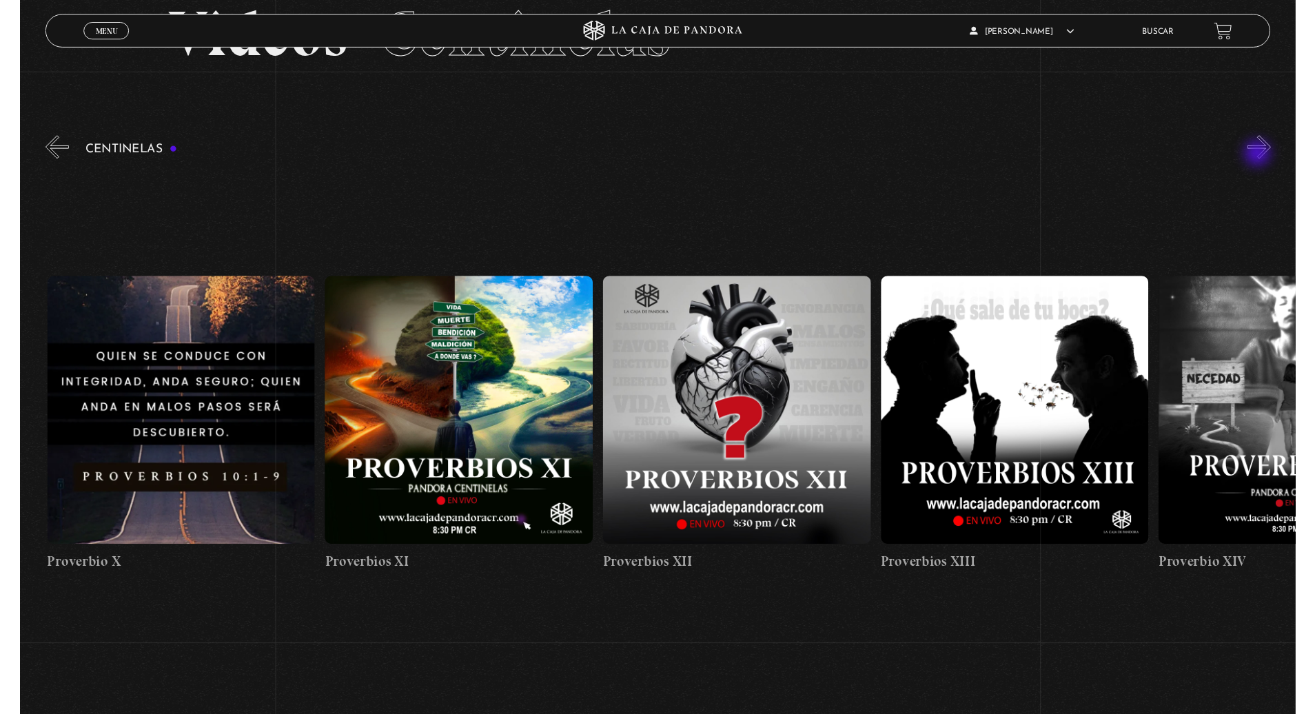
scroll to position [0, 3437]
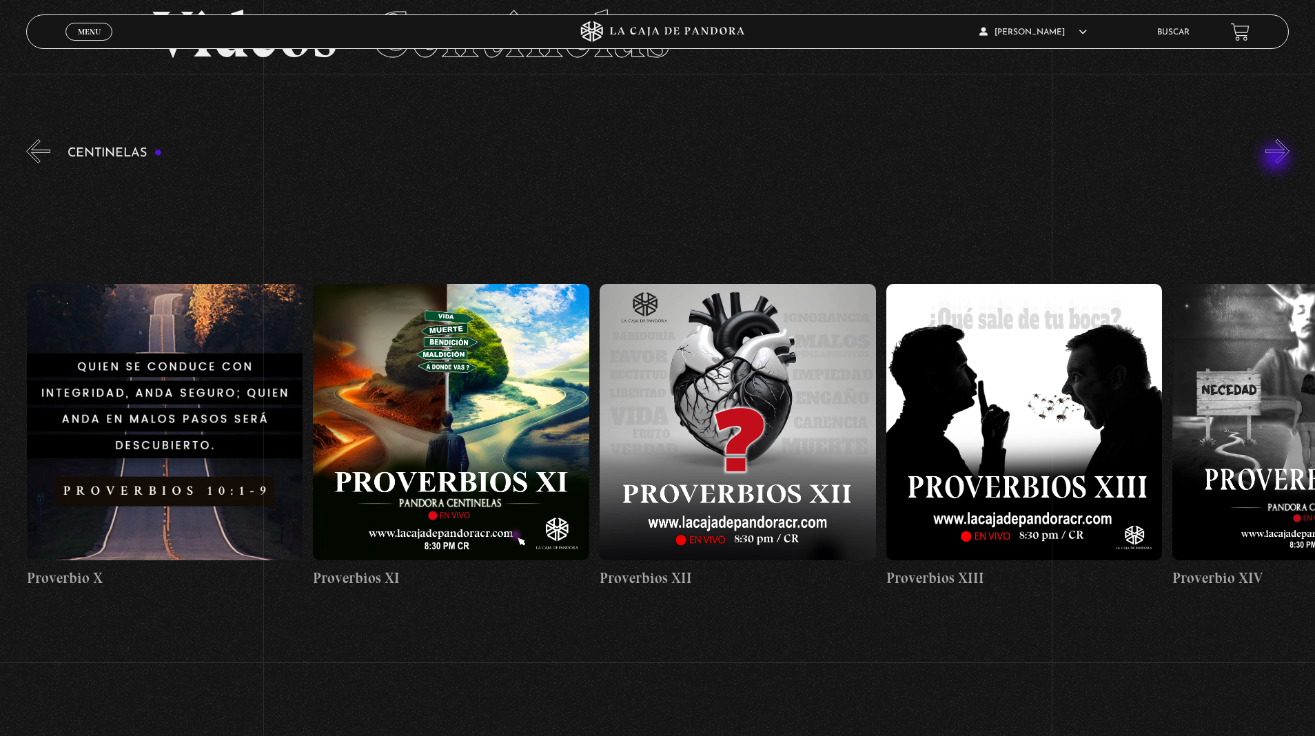
click at [512, 318] on figure at bounding box center [451, 422] width 276 height 276
